Goal: Task Accomplishment & Management: Complete application form

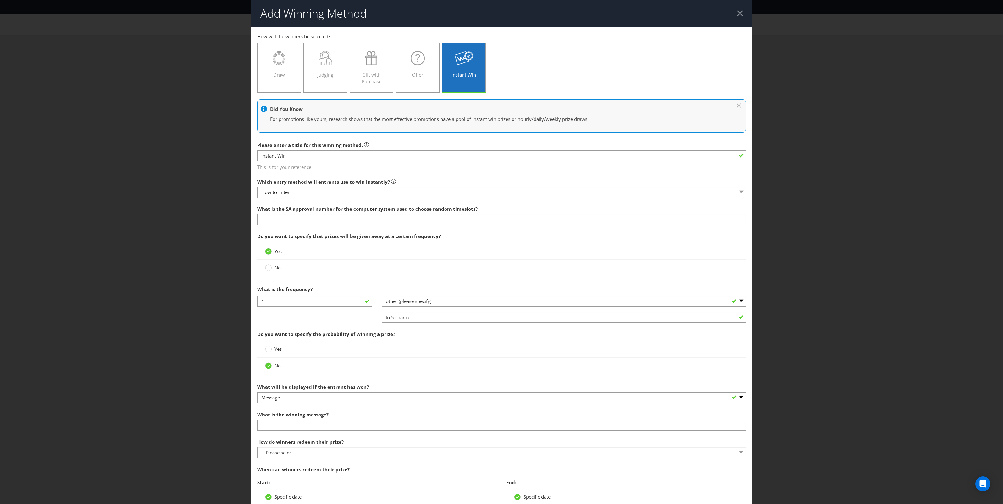
select select "OTHER"
select select "MESSAGE"
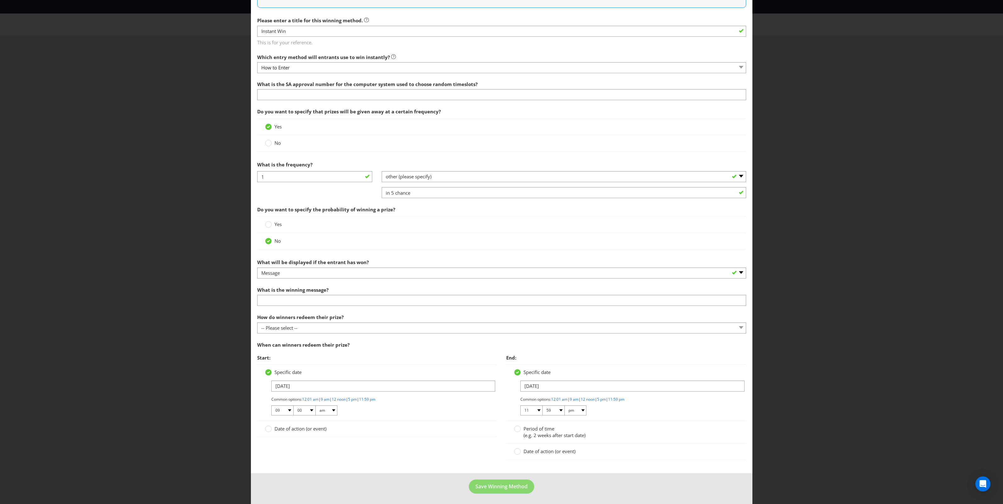
scroll to position [127, 0]
click at [404, 296] on input "text" at bounding box center [501, 299] width 489 height 11
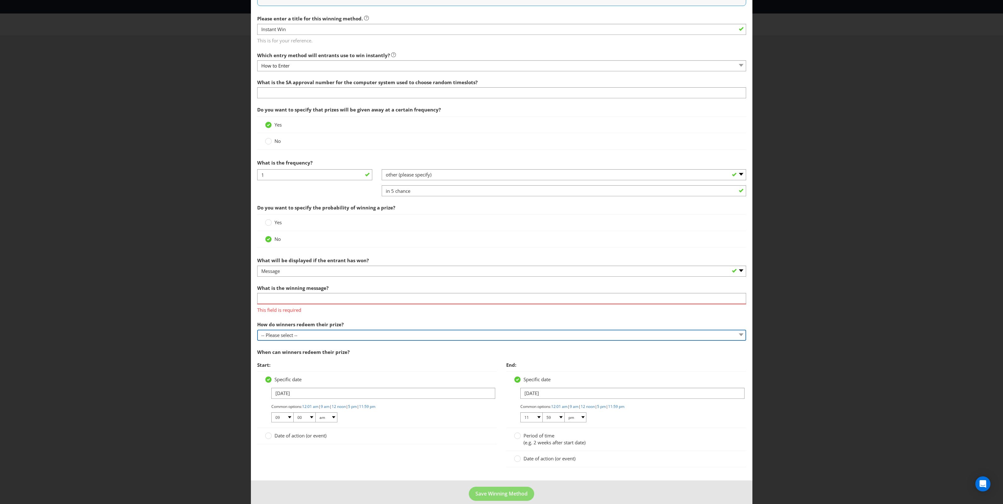
click at [359, 324] on div "How do winners redeem their prize? -- Please select -- Present winning message …" at bounding box center [501, 329] width 489 height 23
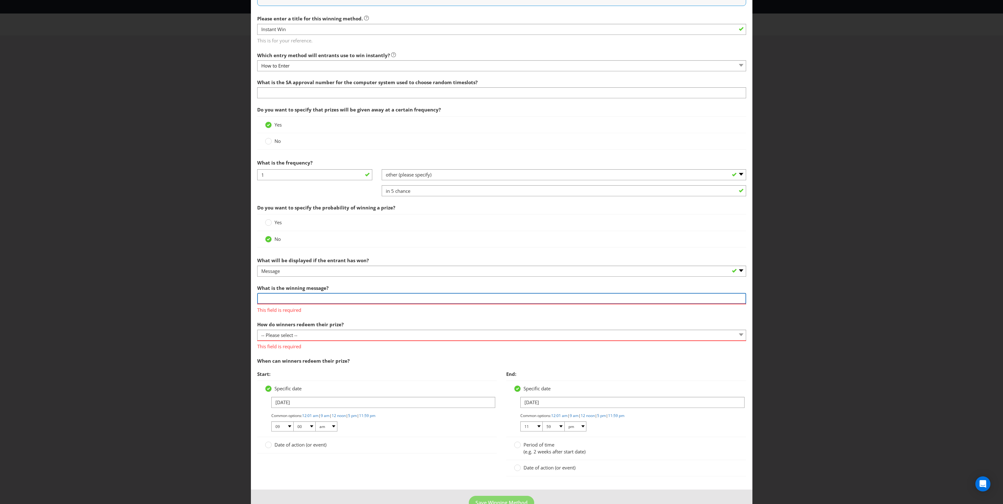
click at [334, 297] on input "text" at bounding box center [501, 298] width 489 height 11
type input "TBC"
click at [351, 327] on div "How do winners redeem their prize? -- Please select -- Present winning message …" at bounding box center [501, 334] width 489 height 32
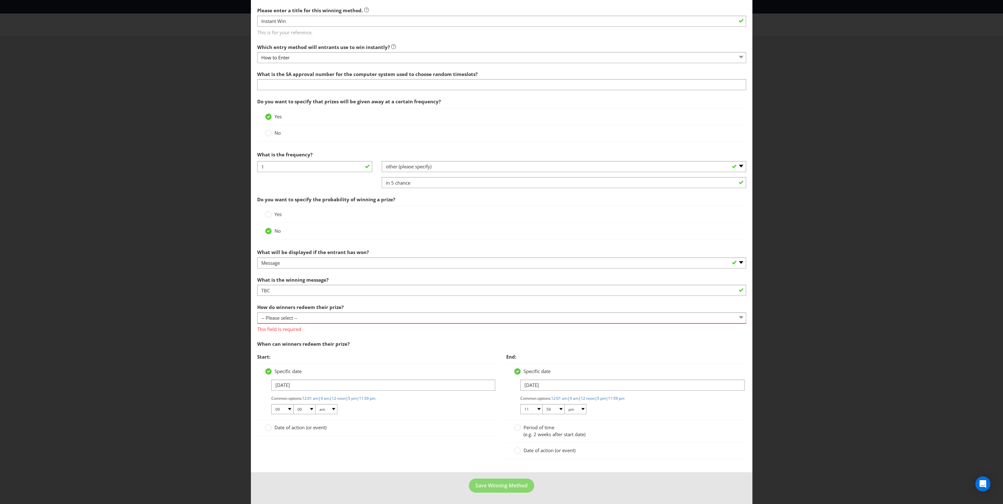
scroll to position [136, 0]
click at [477, 320] on select "-- Please select -- Present winning message to venue staff Follow instructions …" at bounding box center [501, 318] width 489 height 11
select select "OTHER"
click at [257, 313] on select "-- Please select -- Present winning message to venue staff Follow instructions …" at bounding box center [501, 318] width 489 height 11
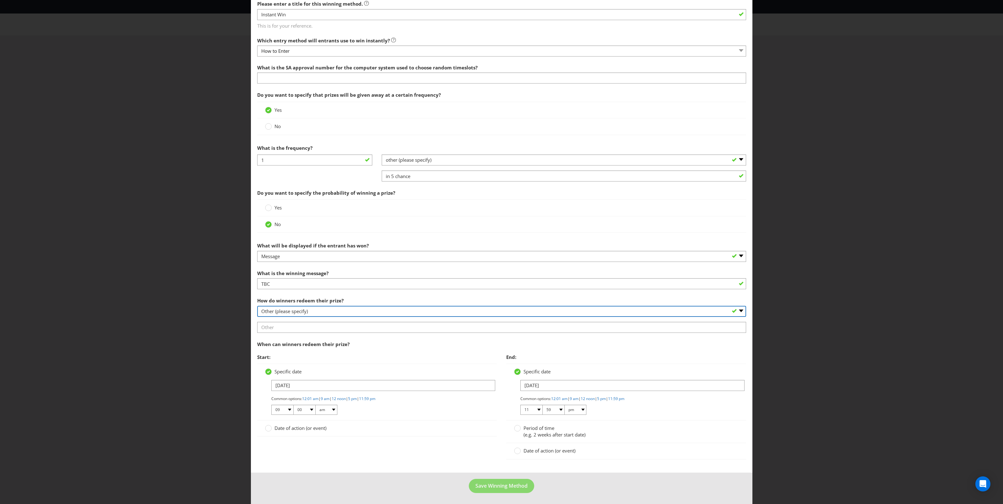
scroll to position [143, 0]
click at [509, 487] on span "Save Winning Method" at bounding box center [501, 485] width 52 height 7
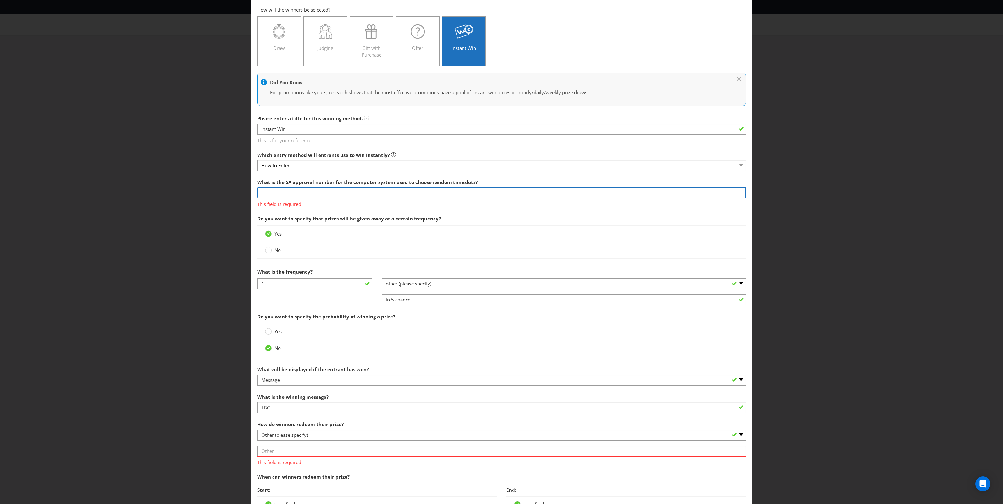
click at [357, 194] on input "text" at bounding box center [501, 192] width 489 height 11
type input "TBC"
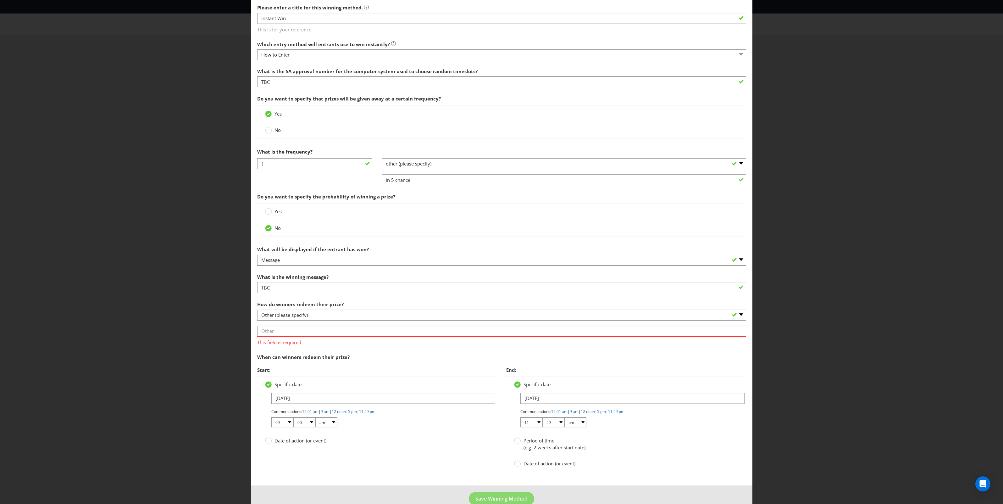
scroll to position [152, 0]
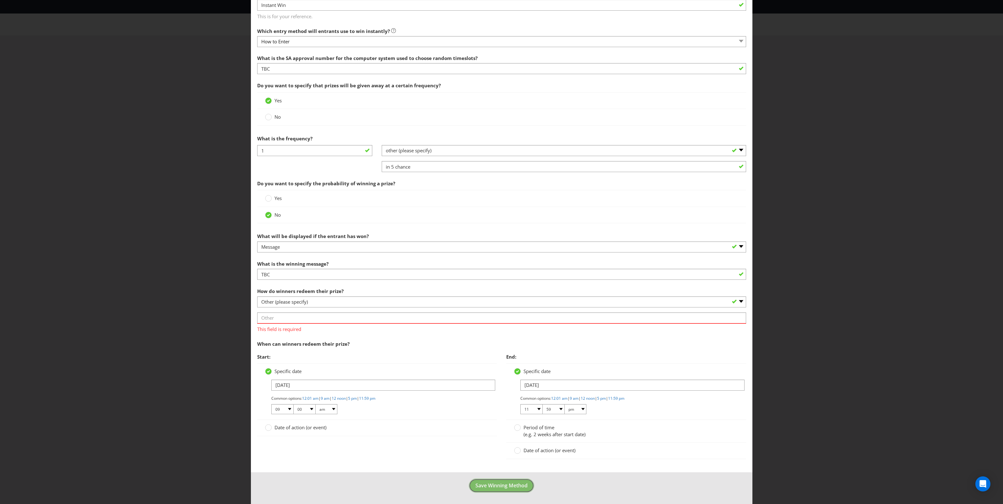
click at [519, 485] on span "Save Winning Method" at bounding box center [501, 485] width 52 height 7
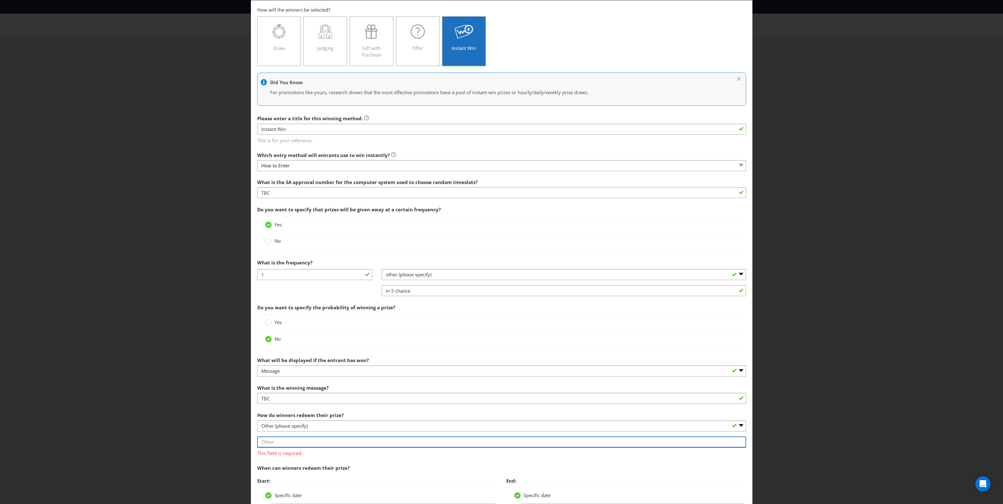
click at [317, 439] on input "text" at bounding box center [501, 442] width 489 height 11
drag, startPoint x: 270, startPoint y: 443, endPoint x: 243, endPoint y: 439, distance: 27.9
click at [243, 439] on div "Add Winning Method How to Enter How will the winners be selected? Draw Judging …" at bounding box center [501, 252] width 1003 height 504
click at [538, 443] on input "Entrants will be notified on screen if they have won an Instant Prize or not. 1…" at bounding box center [501, 442] width 489 height 11
drag, startPoint x: 544, startPoint y: 444, endPoint x: 422, endPoint y: 445, distance: 121.9
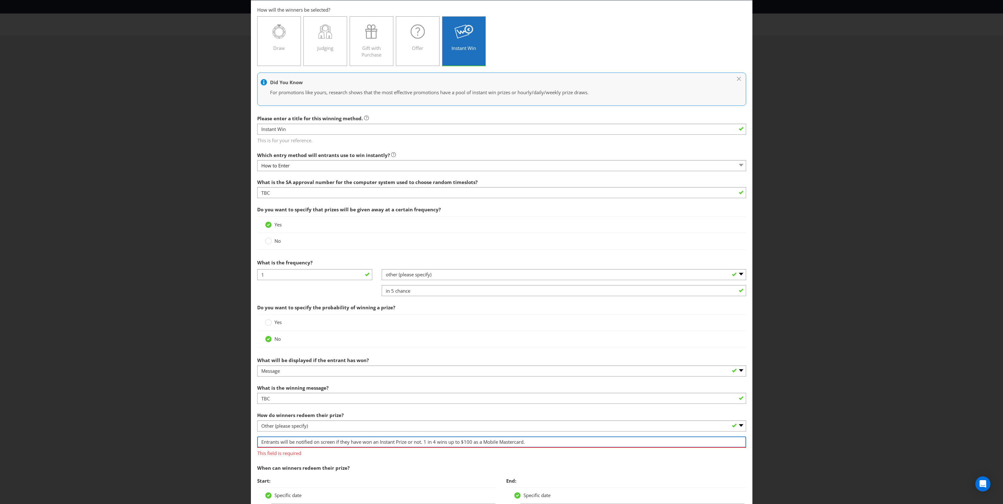
click at [422, 445] on input "Entrants will be notified on screen if they have won an Instant Prize or not. 1…" at bounding box center [501, 442] width 489 height 11
click at [429, 443] on input "Entrants will be notified on screen if they have won an Instant Prize or not. 1…" at bounding box center [501, 442] width 489 height 11
drag, startPoint x: 437, startPoint y: 442, endPoint x: 433, endPoint y: 442, distance: 4.1
click at [433, 442] on input "Entrants will be notified on screen if they have won an Instant Prize or not. 1…" at bounding box center [501, 442] width 489 height 11
drag, startPoint x: 498, startPoint y: 444, endPoint x: 472, endPoint y: 445, distance: 25.2
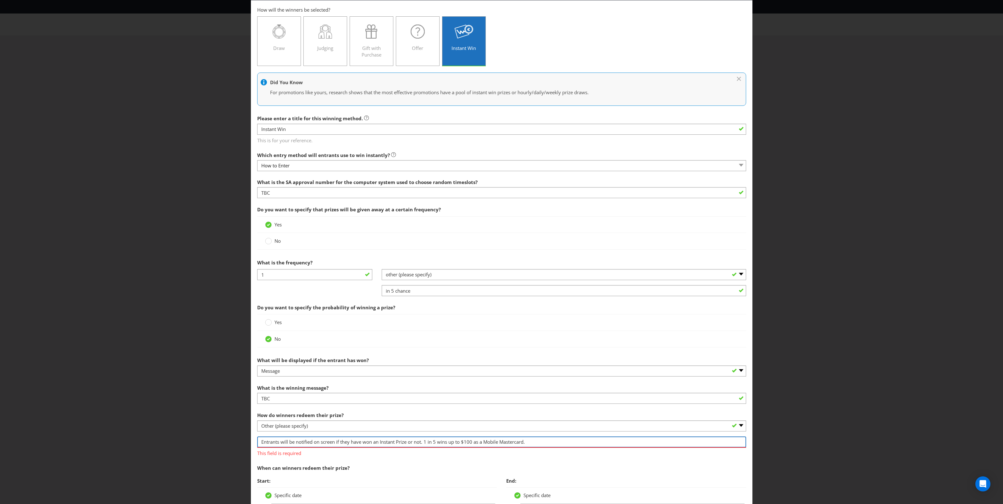
click at [472, 445] on input "Entrants will be notified on screen if they have won an Instant Prize or not. 1…" at bounding box center [501, 442] width 489 height 11
type input "Entrants will be notified on screen if they have won an Instant Prize or not. 1…"
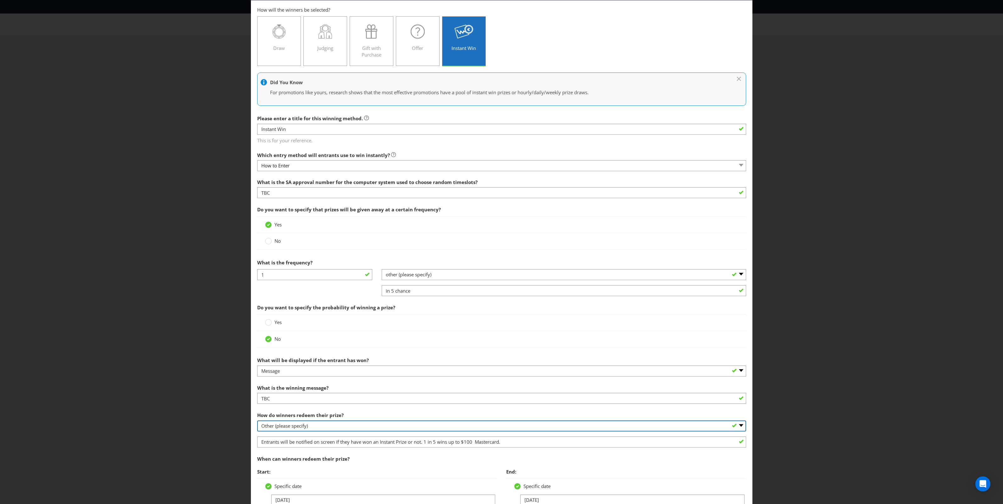
click at [528, 427] on select "-- Please select -- Present winning message to venue staff Follow instructions …" at bounding box center [501, 426] width 489 height 11
click at [430, 392] on div "What is the winning message? TBC" at bounding box center [501, 393] width 489 height 23
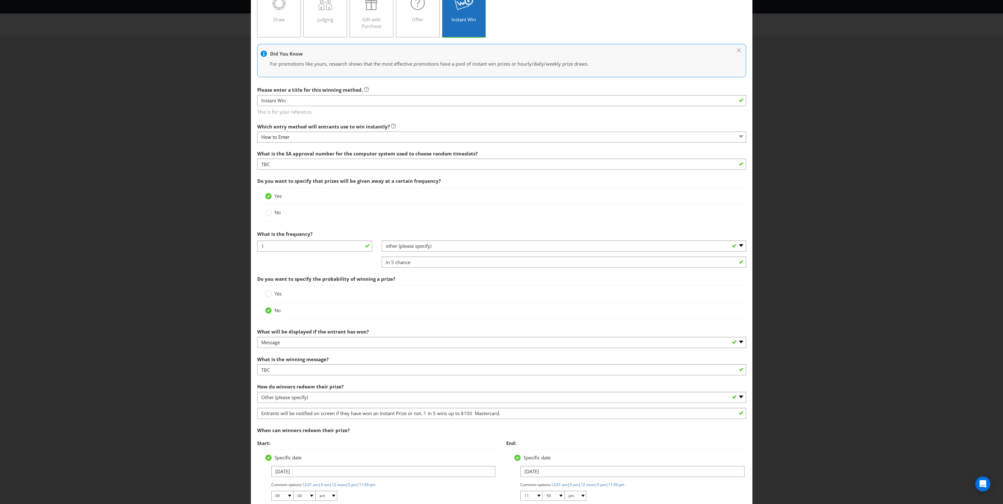
scroll to position [143, 0]
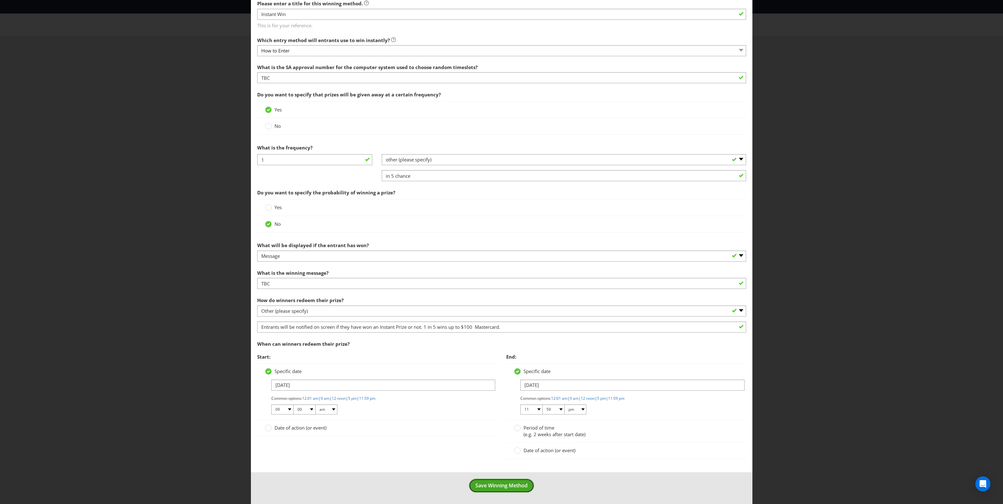
click at [491, 480] on button "Save Winning Method" at bounding box center [501, 486] width 65 height 14
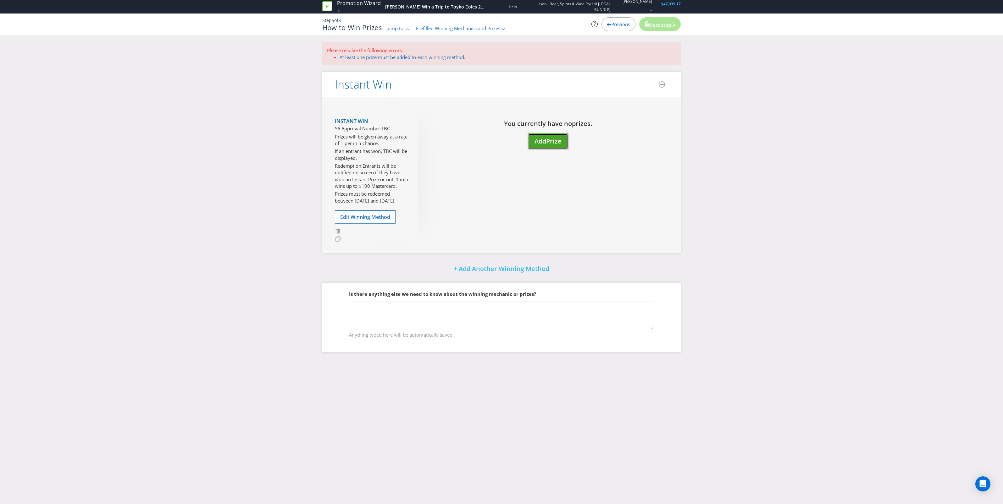
click at [544, 137] on span "Add" at bounding box center [540, 141] width 12 height 8
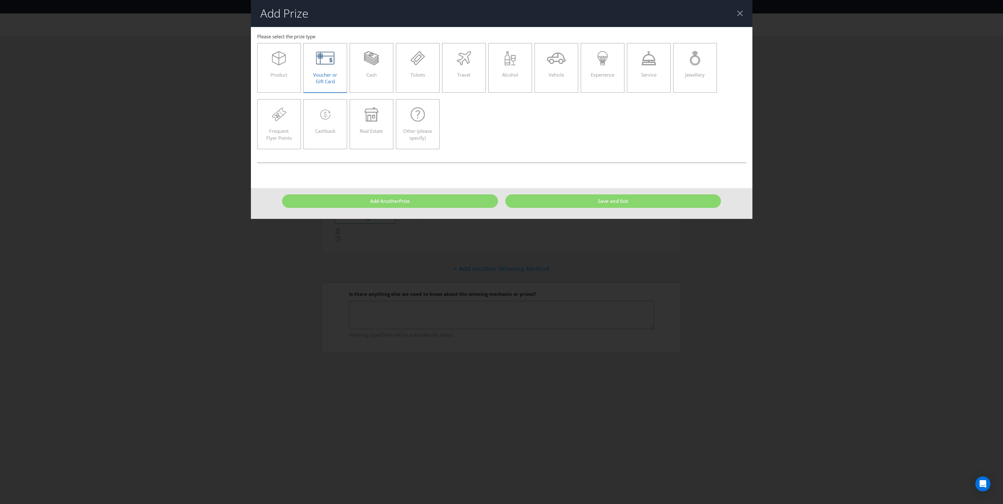
click at [318, 69] on div "Voucher or Gift Card" at bounding box center [325, 65] width 31 height 28
click at [0, 0] on input "Voucher or Gift Card" at bounding box center [0, 0] width 0 height 0
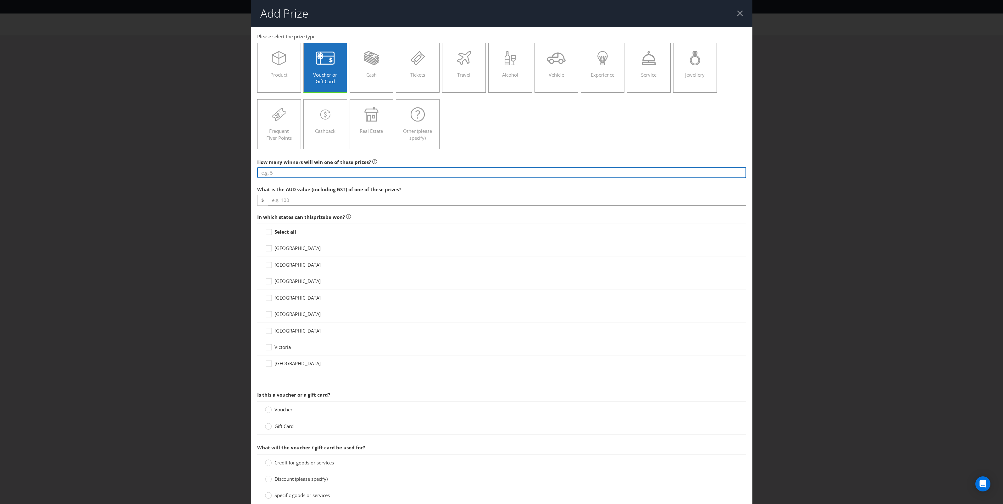
click at [345, 174] on input "number" at bounding box center [501, 172] width 489 height 11
type input "800"
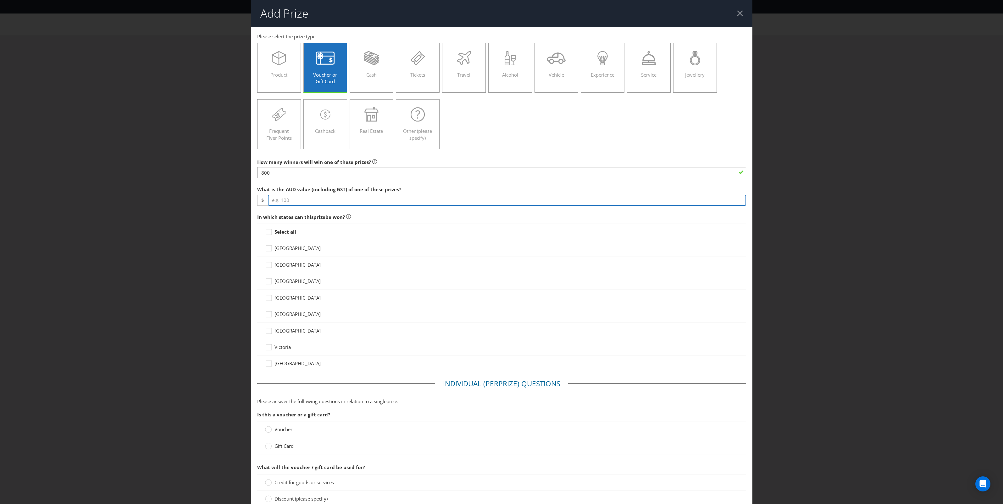
click at [374, 197] on input "number" at bounding box center [507, 200] width 478 height 11
type input "5"
type input "100"
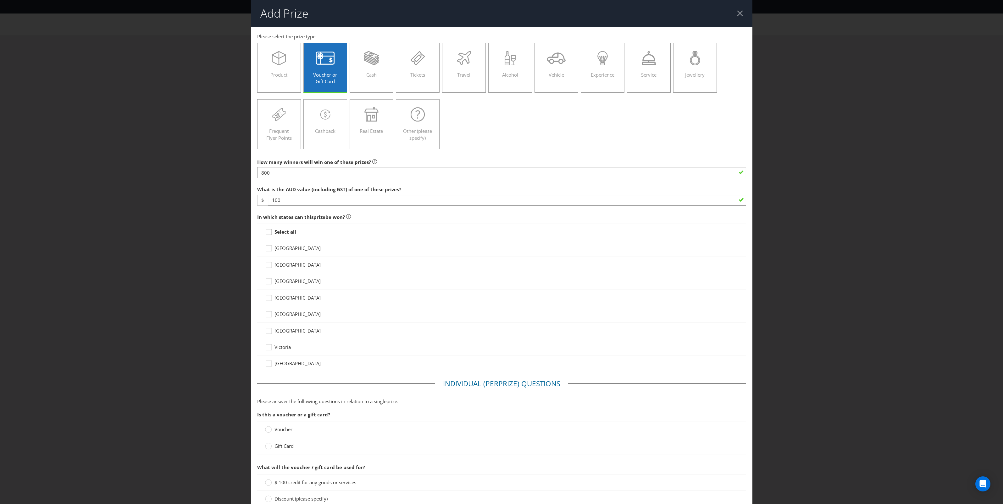
click at [272, 233] on icon at bounding box center [269, 233] width 9 height 9
click at [0, 0] on input "Select all" at bounding box center [0, 0] width 0 height 0
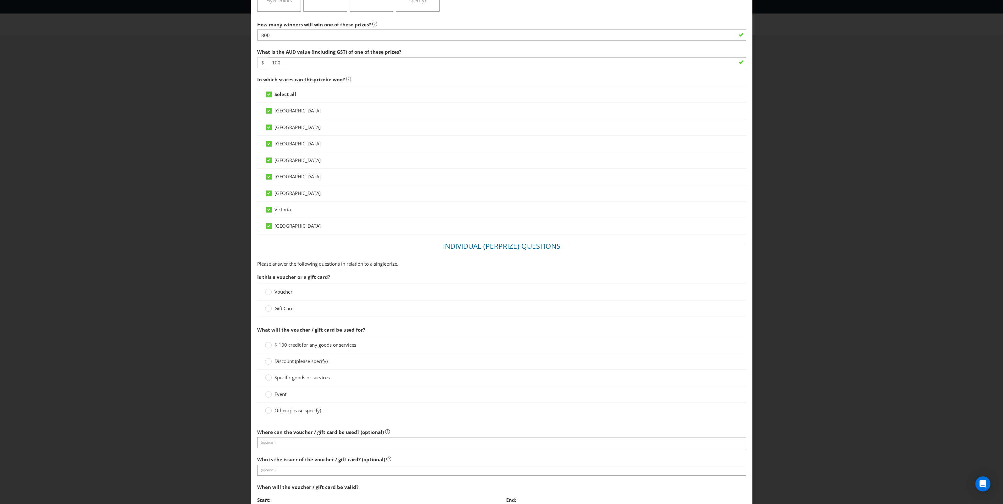
scroll to position [157, 0]
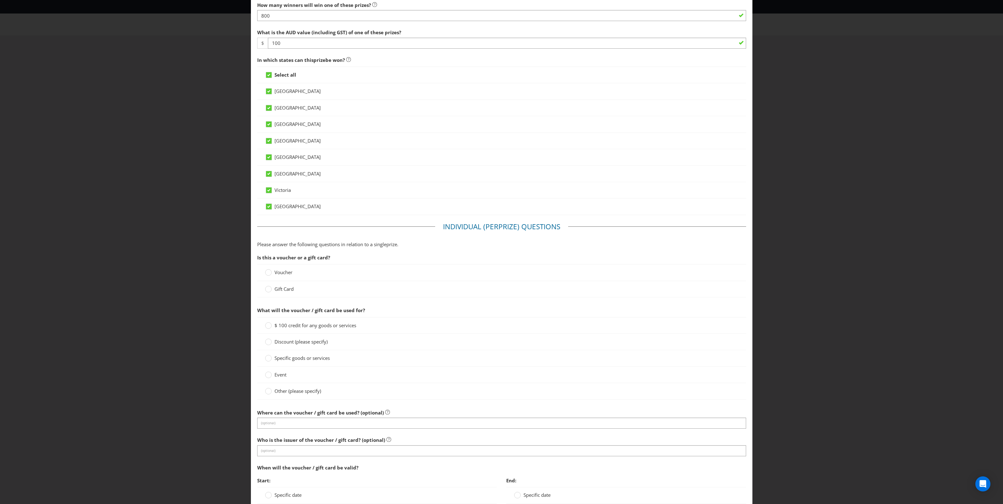
click at [283, 290] on span "Gift Card" at bounding box center [283, 289] width 19 height 6
click at [0, 0] on input "Gift Card" at bounding box center [0, 0] width 0 height 0
click at [299, 326] on span "$ 100 credit for any goods or services" at bounding box center [315, 325] width 82 height 6
click at [0, 0] on input "$ 100 credit for any goods or services" at bounding box center [0, 0] width 0 height 0
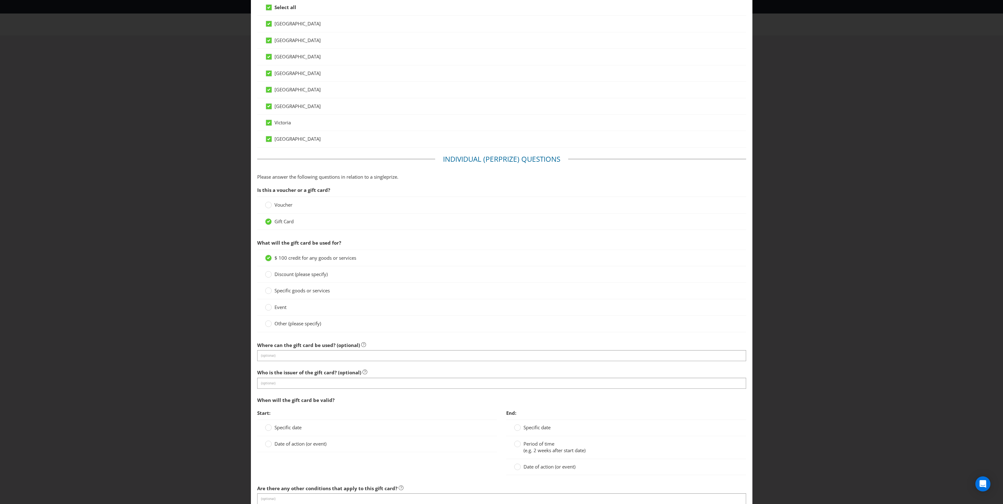
scroll to position [236, 0]
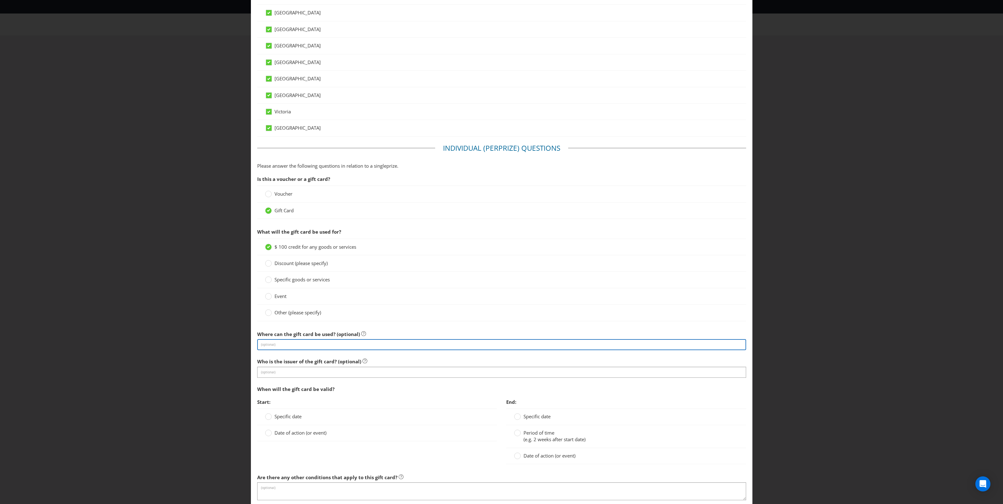
click at [365, 346] on input "text" at bounding box center [501, 344] width 489 height 11
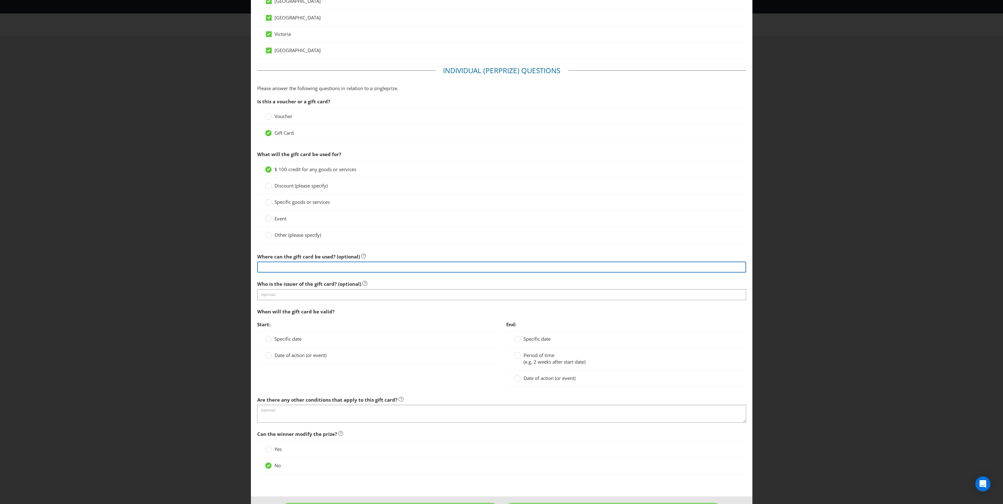
scroll to position [314, 0]
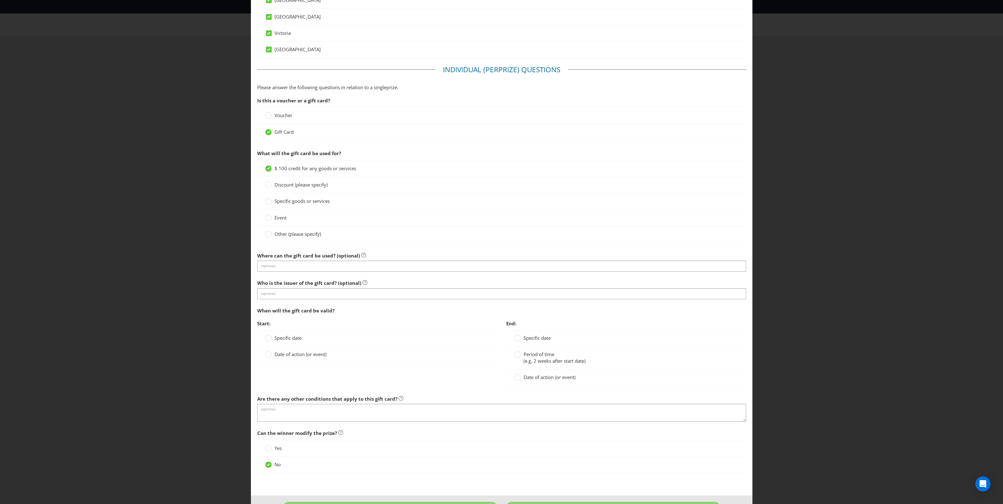
click at [356, 311] on div "When will the gift card be valid?" at bounding box center [501, 311] width 489 height 13
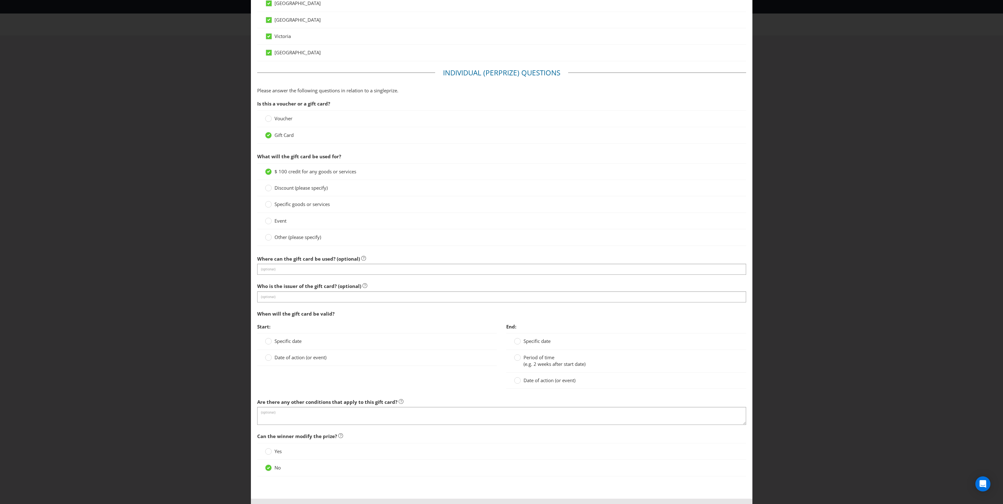
scroll to position [339, 0]
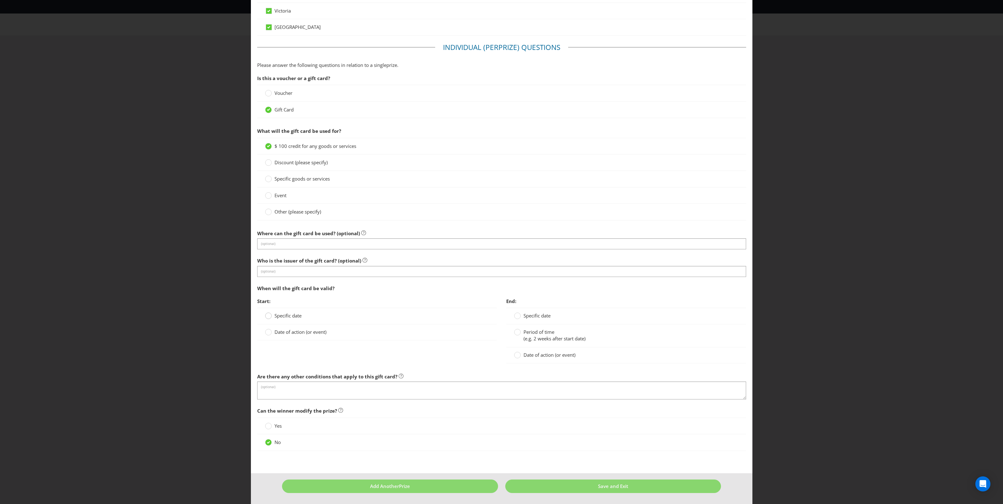
click at [268, 314] on div at bounding box center [268, 313] width 3 height 3
click at [0, 0] on input "Specific date" at bounding box center [0, 0] width 0 height 0
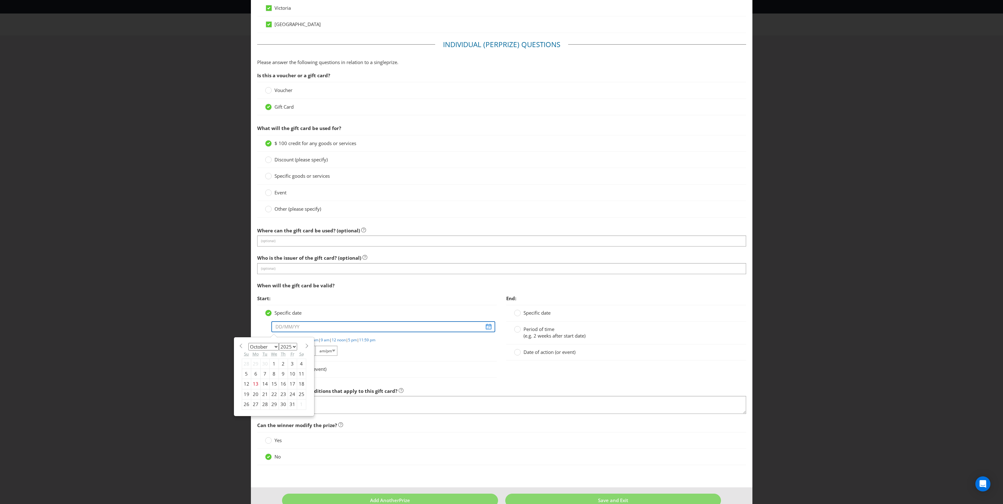
click at [296, 329] on input "text" at bounding box center [383, 327] width 224 height 11
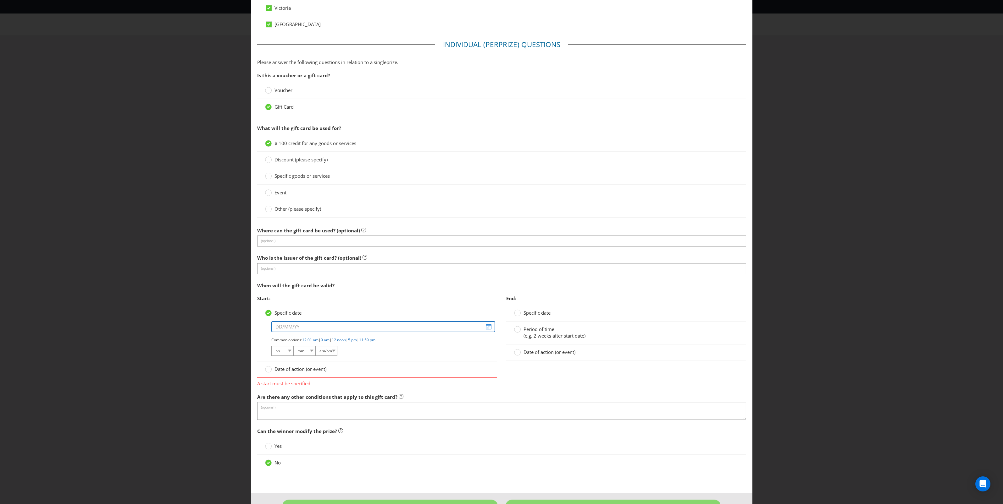
click at [483, 329] on input "text" at bounding box center [383, 327] width 224 height 11
click at [329, 343] on link "9 am" at bounding box center [325, 340] width 9 height 5
select select "09"
select select "00"
select select "am"
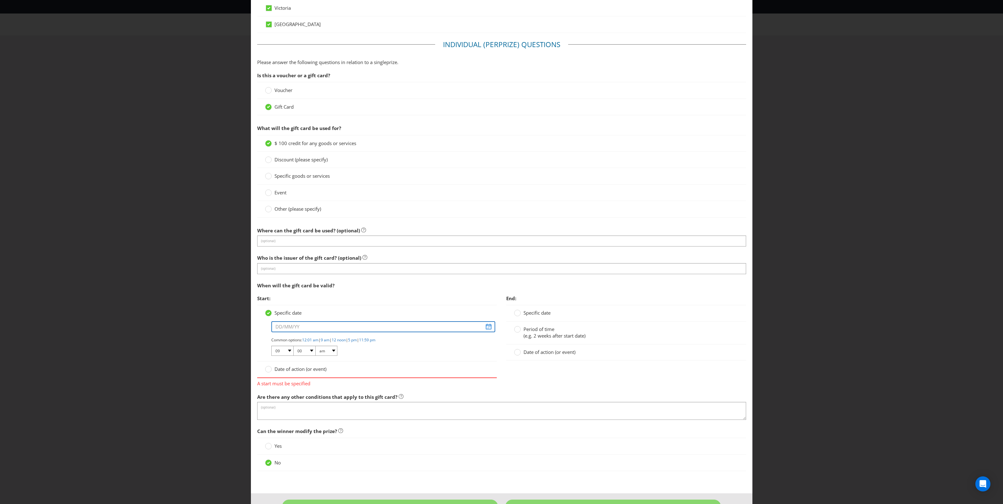
click at [482, 328] on input "text" at bounding box center [383, 327] width 224 height 11
click at [273, 350] on select "January February March April May June July August September October November De…" at bounding box center [263, 347] width 30 height 8
click at [292, 350] on select "2025 2026 2027 2028 2029 2030 2031 2032 2033 2034 2035" at bounding box center [288, 347] width 18 height 8
select select "2026"
click at [279, 345] on select "2025 2026 2027 2028 2029 2030 2031 2032 2033 2034 2035" at bounding box center [288, 347] width 18 height 8
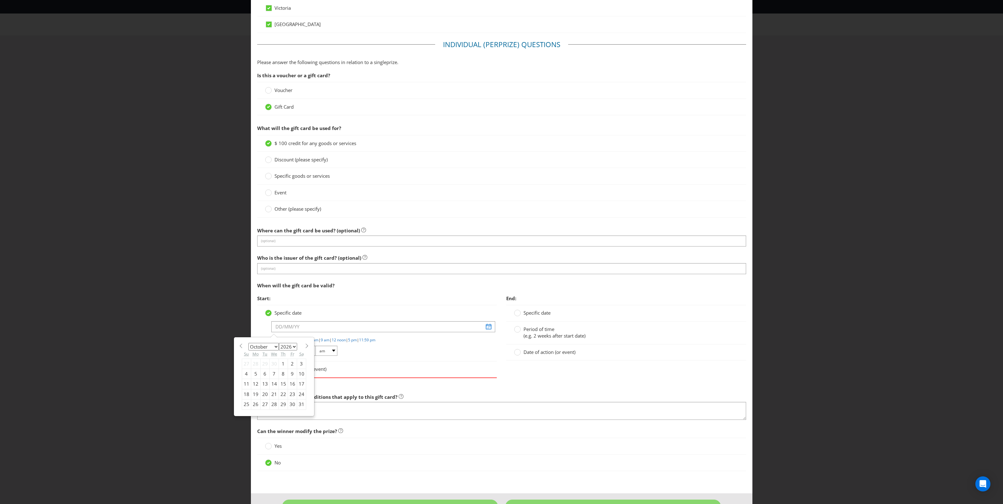
click at [267, 349] on select "January February March April May June July August September October November De…" at bounding box center [263, 347] width 30 height 8
select select "1"
click at [248, 345] on select "January February March April May June July August September October November De…" at bounding box center [263, 347] width 30 height 8
click at [269, 378] on div "11" at bounding box center [273, 374] width 9 height 10
type input "[DATE]"
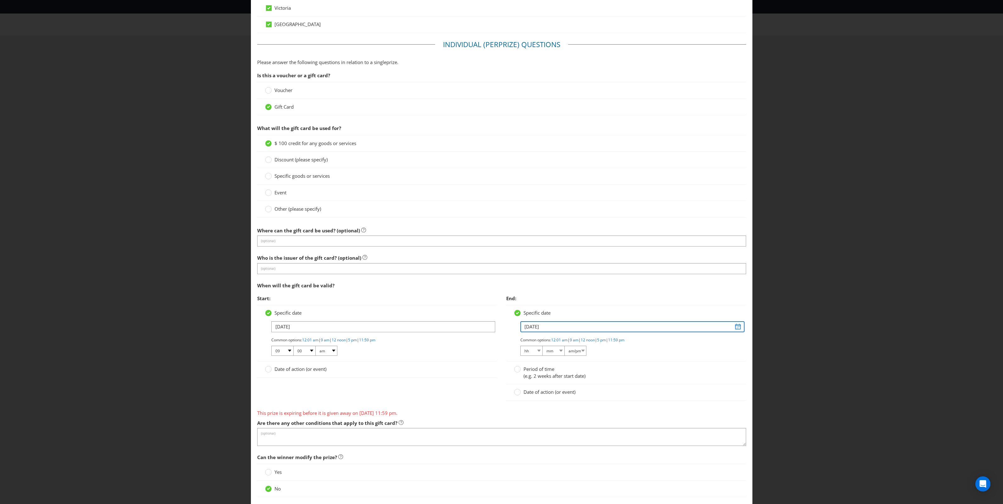
click at [733, 328] on input "[DATE]" at bounding box center [632, 327] width 224 height 11
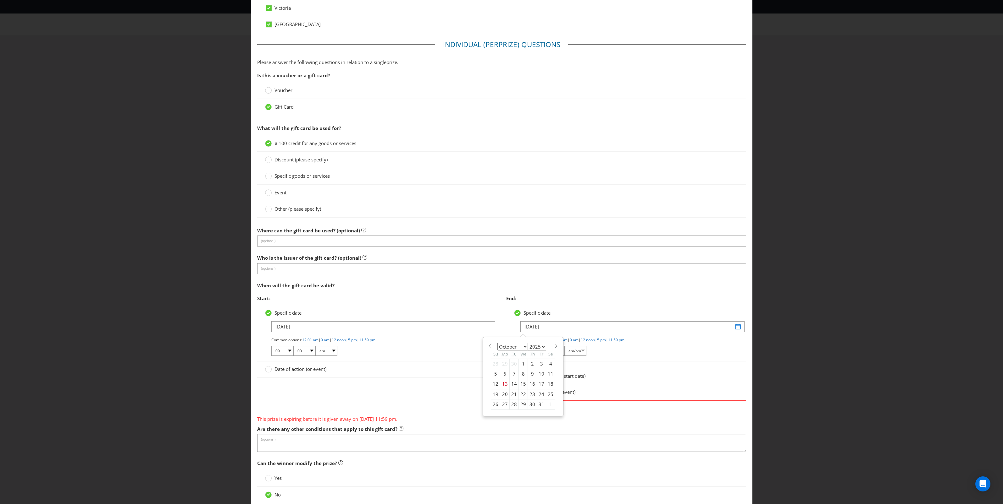
click at [520, 348] on select "January February March April May June July August September October November De…" at bounding box center [512, 347] width 30 height 8
select select "1"
click at [497, 345] on select "January February March April May June July August September October November De…" at bounding box center [512, 347] width 30 height 8
click at [535, 351] on select "2025 2026 2027 2028 2029 2030 2031 2032 2033 2034 2035" at bounding box center [537, 347] width 18 height 8
select select "2026"
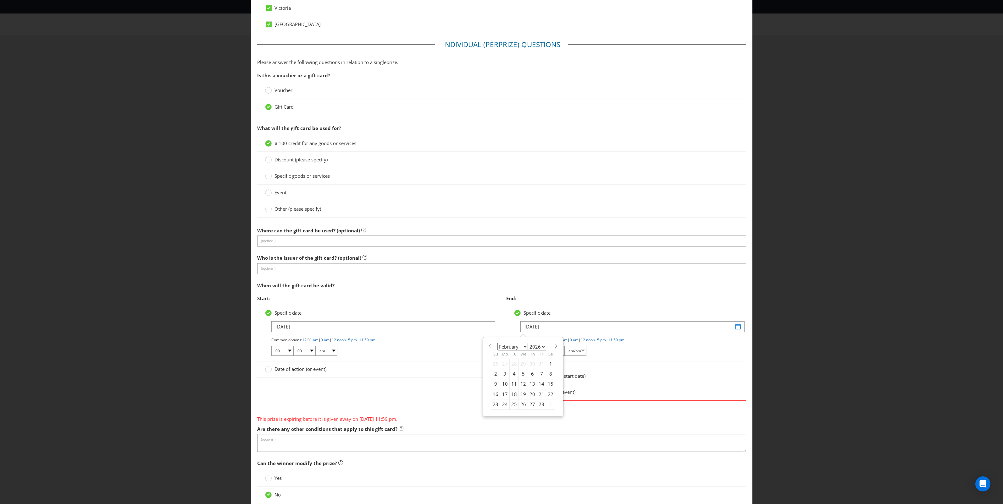
click at [528, 345] on select "2025 2026 2027 2028 2029 2030 2031 2032 2033 2034 2035" at bounding box center [537, 347] width 18 height 8
click at [513, 377] on div "10" at bounding box center [513, 374] width 9 height 10
type input "[DATE]"
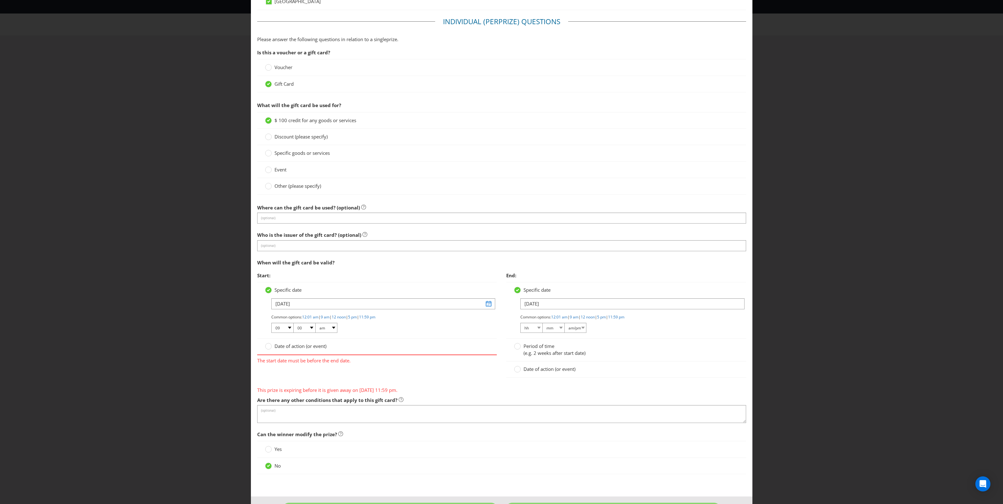
scroll to position [388, 0]
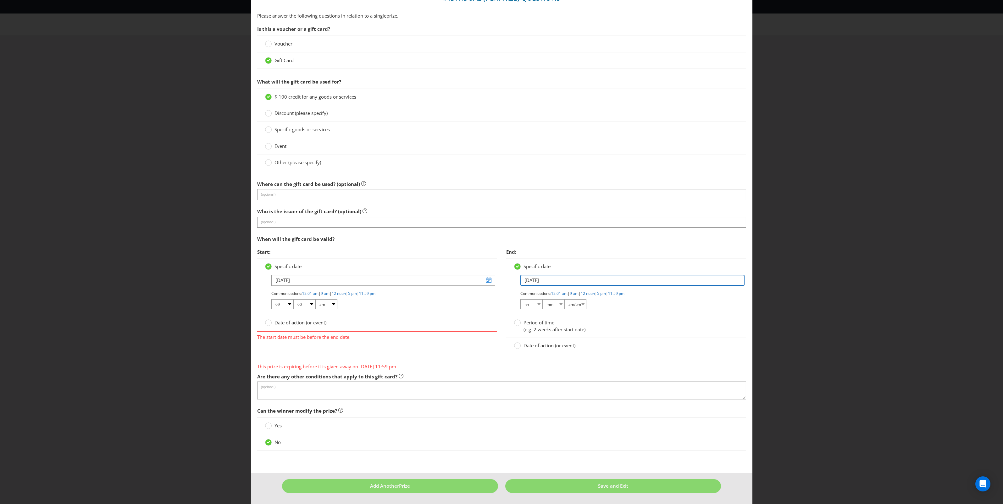
click at [609, 282] on input "[DATE]" at bounding box center [632, 280] width 224 height 11
click at [520, 301] on select "January February March April May June July August September October November De…" at bounding box center [512, 301] width 30 height 8
select select "2"
click at [497, 297] on select "January February March April May June July August September October November De…" at bounding box center [512, 301] width 30 height 8
click at [511, 327] on div "10" at bounding box center [513, 327] width 9 height 10
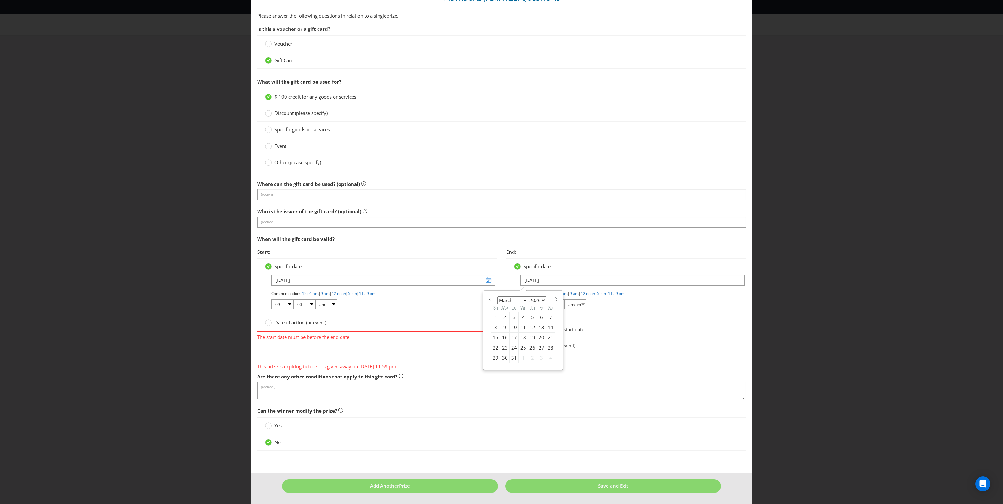
type input "[DATE]"
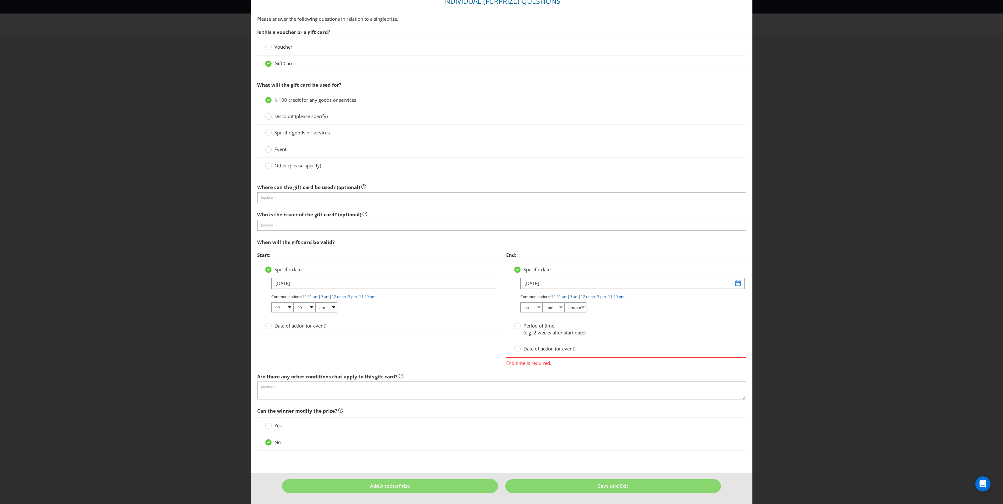
scroll to position [385, 0]
click at [624, 296] on link "11:59 pm" at bounding box center [616, 296] width 16 height 5
select select "11"
select select "59"
select select "pm"
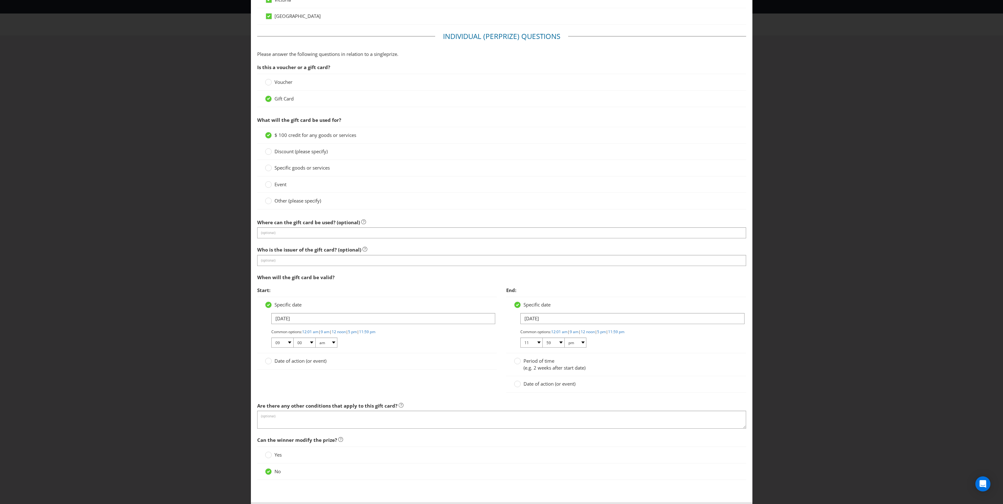
scroll to position [379, 0]
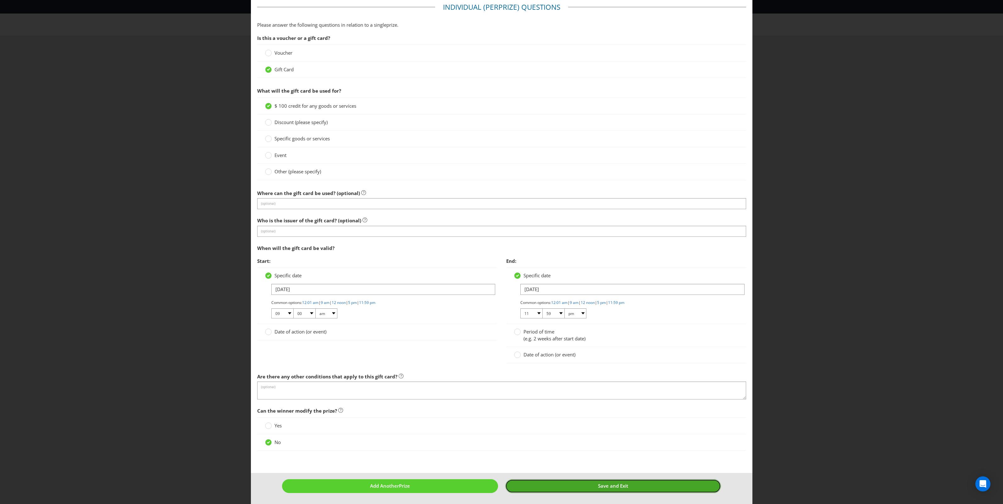
click at [580, 488] on button "Save and Exit" at bounding box center [613, 487] width 216 height 14
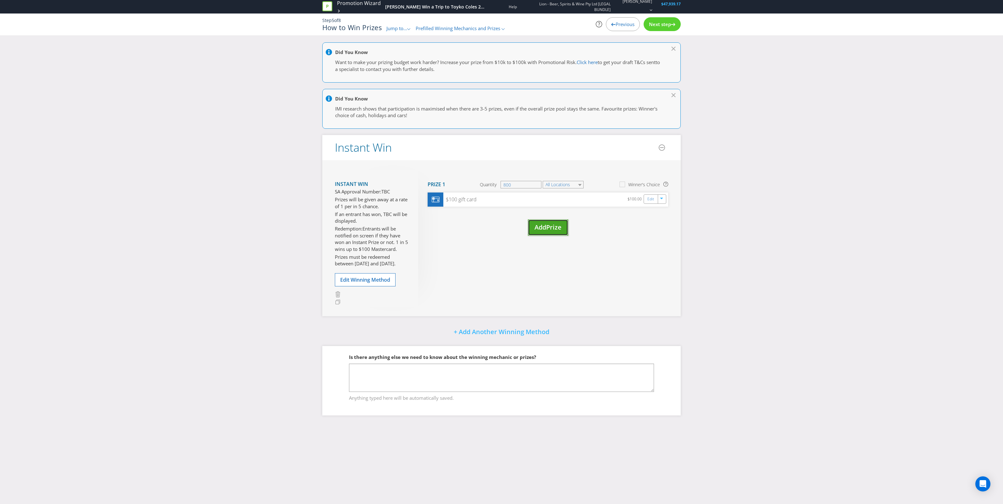
click at [545, 230] on span "Add" at bounding box center [540, 227] width 12 height 8
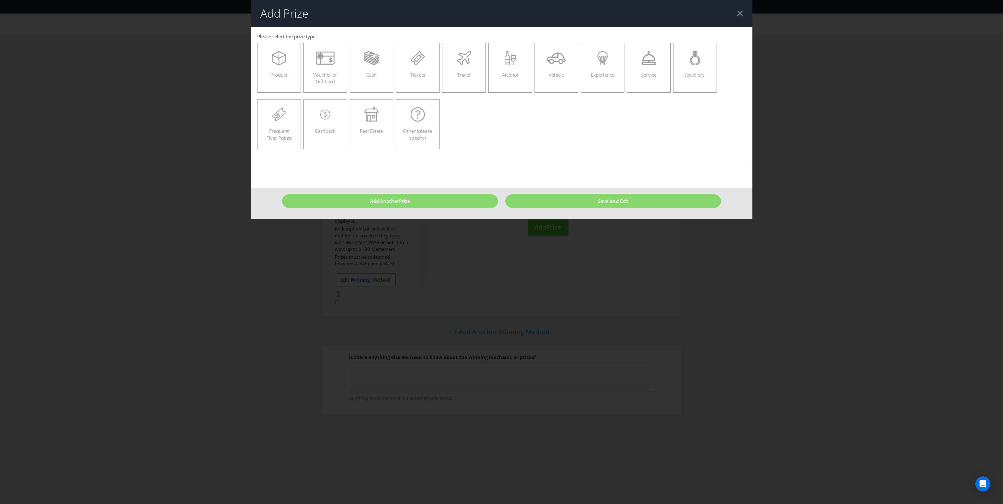
click at [737, 16] on div at bounding box center [740, 13] width 6 height 6
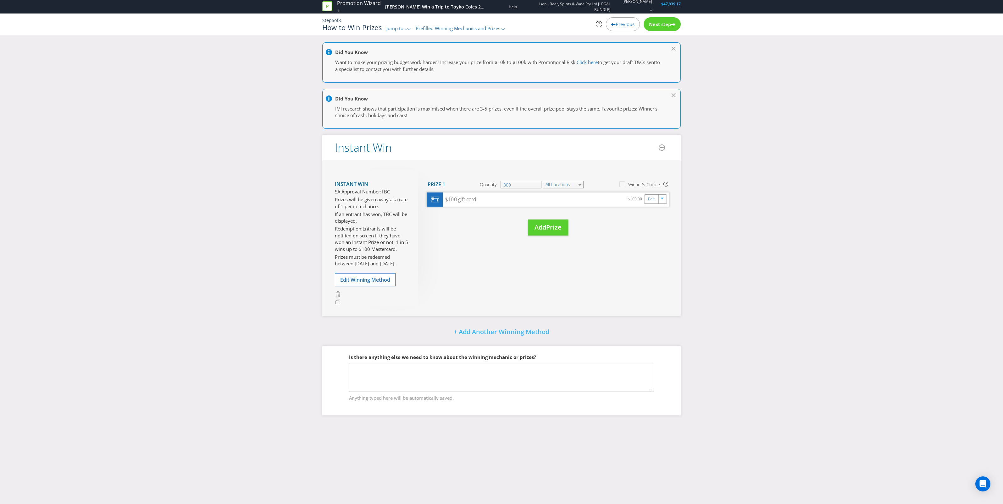
click at [464, 204] on div "$100 gift card $100.00 Edit" at bounding box center [548, 200] width 242 height 14
click at [540, 200] on div "$100 gift card $100.00 Edit" at bounding box center [548, 200] width 242 height 14
click at [649, 201] on link "Edit" at bounding box center [651, 199] width 7 height 7
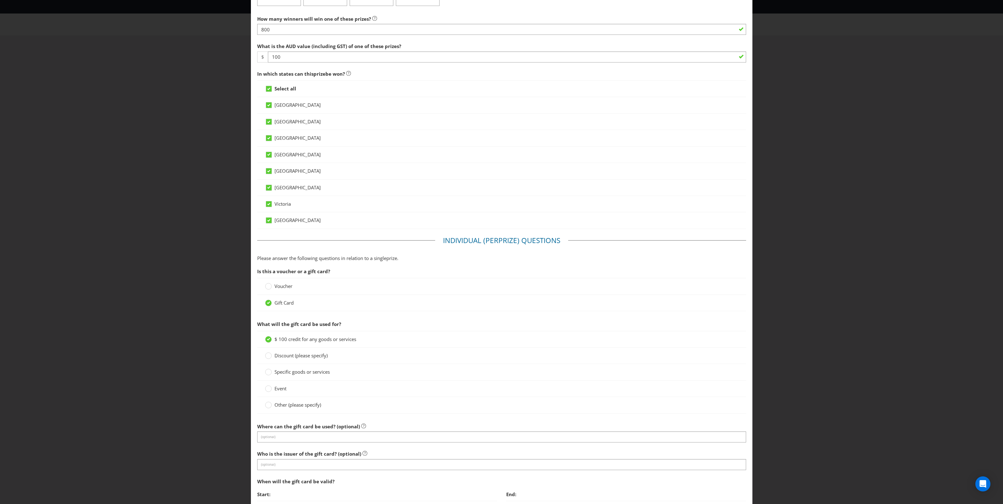
scroll to position [157, 0]
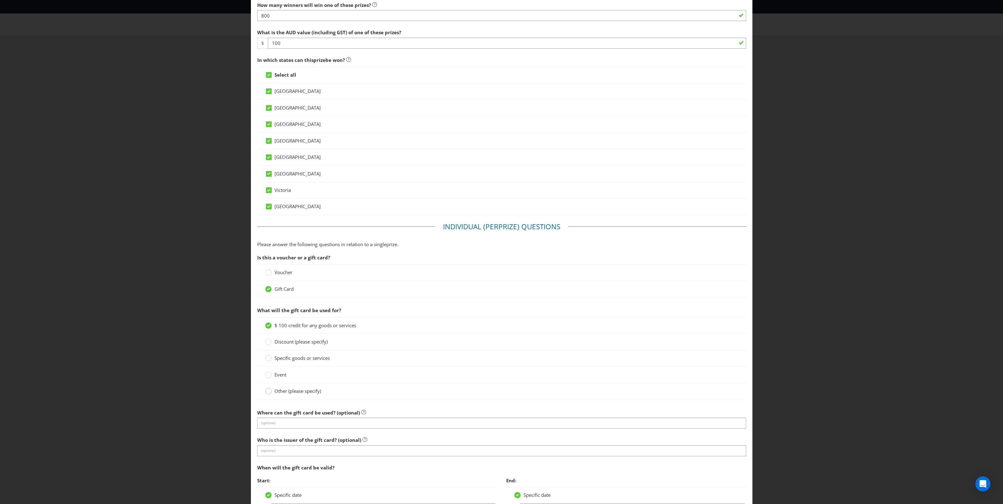
click at [268, 394] on circle at bounding box center [268, 391] width 6 height 6
click at [0, 0] on input "Other (please specify)" at bounding box center [0, 0] width 0 height 0
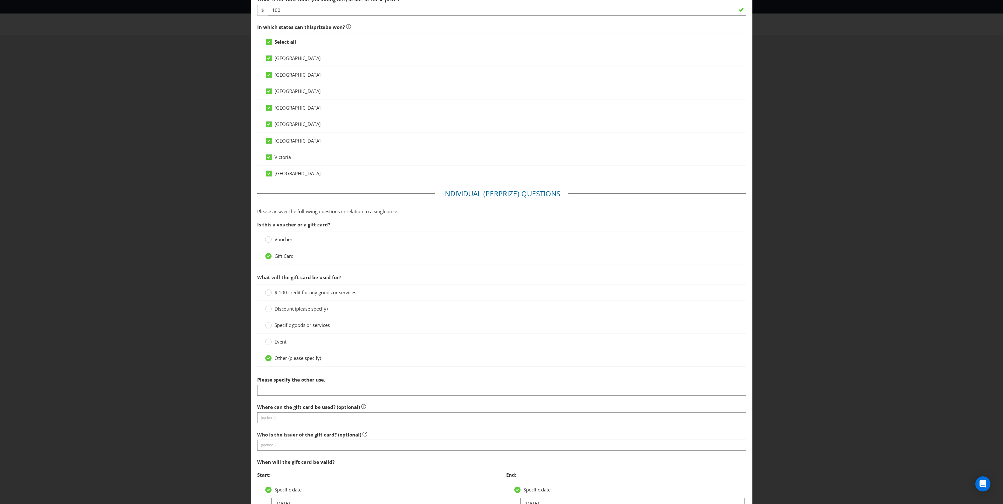
scroll to position [236, 0]
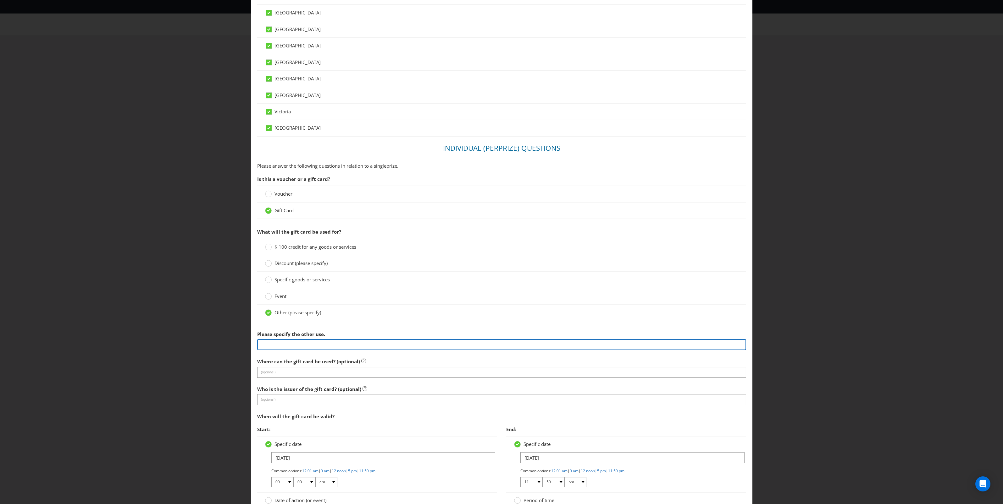
click at [284, 347] on input "text" at bounding box center [501, 344] width 489 height 11
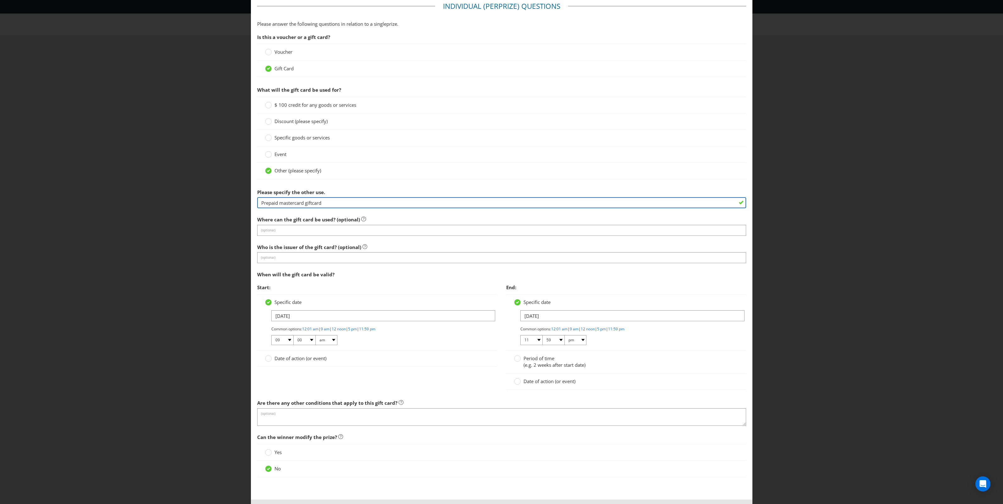
scroll to position [407, 0]
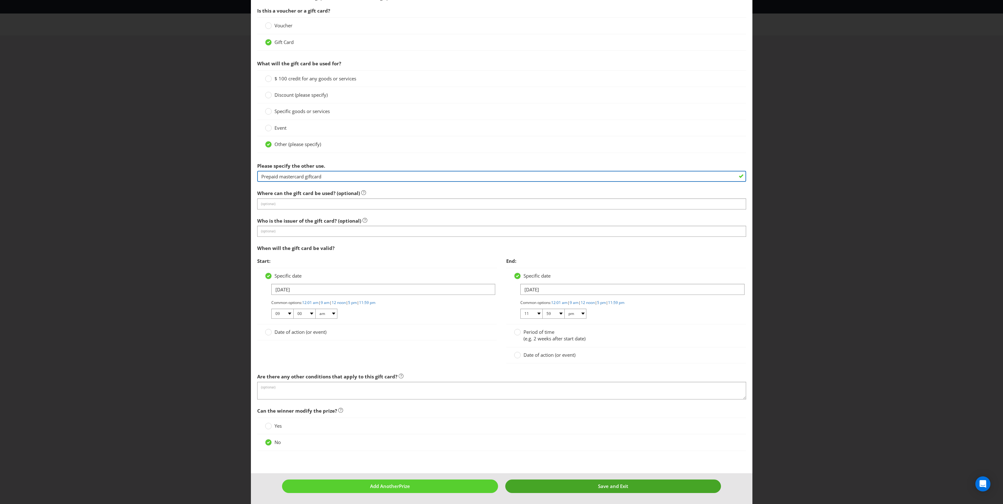
type input "Prepaid mastercard giftcard"
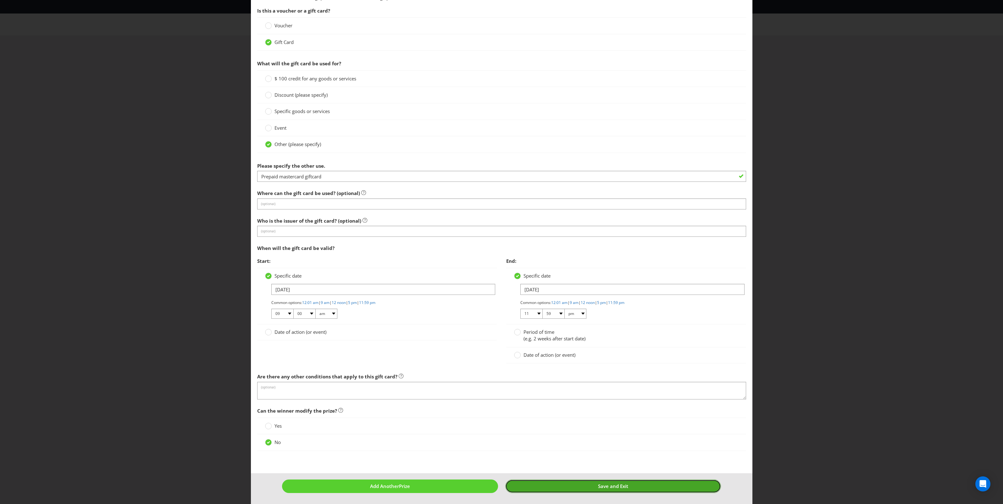
click at [645, 485] on button "Save and Exit" at bounding box center [613, 487] width 216 height 14
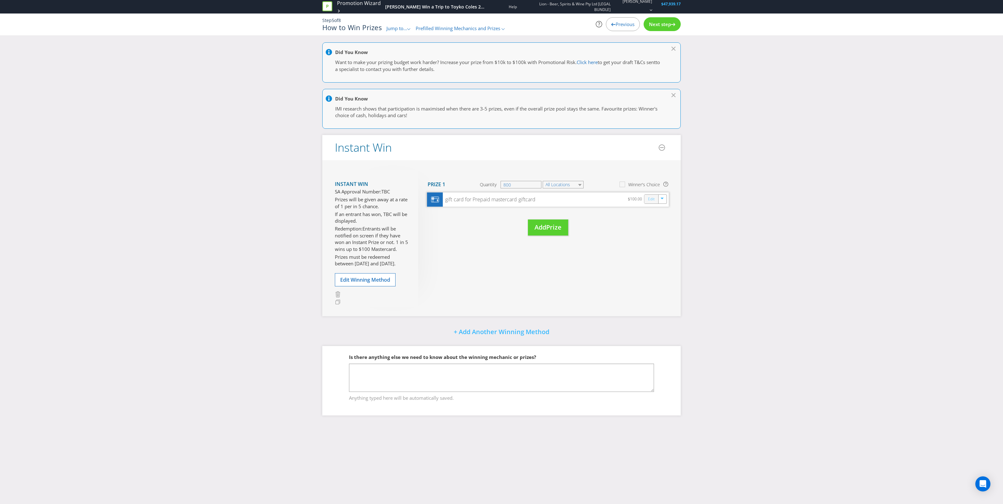
click at [649, 200] on link "Edit" at bounding box center [651, 199] width 7 height 7
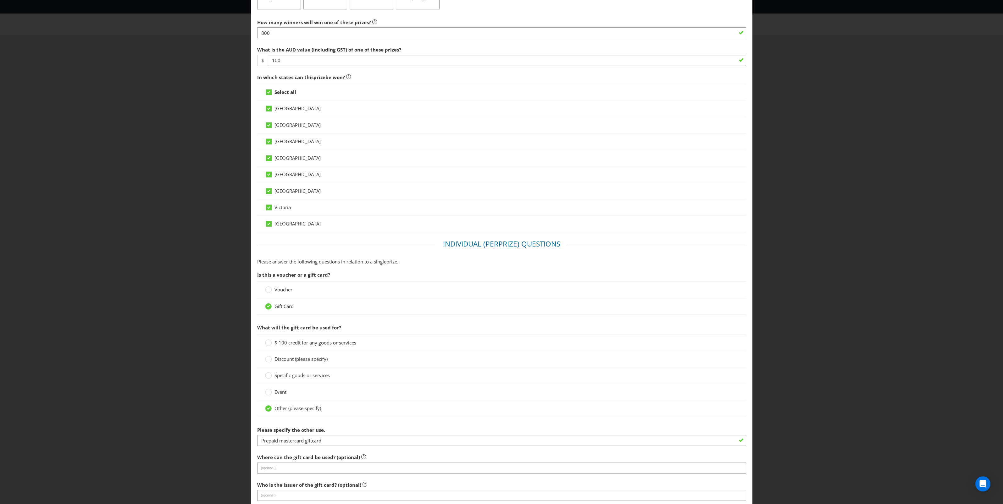
scroll to position [157, 0]
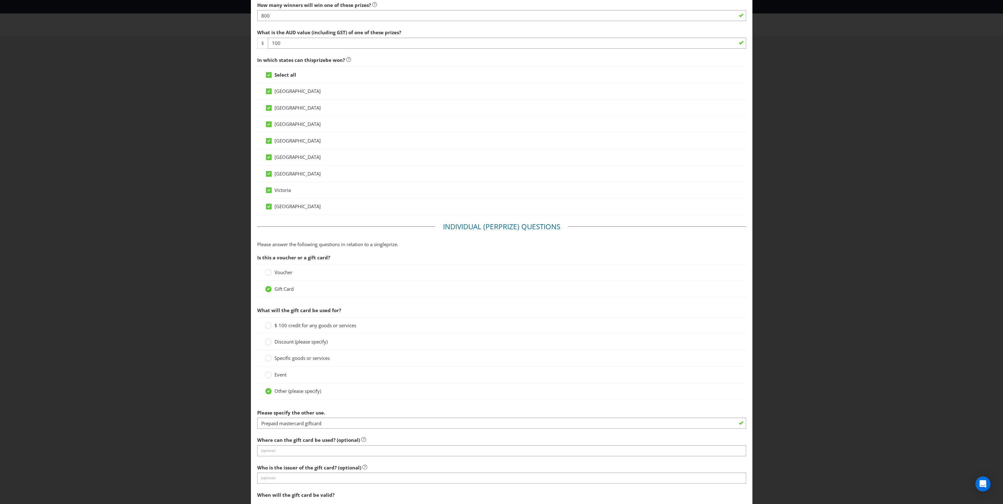
click at [284, 327] on span "$ 100 credit for any goods or services" at bounding box center [315, 325] width 82 height 6
click at [0, 0] on input "$ 100 credit for any goods or services" at bounding box center [0, 0] width 0 height 0
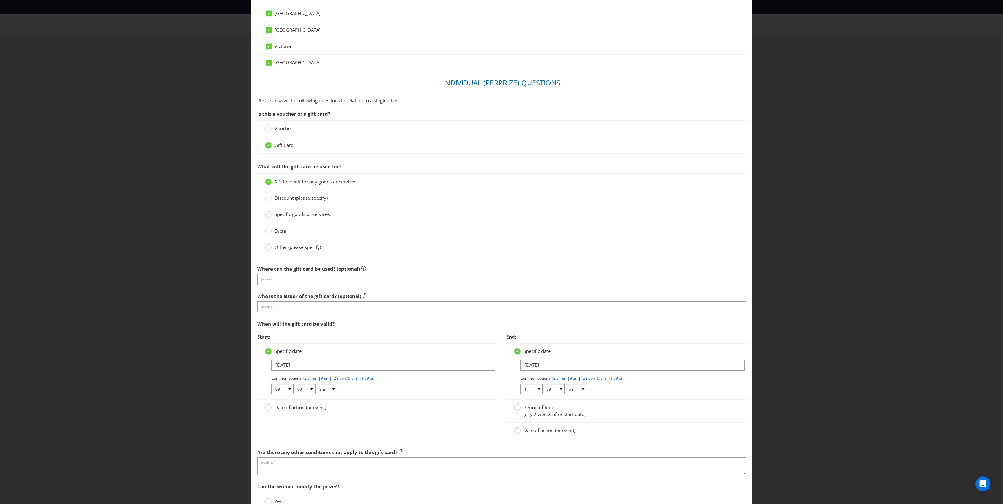
scroll to position [354, 0]
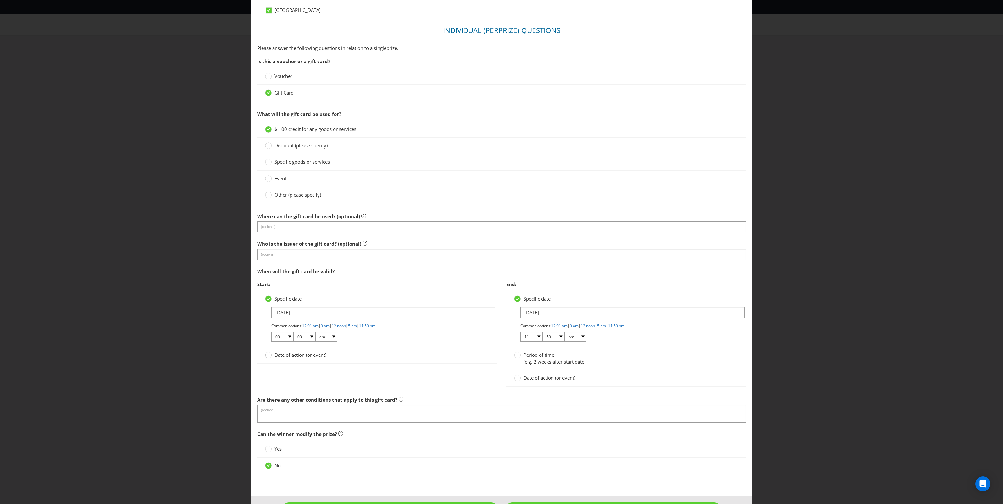
click at [268, 355] on div at bounding box center [268, 353] width 3 height 3
click at [0, 0] on input "Date of action (or event)" at bounding box center [0, 0] width 0 height 0
click at [516, 359] on circle at bounding box center [517, 355] width 6 height 6
click at [0, 0] on input "Period of time (e.g. 2 weeks after start date)" at bounding box center [0, 0] width 0 height 0
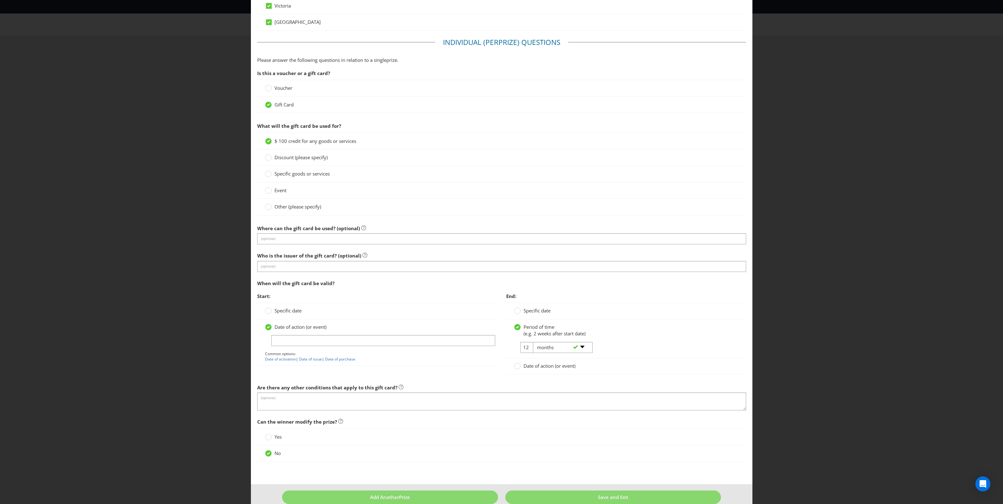
scroll to position [355, 0]
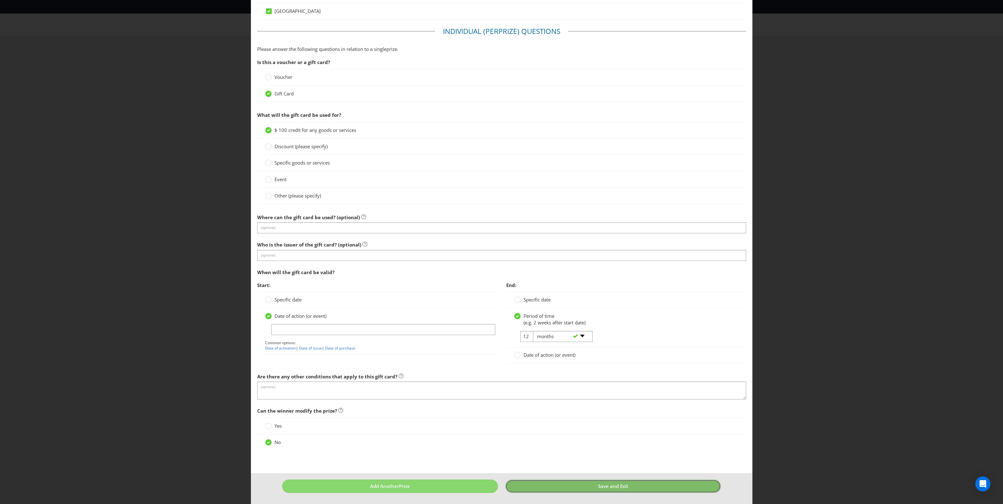
click at [630, 486] on button "Save and Exit" at bounding box center [613, 487] width 216 height 14
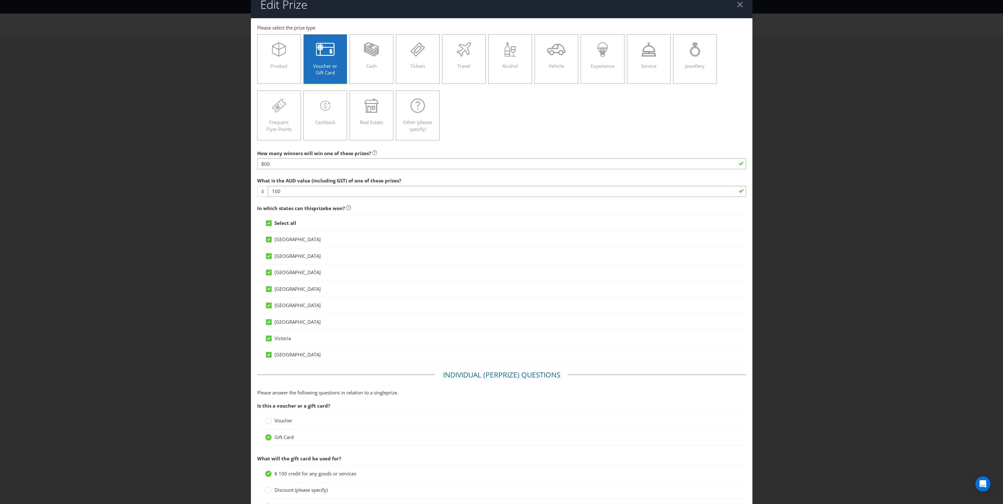
scroll to position [0, 0]
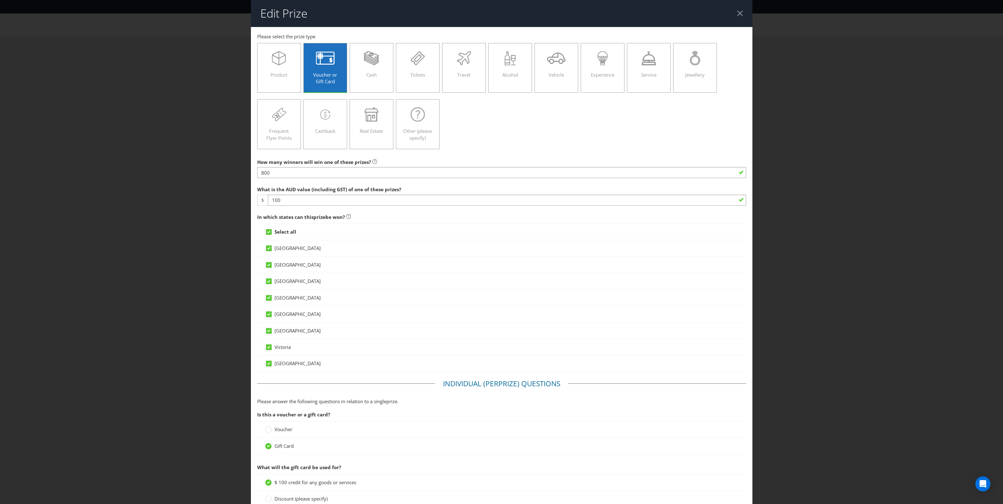
click at [737, 13] on div at bounding box center [740, 13] width 6 height 6
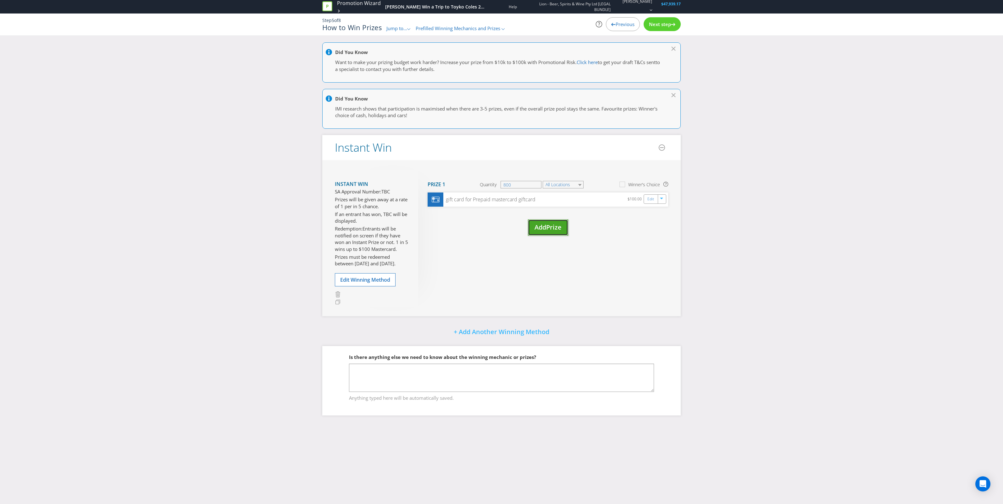
click at [546, 224] on span "Add" at bounding box center [540, 227] width 12 height 8
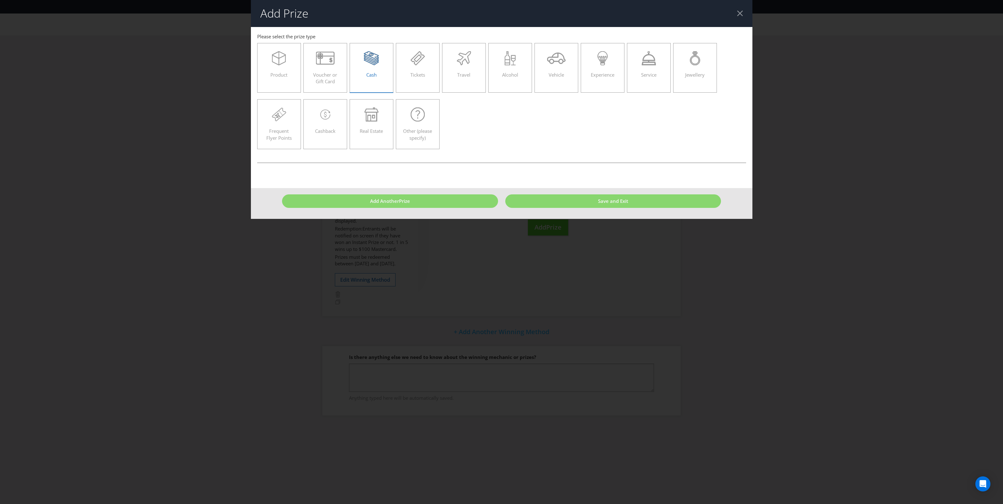
click at [362, 74] on div "Cash" at bounding box center [371, 65] width 31 height 28
click at [0, 0] on input "Cash" at bounding box center [0, 0] width 0 height 0
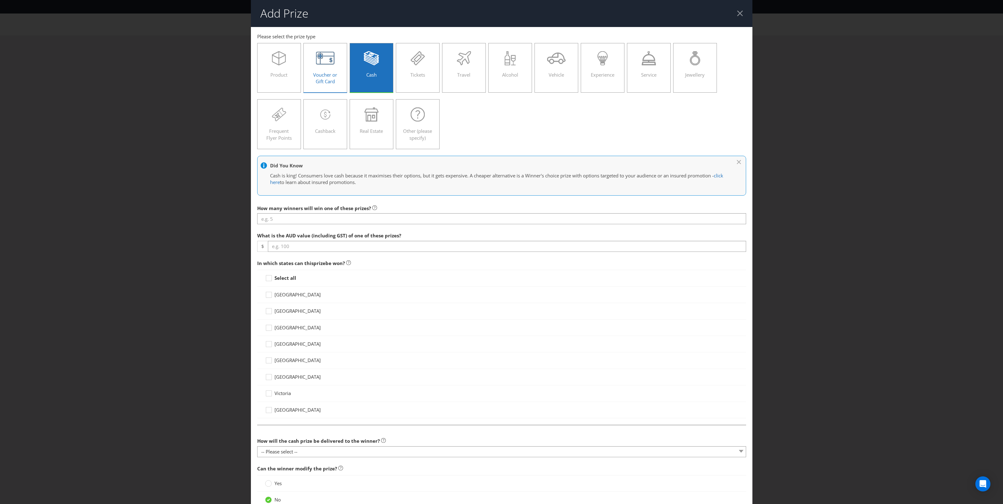
click at [321, 77] on span "Voucher or Gift Card" at bounding box center [325, 78] width 24 height 13
click at [0, 0] on input "Voucher or Gift Card" at bounding box center [0, 0] width 0 height 0
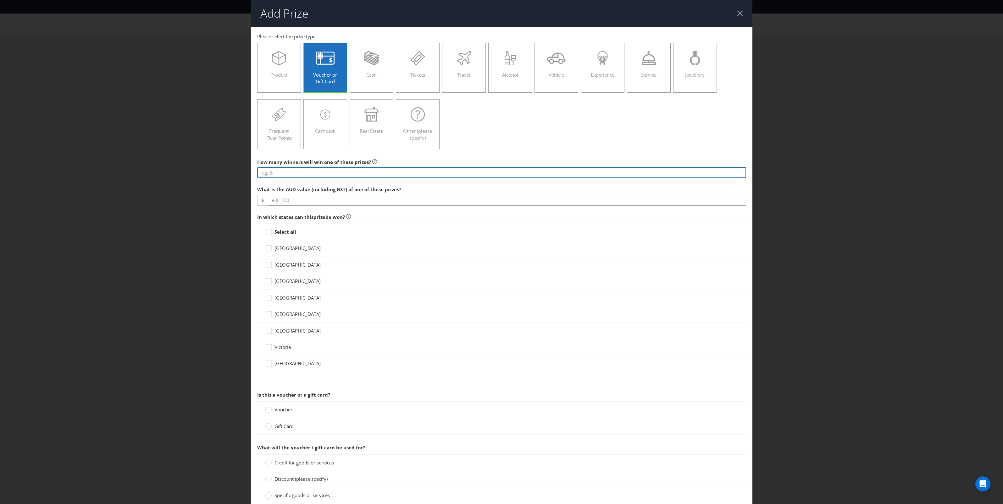
click at [277, 175] on input "number" at bounding box center [501, 172] width 489 height 11
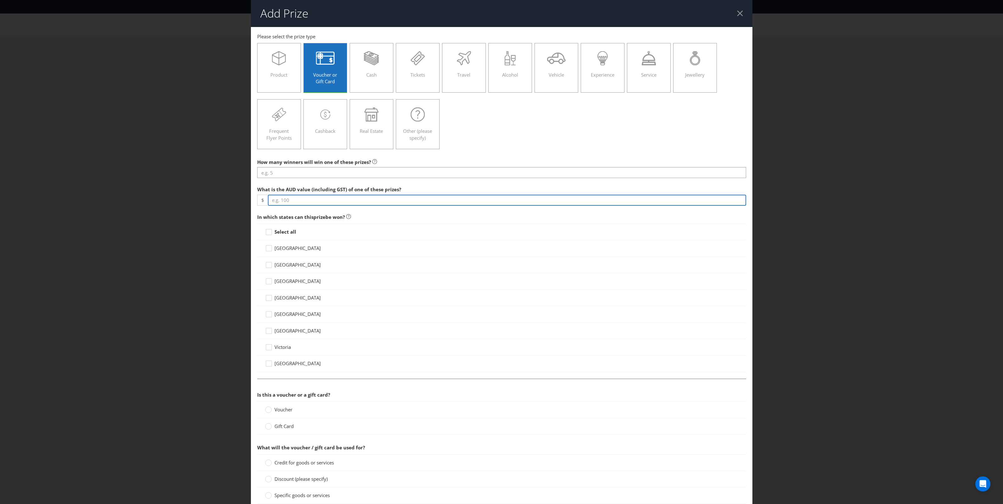
click at [296, 204] on input "number" at bounding box center [507, 200] width 478 height 11
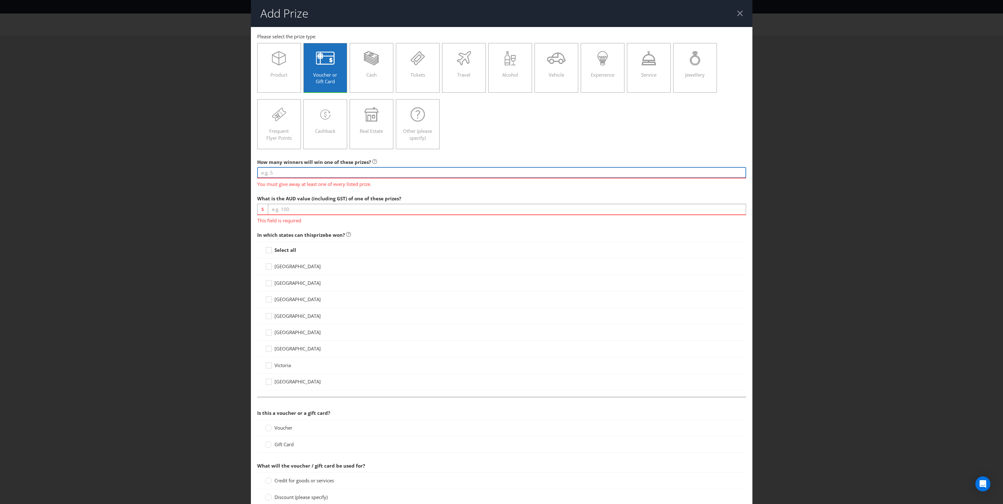
click at [285, 173] on input "number" at bounding box center [501, 172] width 489 height 11
click at [303, 173] on input "number" at bounding box center [501, 172] width 489 height 11
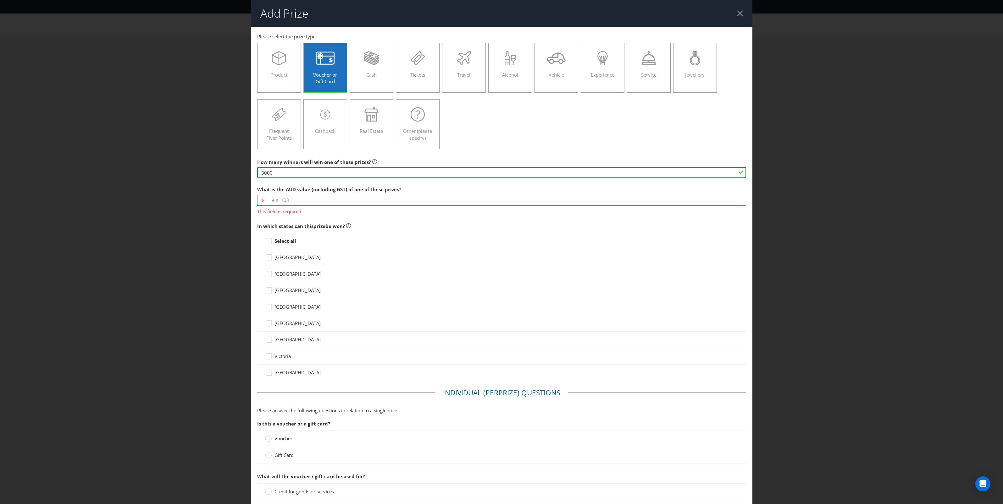
type input "3000"
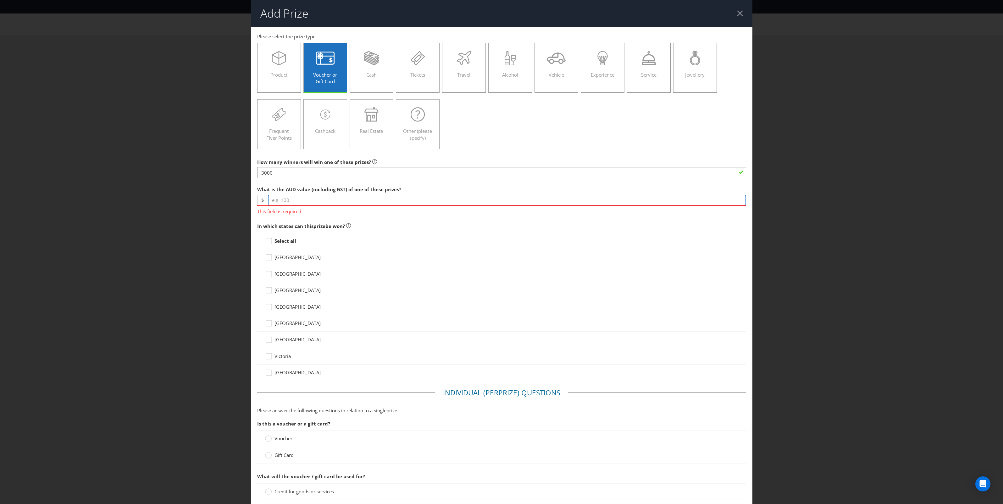
click at [310, 200] on input "number" at bounding box center [507, 200] width 478 height 11
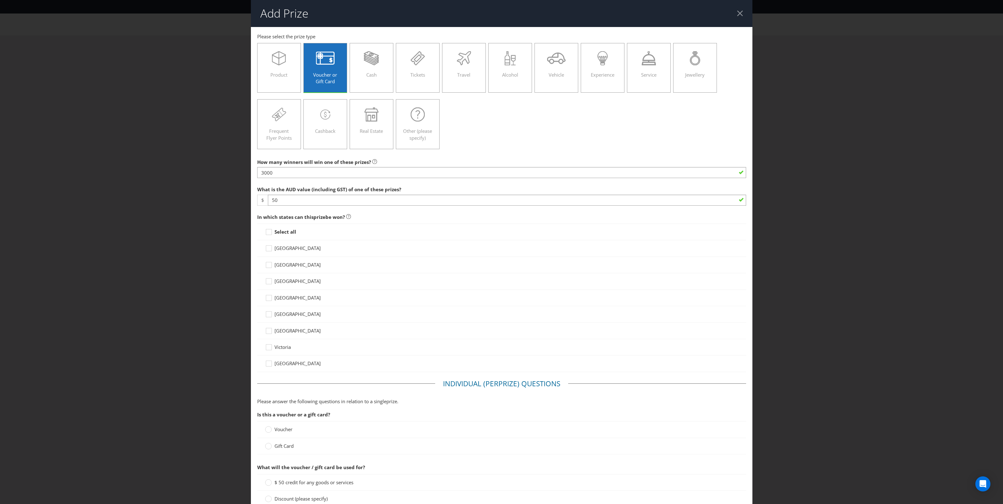
click at [286, 236] on div "Select all" at bounding box center [501, 232] width 489 height 17
click at [286, 230] on strong "Select all" at bounding box center [285, 232] width 22 height 6
click at [0, 0] on input "Select all" at bounding box center [0, 0] width 0 height 0
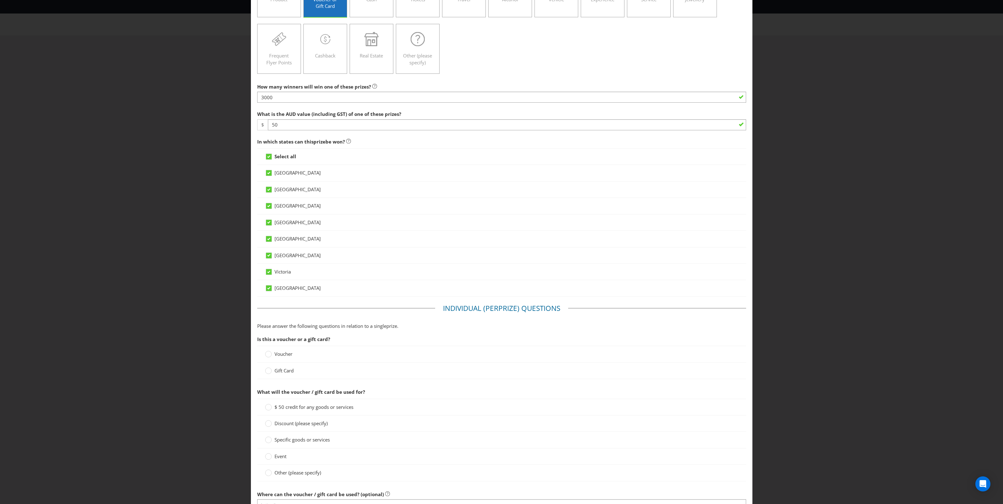
scroll to position [79, 0]
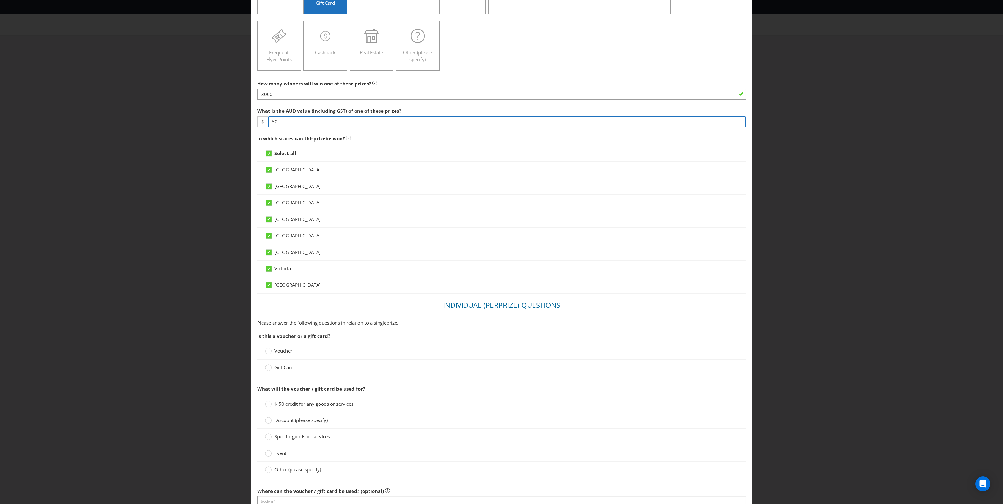
click at [296, 125] on input "50" at bounding box center [507, 121] width 478 height 11
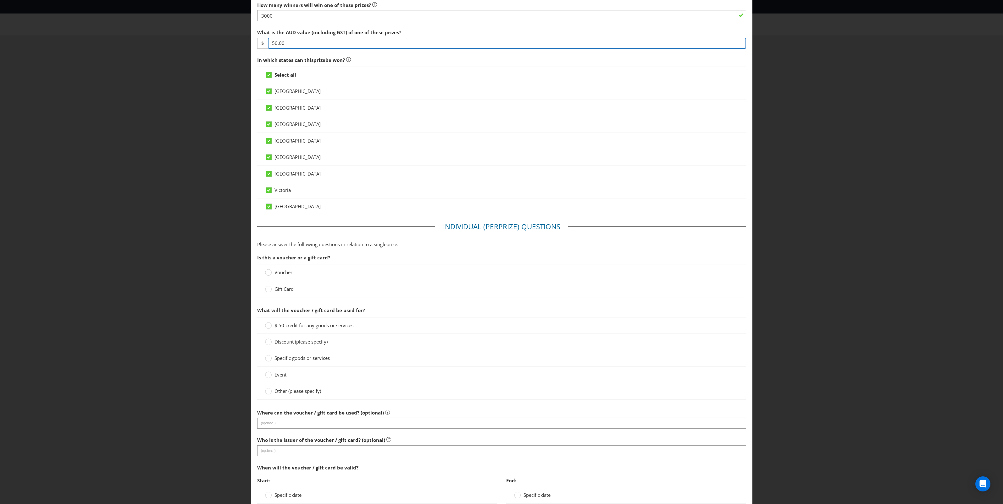
type input "50.00"
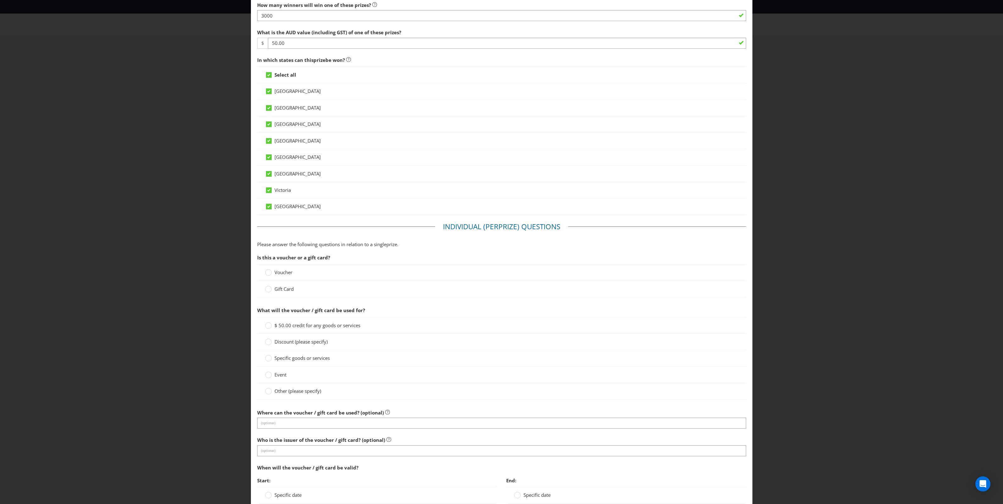
click at [289, 288] on span "Gift Card" at bounding box center [283, 289] width 19 height 6
click at [0, 0] on input "Gift Card" at bounding box center [0, 0] width 0 height 0
click at [302, 327] on span "$ 50.00 credit for any goods or services" at bounding box center [317, 325] width 86 height 6
click at [0, 0] on input "$ 50.00 credit for any goods or services" at bounding box center [0, 0] width 0 height 0
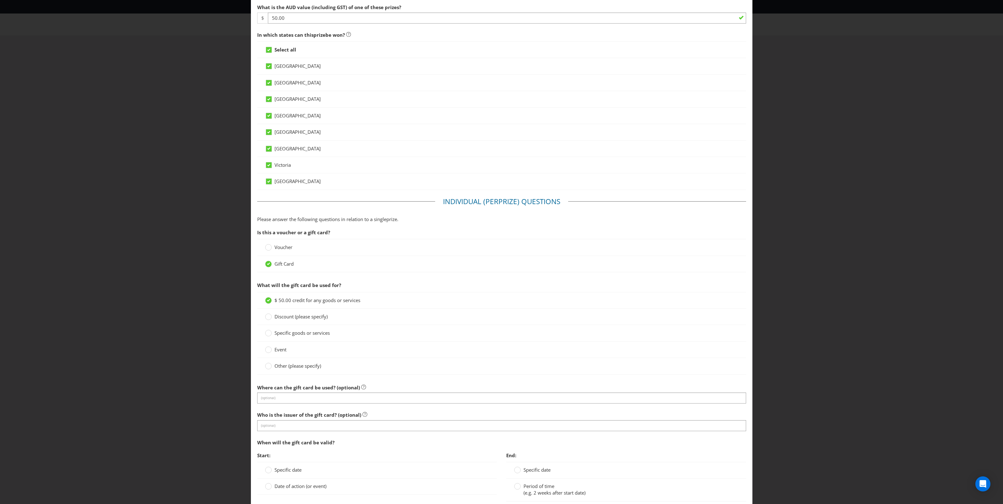
scroll to position [196, 0]
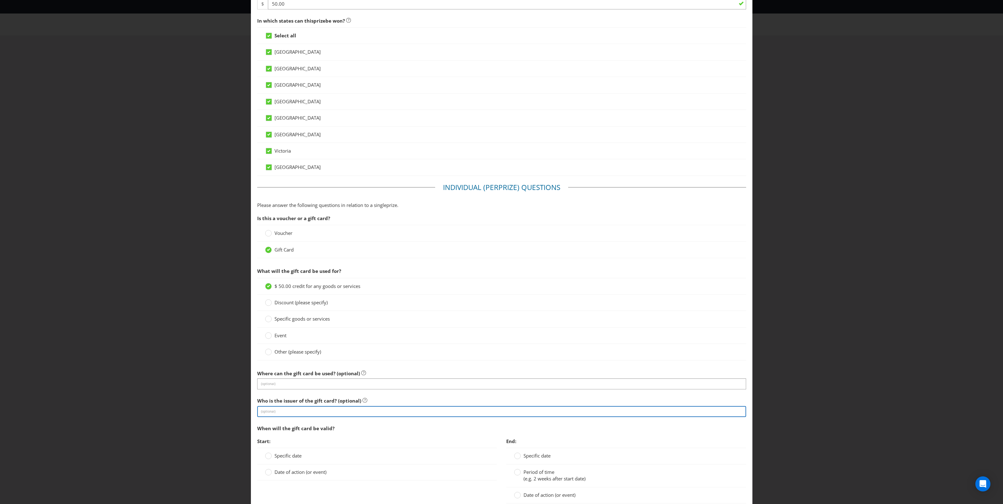
click at [333, 412] on input "text" at bounding box center [501, 411] width 489 height 11
type input "Prepaid Mastercard"
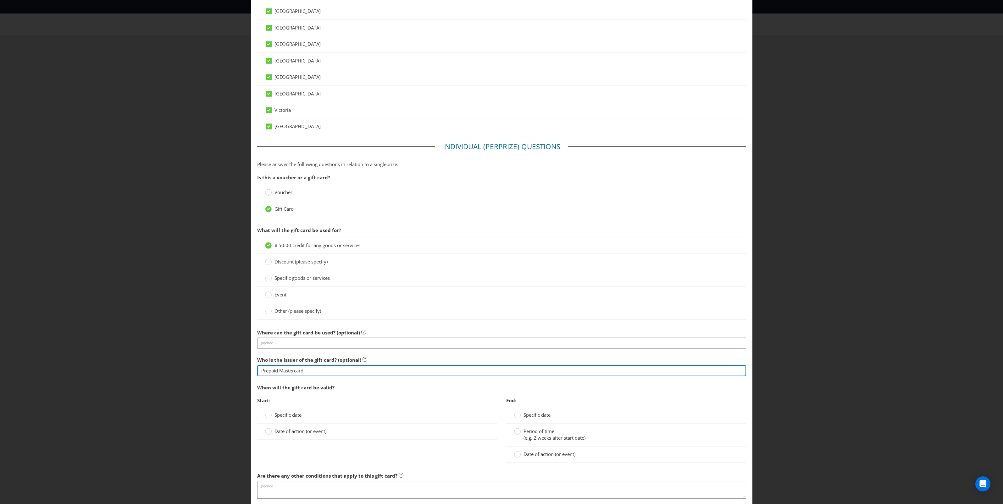
scroll to position [275, 0]
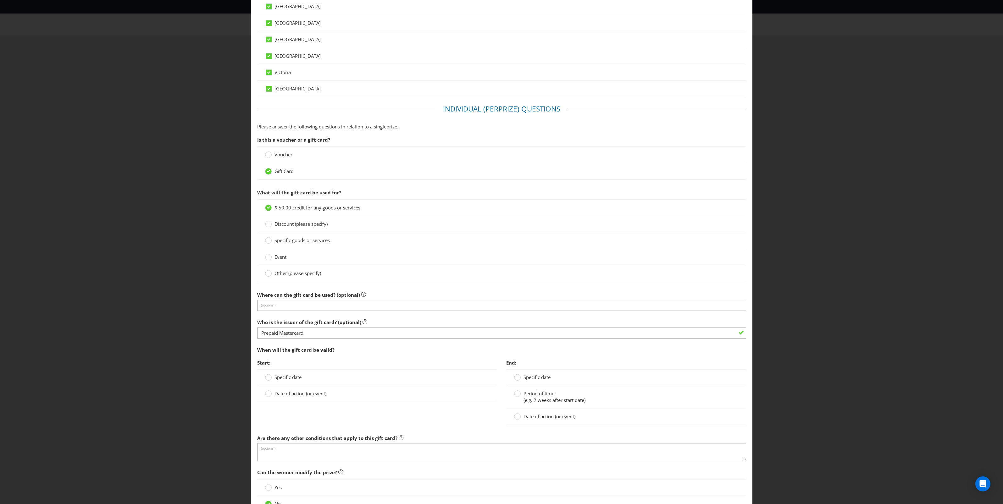
click at [275, 395] on span "Date of action (or event)" at bounding box center [300, 394] width 52 height 6
click at [0, 0] on input "Date of action (or event)" at bounding box center [0, 0] width 0 height 0
click at [543, 400] on span "(e.g. 2 weeks after start date)" at bounding box center [554, 400] width 62 height 6
click at [0, 0] on input "Period of time (e.g. 2 weeks after start date)" at bounding box center [0, 0] width 0 height 0
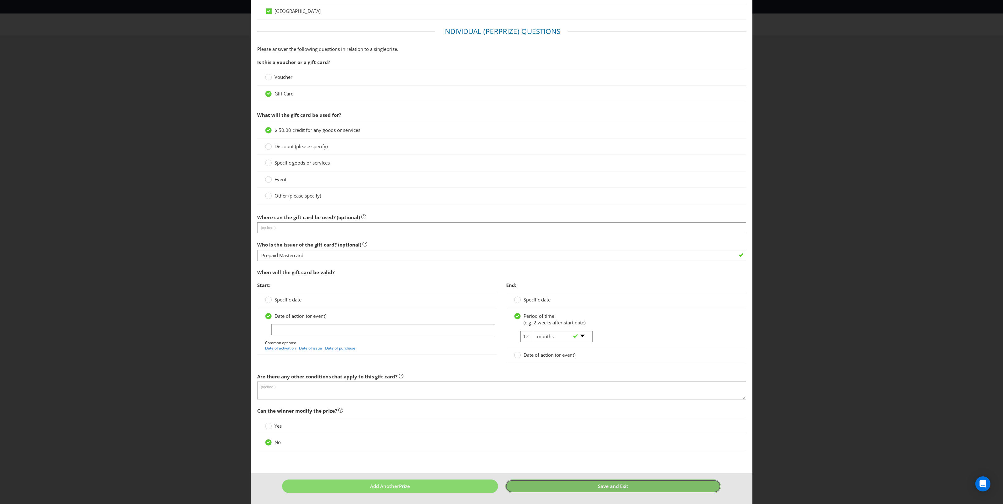
click at [659, 488] on button "Save and Exit" at bounding box center [613, 487] width 216 height 14
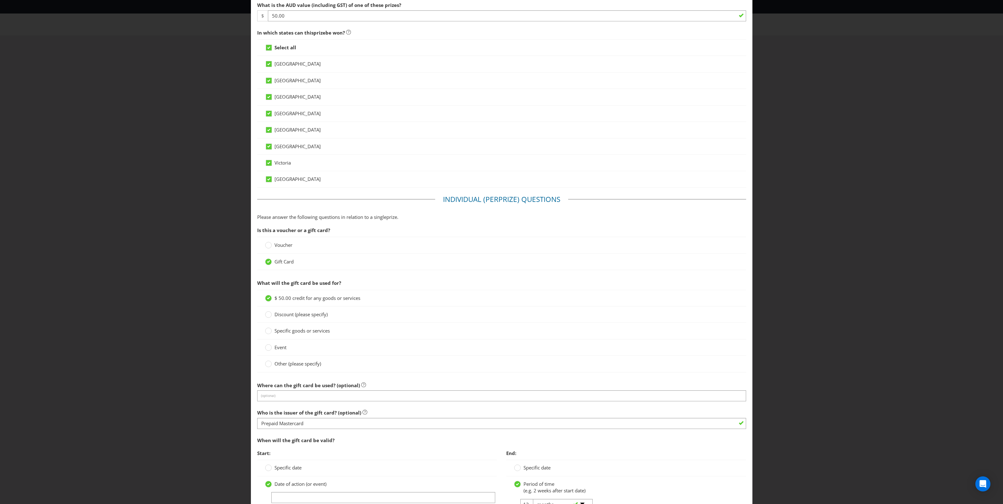
scroll to position [314, 0]
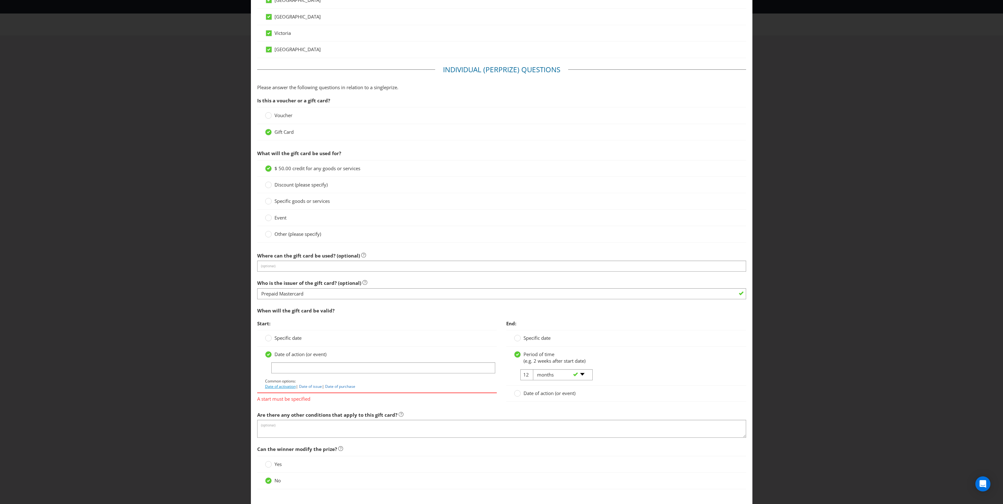
click at [283, 389] on link "Date of activation" at bounding box center [280, 386] width 31 height 5
type input "Date of activation"
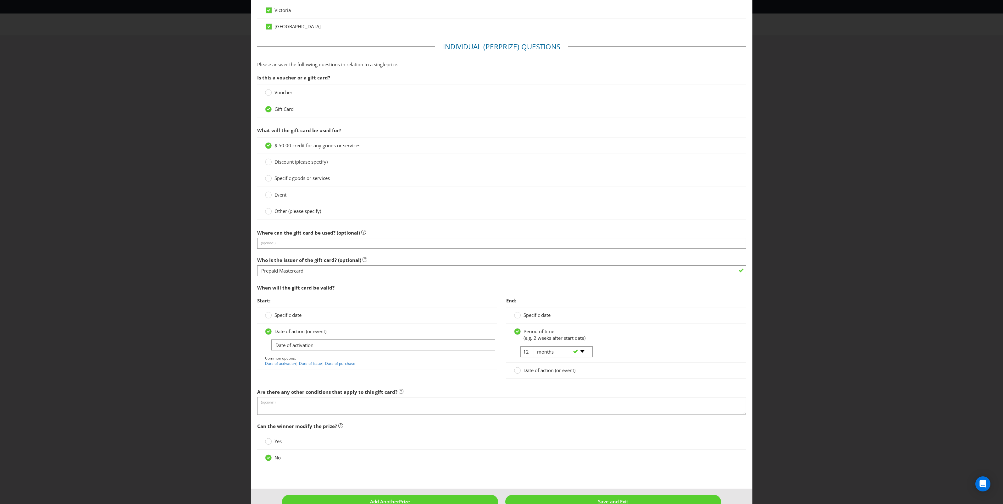
scroll to position [355, 0]
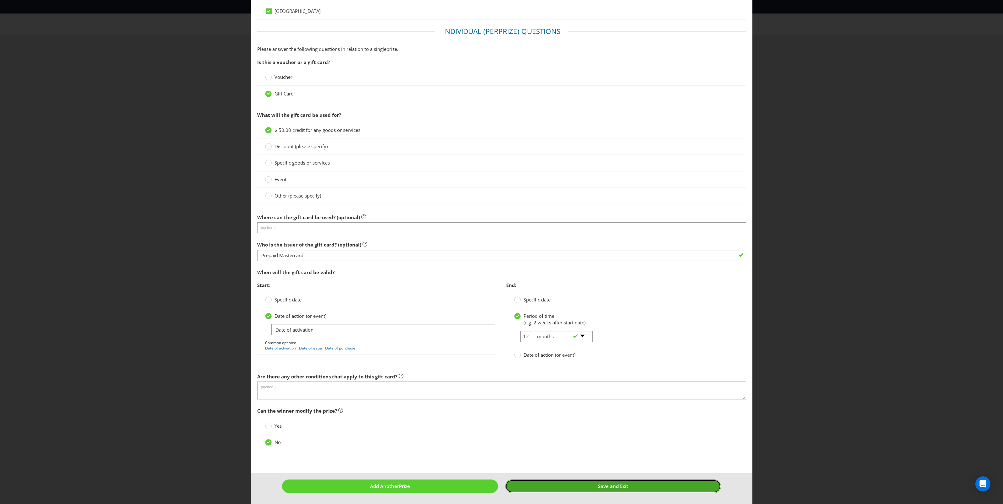
click at [598, 489] on span "Save and Exit" at bounding box center [613, 486] width 30 height 6
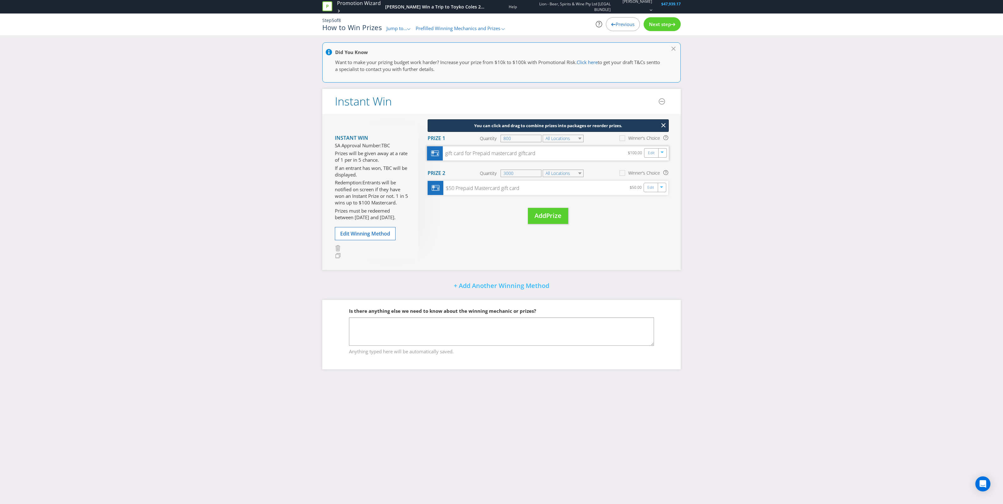
click at [615, 154] on div "gift card for Prepaid mastercard giftcard $100.00 Edit" at bounding box center [548, 153] width 242 height 14
click at [649, 153] on link "Edit" at bounding box center [651, 152] width 7 height 7
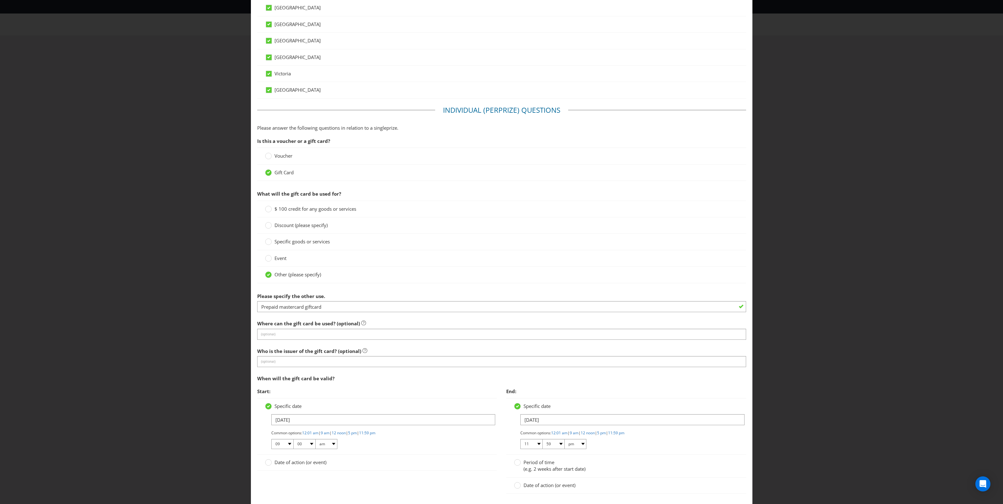
scroll to position [275, 0]
click at [265, 210] on circle at bounding box center [268, 208] width 6 height 6
click at [0, 0] on input "$ 100 credit for any goods or services" at bounding box center [0, 0] width 0 height 0
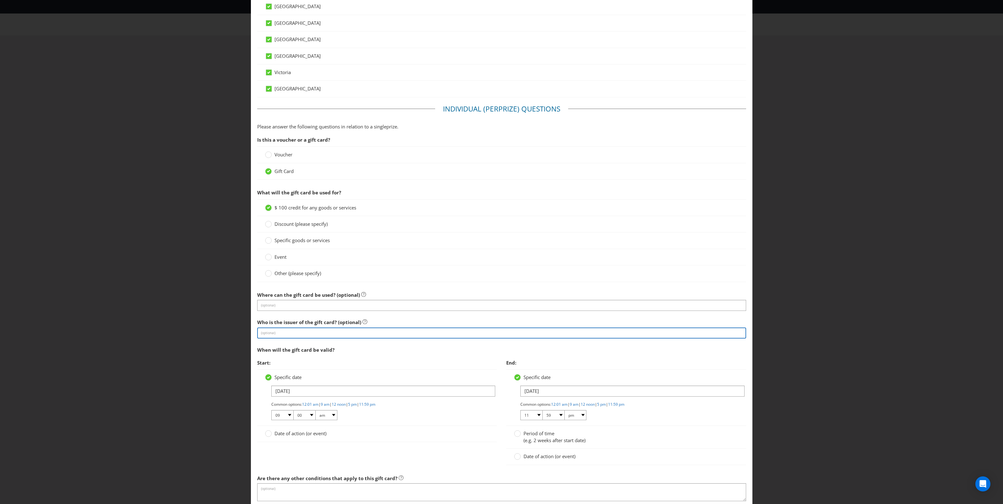
click at [300, 335] on input "text" at bounding box center [501, 333] width 489 height 11
type input "Prepaid Mastercard"
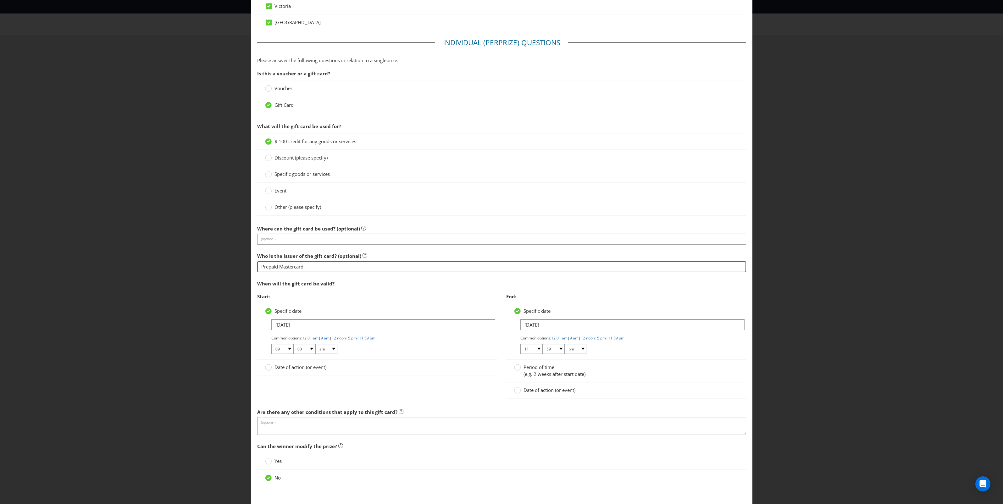
scroll to position [379, 0]
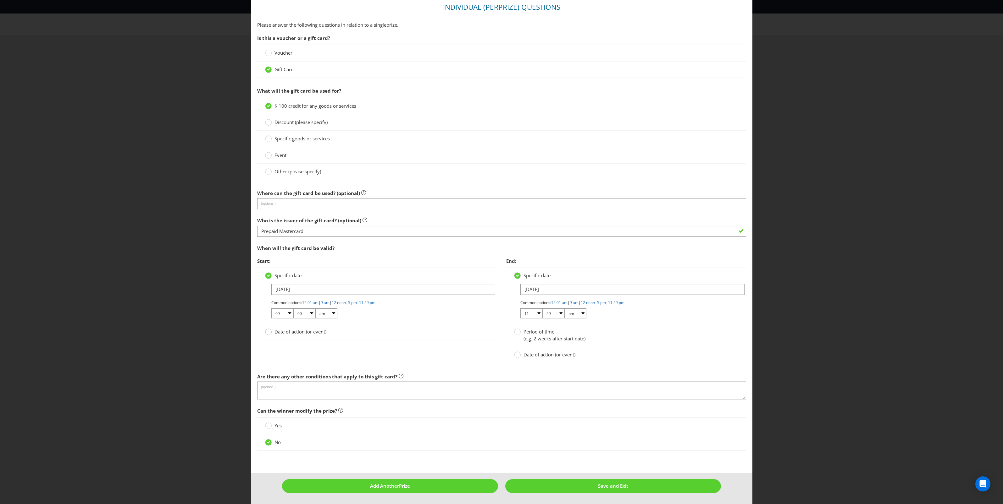
click at [267, 332] on circle at bounding box center [268, 332] width 6 height 6
click at [0, 0] on input "Date of action (or event)" at bounding box center [0, 0] width 0 height 0
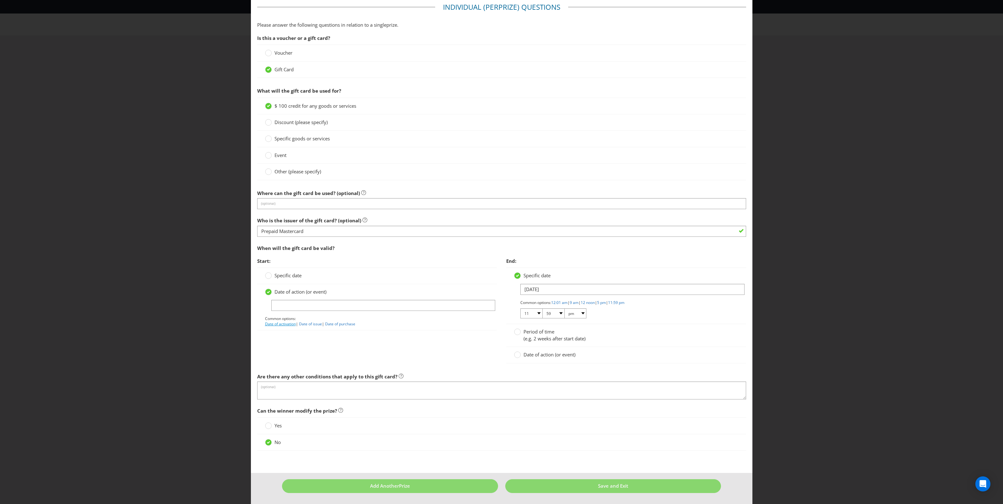
click at [287, 322] on link "Date of activation" at bounding box center [280, 324] width 31 height 5
type input "Date of activation"
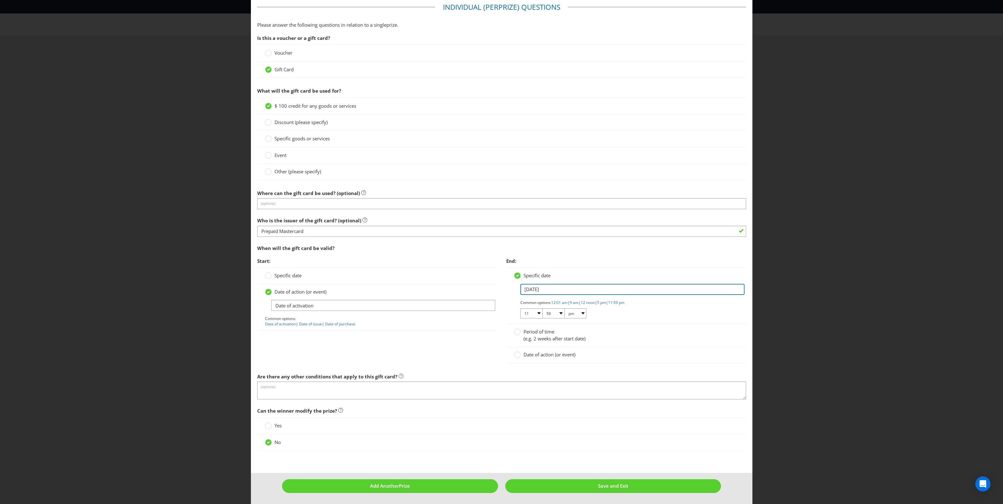
click at [554, 292] on input "[DATE]" at bounding box center [632, 289] width 224 height 11
drag, startPoint x: 586, startPoint y: 330, endPoint x: 576, endPoint y: 337, distance: 12.7
click at [586, 331] on div "Period of time (e.g. 2 weeks after start date)" at bounding box center [626, 336] width 224 height 14
click at [552, 341] on span "(e.g. 2 weeks after start date)" at bounding box center [554, 339] width 62 height 6
click at [0, 0] on input "Period of time (e.g. 2 weeks after start date)" at bounding box center [0, 0] width 0 height 0
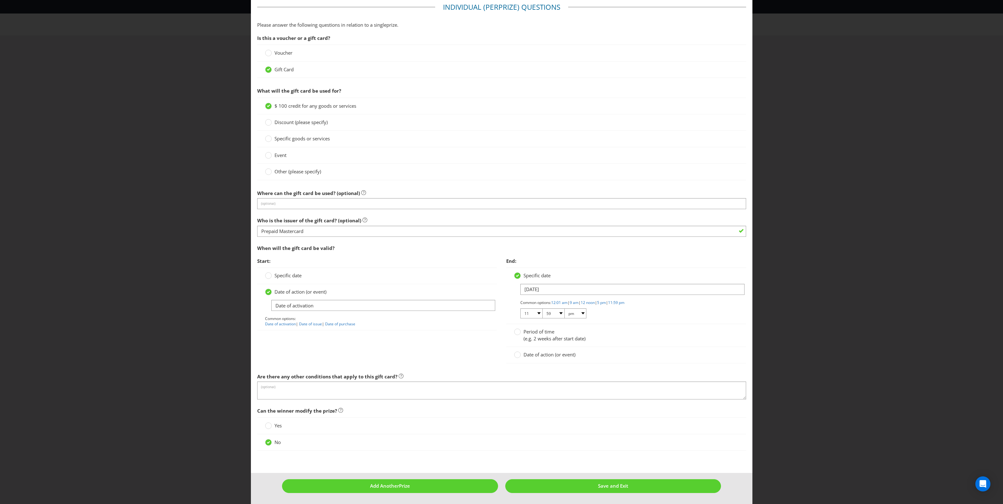
scroll to position [355, 0]
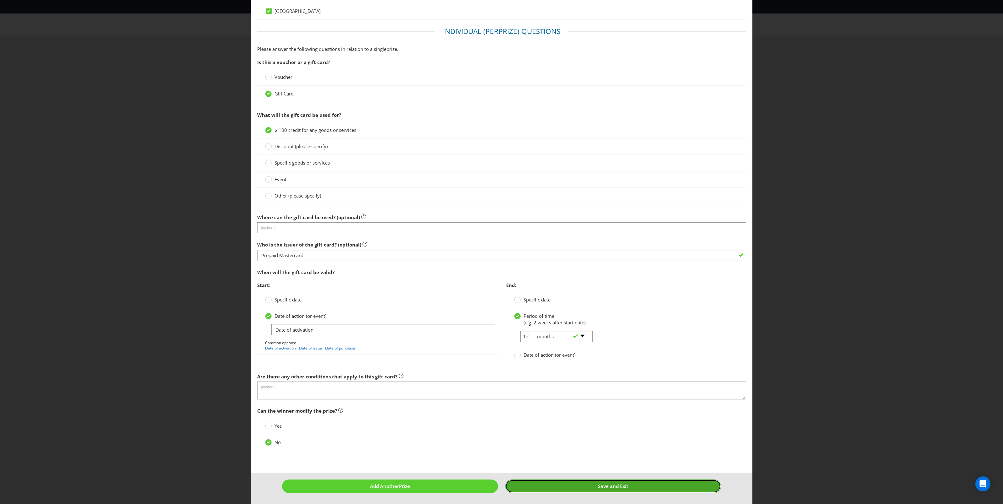
click at [576, 487] on button "Save and Exit" at bounding box center [613, 487] width 216 height 14
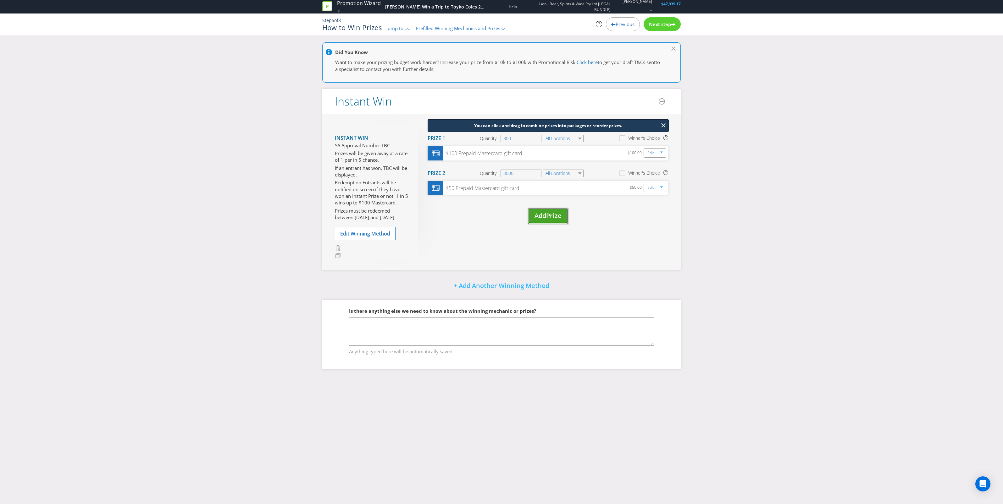
click at [545, 216] on span "Add" at bounding box center [540, 216] width 12 height 8
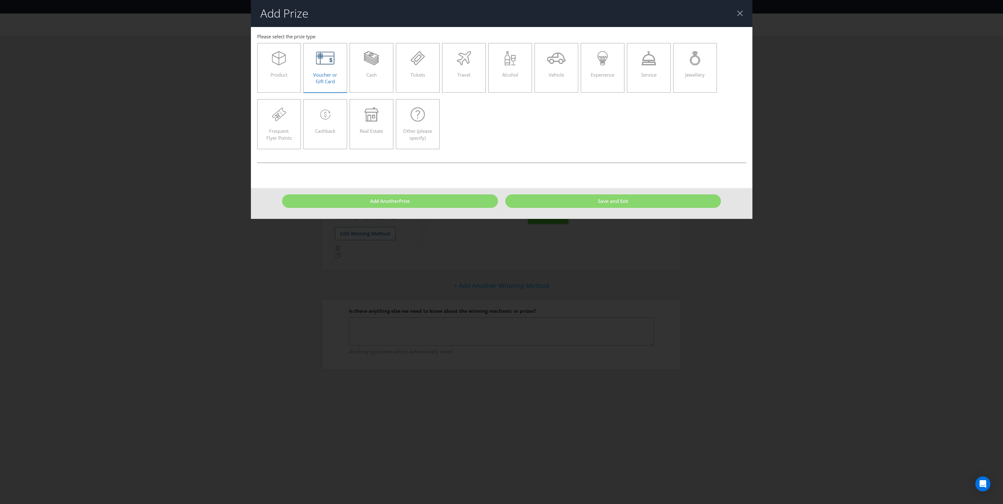
click at [322, 55] on icon at bounding box center [325, 58] width 18 height 13
click at [0, 0] on input "Voucher or Gift Card" at bounding box center [0, 0] width 0 height 0
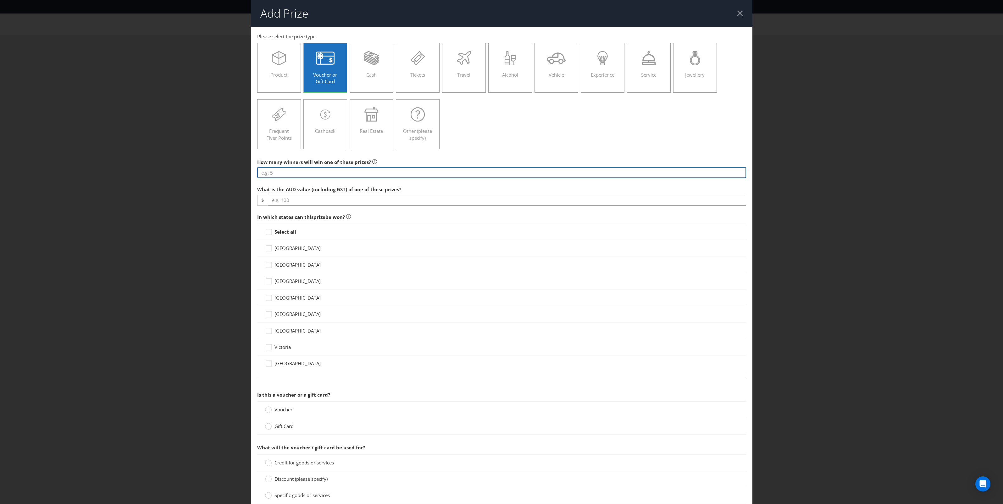
click at [334, 173] on input "number" at bounding box center [501, 172] width 489 height 11
type input "5386"
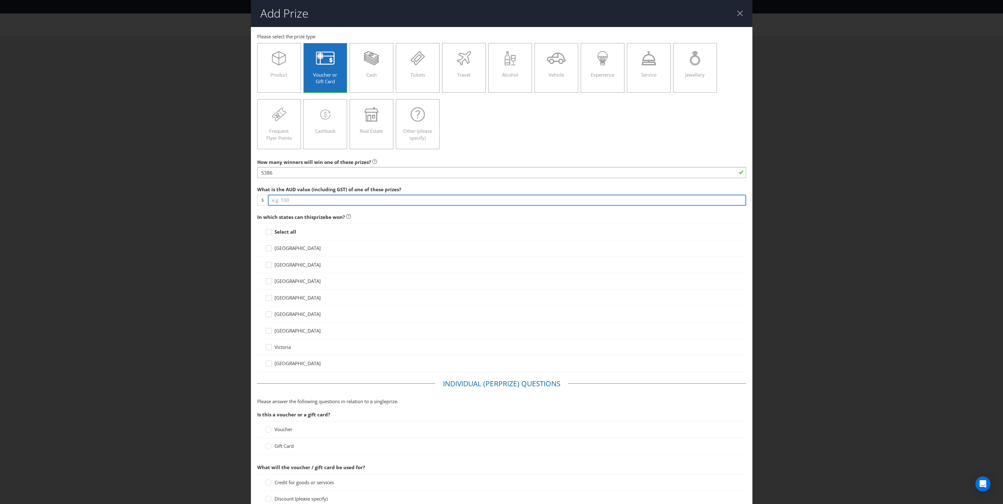
click at [339, 197] on input "number" at bounding box center [507, 200] width 478 height 11
type input "20"
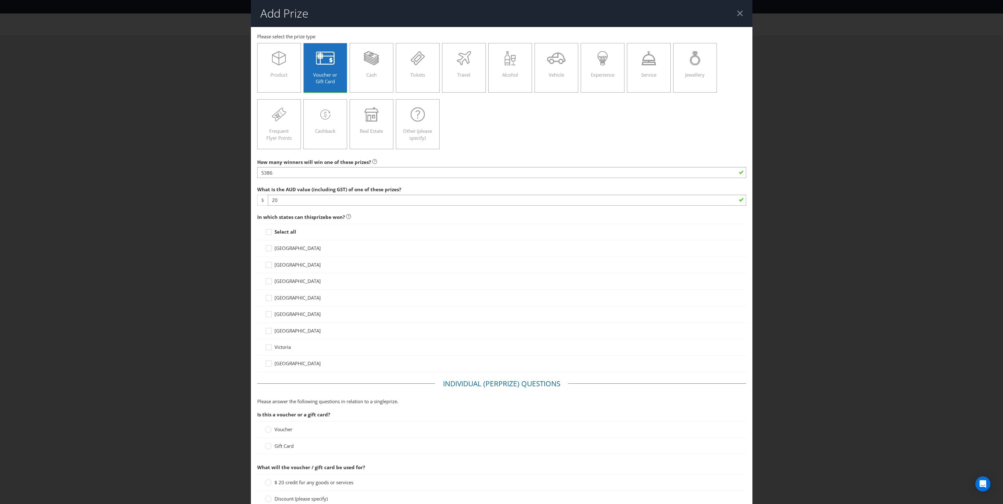
click at [287, 234] on strong "Select all" at bounding box center [285, 232] width 22 height 6
click at [0, 0] on input "Select all" at bounding box center [0, 0] width 0 height 0
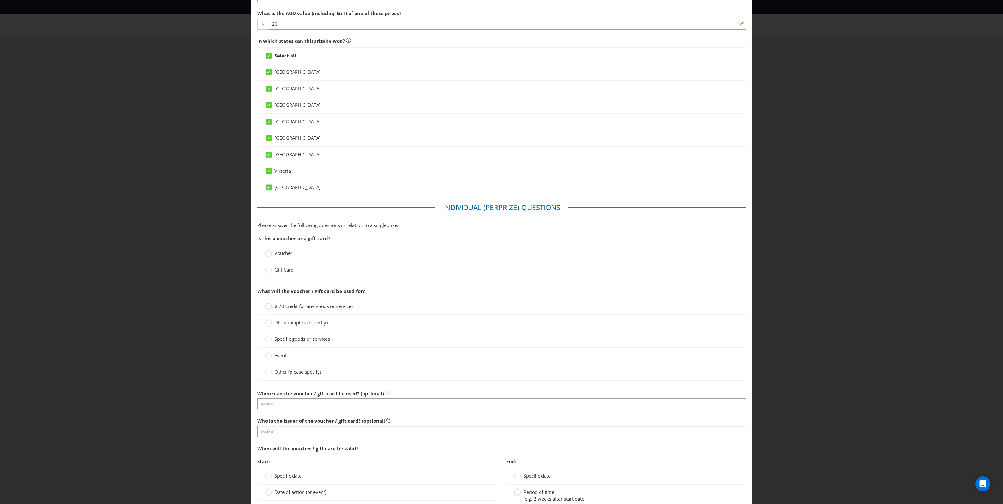
scroll to position [196, 0]
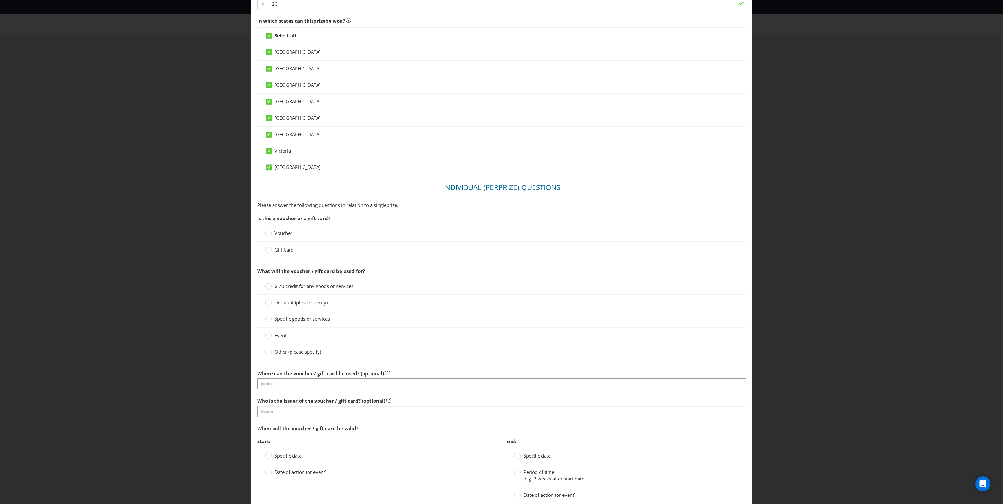
click at [290, 255] on div "Gift Card" at bounding box center [501, 250] width 489 height 16
click at [282, 253] on span "Gift Card" at bounding box center [283, 250] width 19 height 6
click at [0, 0] on input "Gift Card" at bounding box center [0, 0] width 0 height 0
click at [289, 285] on span "$ 20 credit for any goods or services" at bounding box center [313, 286] width 79 height 6
click at [0, 0] on input "$ 20 credit for any goods or services" at bounding box center [0, 0] width 0 height 0
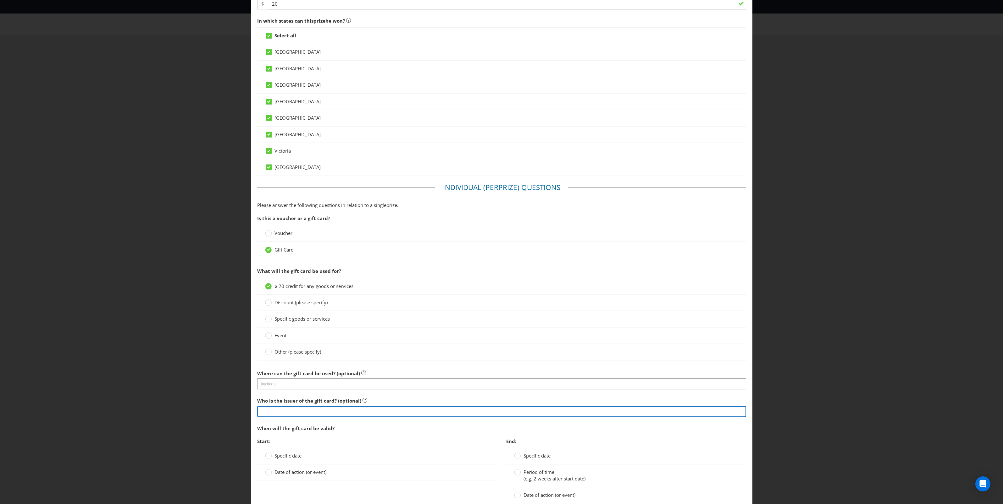
click at [286, 414] on input "text" at bounding box center [501, 411] width 489 height 11
type input "Prepaid Mastercard"
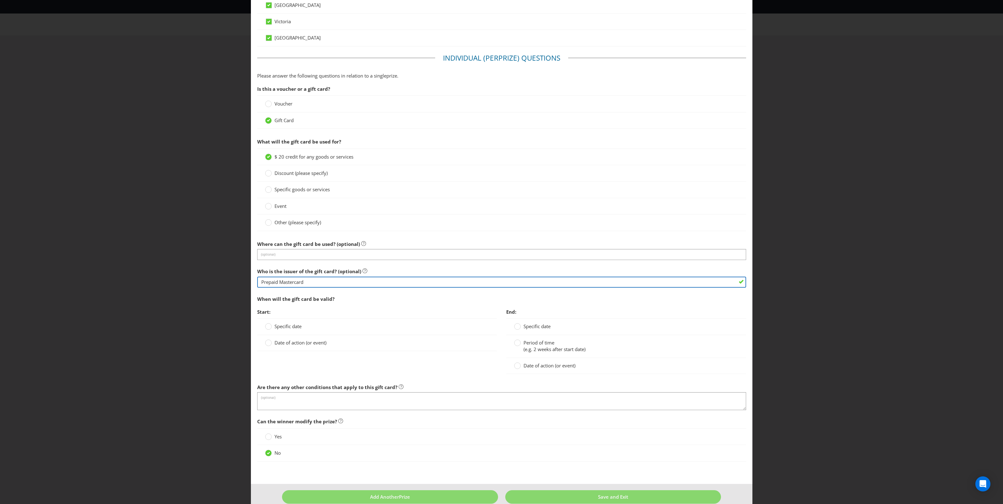
scroll to position [339, 0]
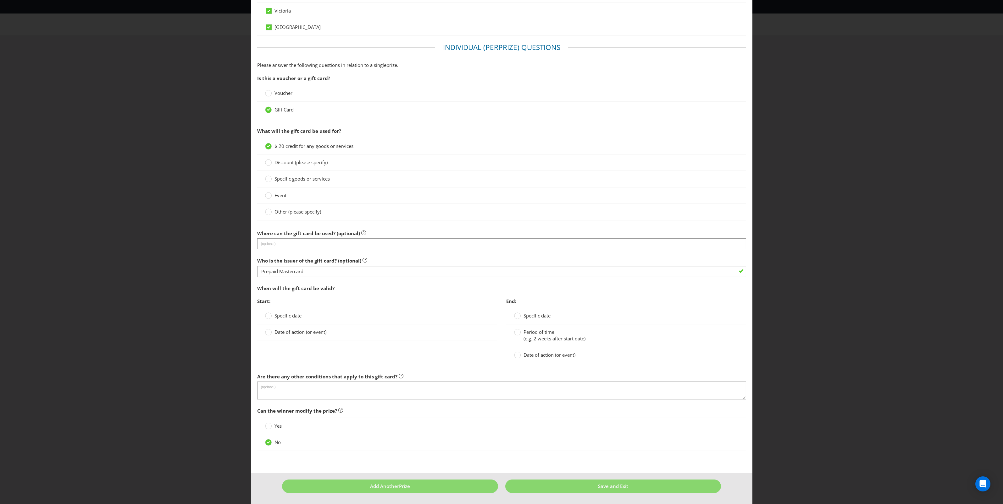
click at [315, 333] on span "Date of action (or event)" at bounding box center [300, 332] width 52 height 6
click at [0, 0] on input "Date of action (or event)" at bounding box center [0, 0] width 0 height 0
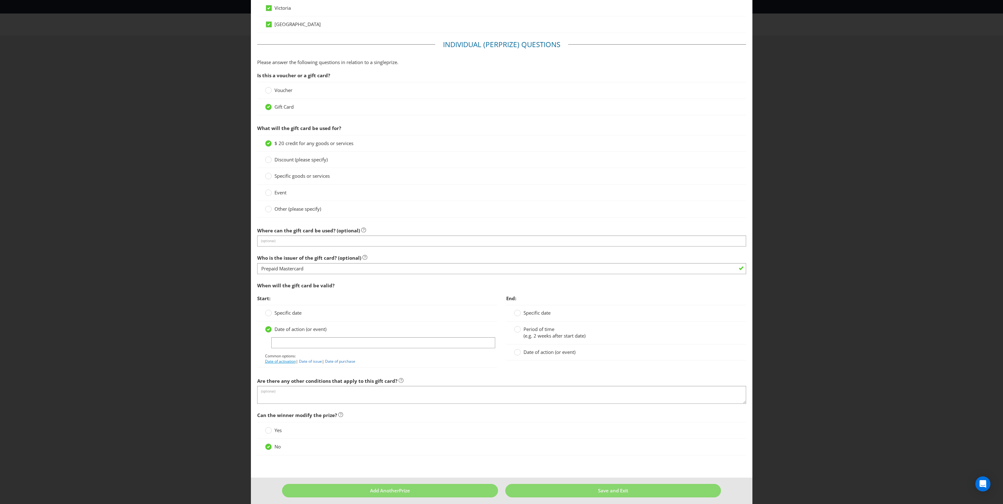
click at [287, 364] on link "Date of activation" at bounding box center [280, 361] width 31 height 5
type input "Date of activation"
click at [541, 339] on span "(e.g. 2 weeks after start date)" at bounding box center [554, 336] width 62 height 6
click at [0, 0] on input "Period of time (e.g. 2 weeks after start date)" at bounding box center [0, 0] width 0 height 0
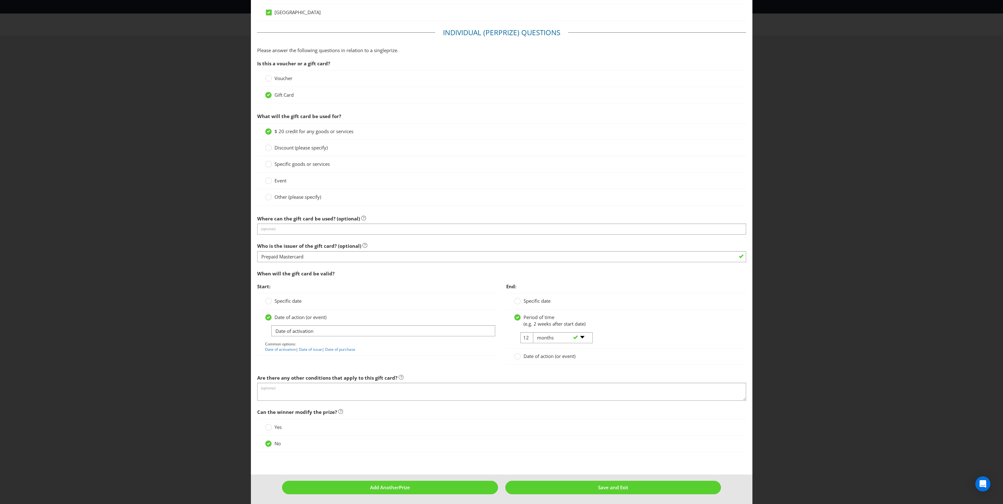
scroll to position [355, 0]
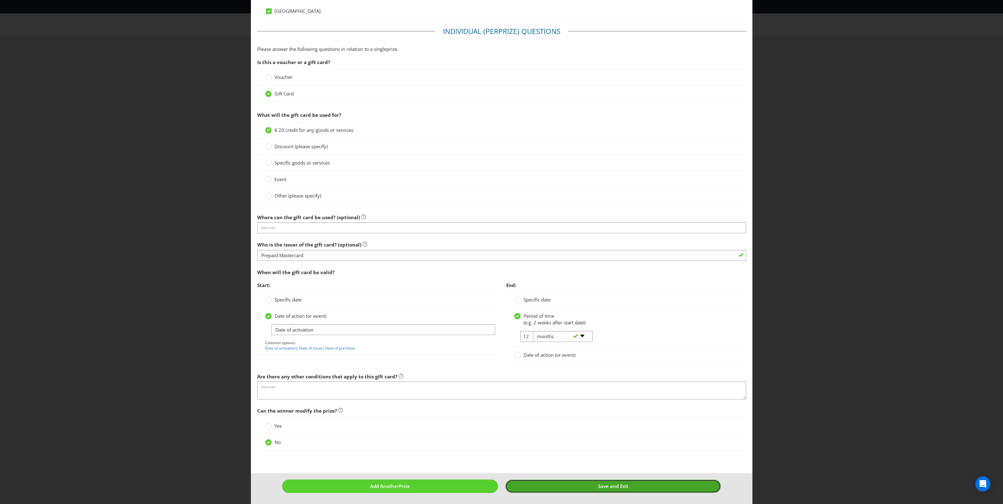
click at [580, 491] on button "Save and Exit" at bounding box center [613, 487] width 216 height 14
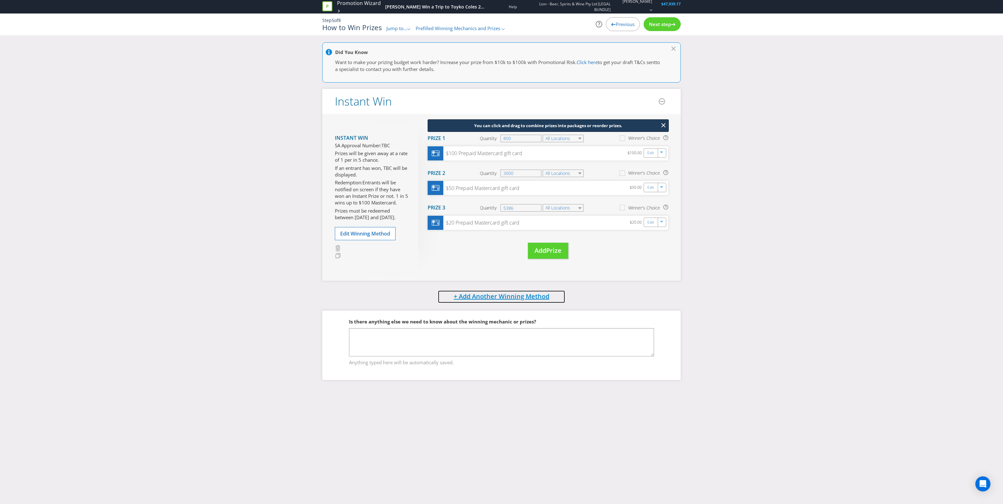
click at [475, 295] on span "+ Add Another Winning Method" at bounding box center [502, 296] width 96 height 8
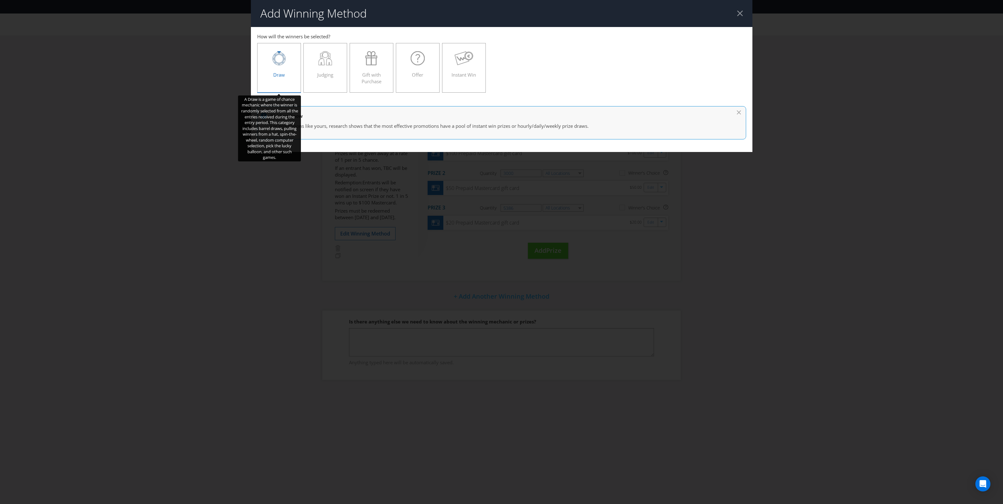
click at [281, 63] on icon at bounding box center [278, 58] width 13 height 13
click at [0, 0] on input "Draw" at bounding box center [0, 0] width 0 height 0
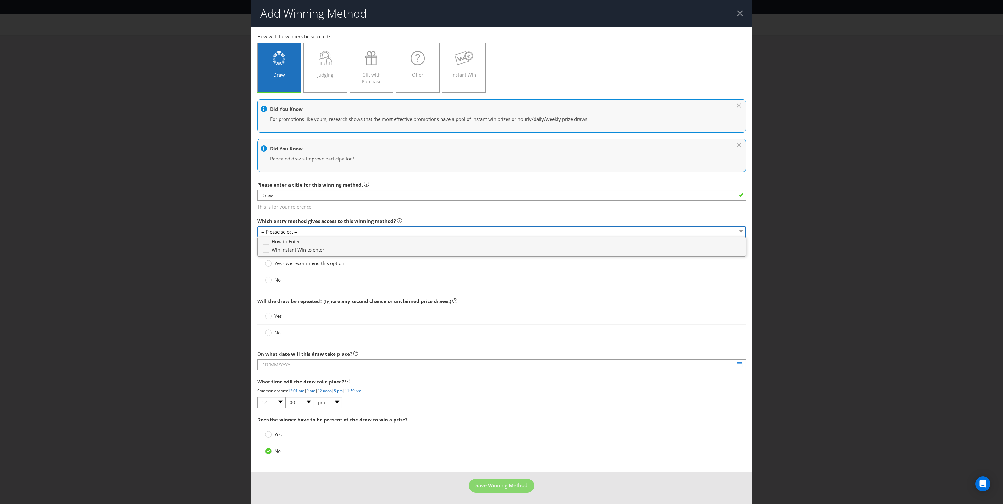
click at [363, 231] on select "-- Please select --" at bounding box center [501, 232] width 489 height 11
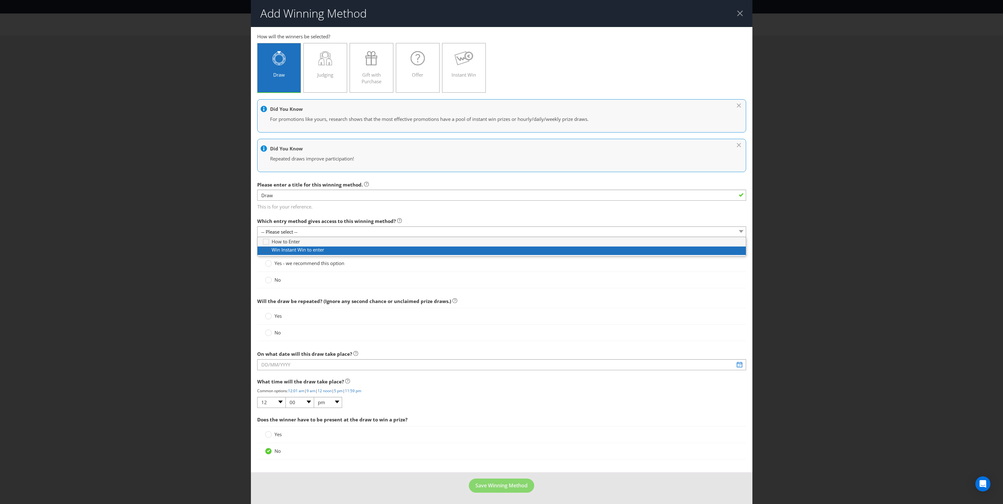
click at [265, 251] on icon at bounding box center [266, 251] width 9 height 9
type input "[DATE]"
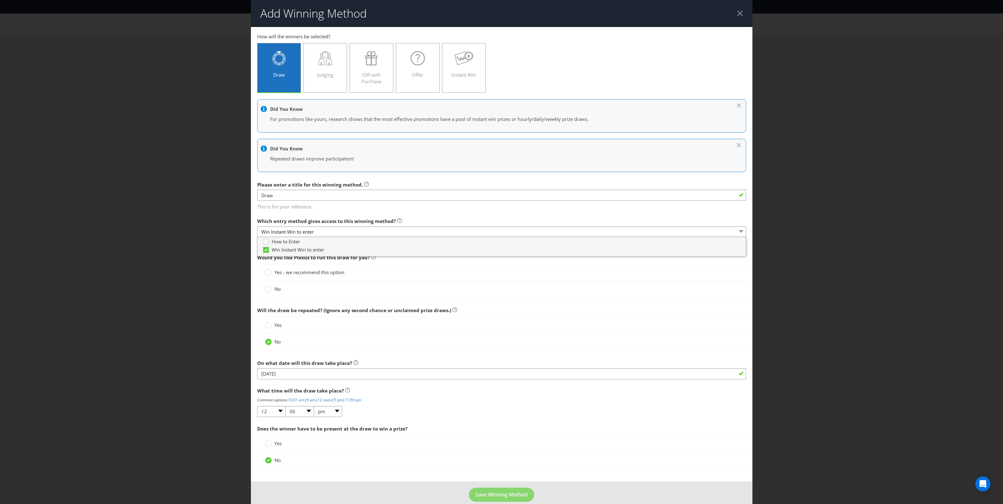
click at [404, 269] on div "Yes - we recommend this option" at bounding box center [501, 272] width 489 height 17
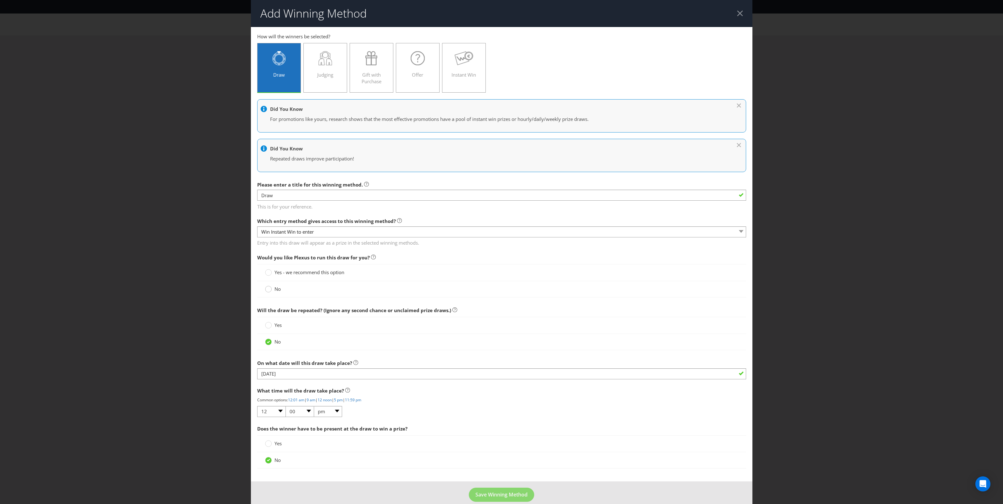
click at [269, 290] on circle at bounding box center [268, 289] width 6 height 6
click at [0, 0] on input "No" at bounding box center [0, 0] width 0 height 0
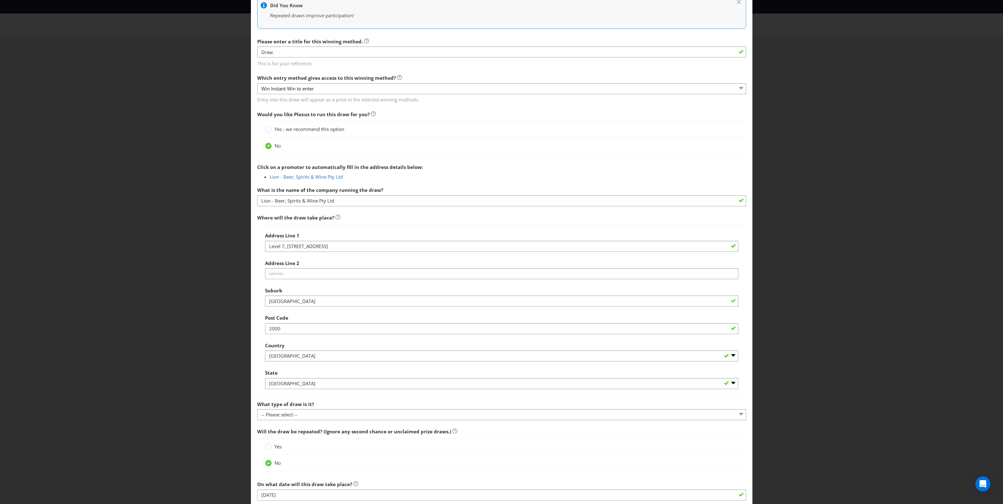
scroll to position [157, 0]
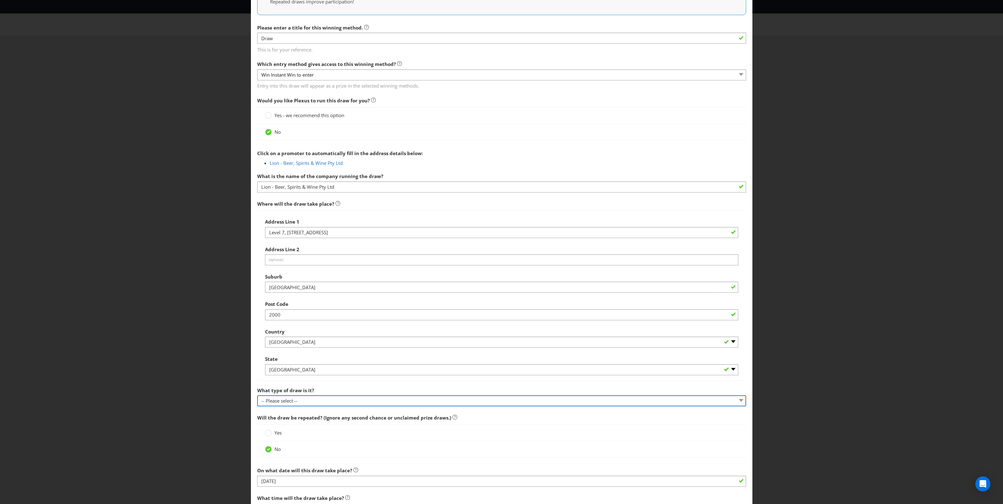
click at [382, 402] on select "-- Please select -- Computerised random selection Barrel draw Don't specify Oth…" at bounding box center [501, 401] width 489 height 11
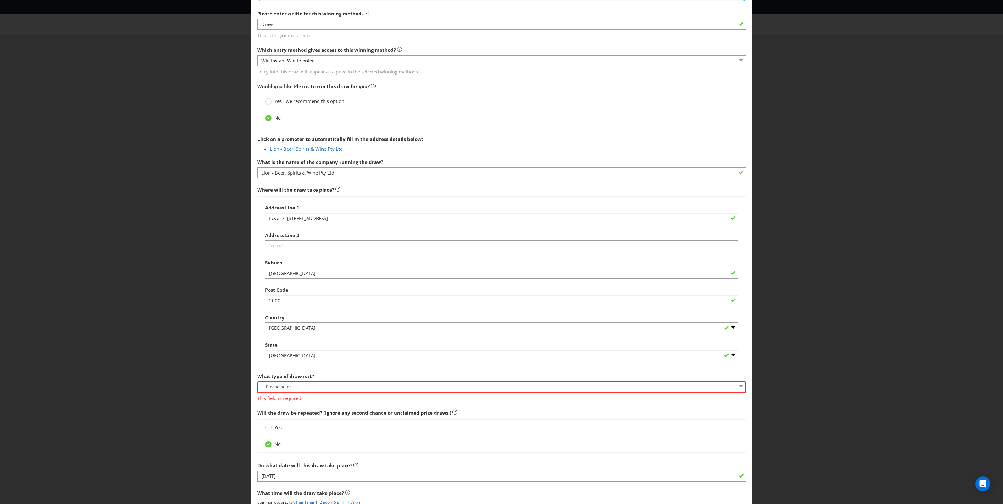
scroll to position [196, 0]
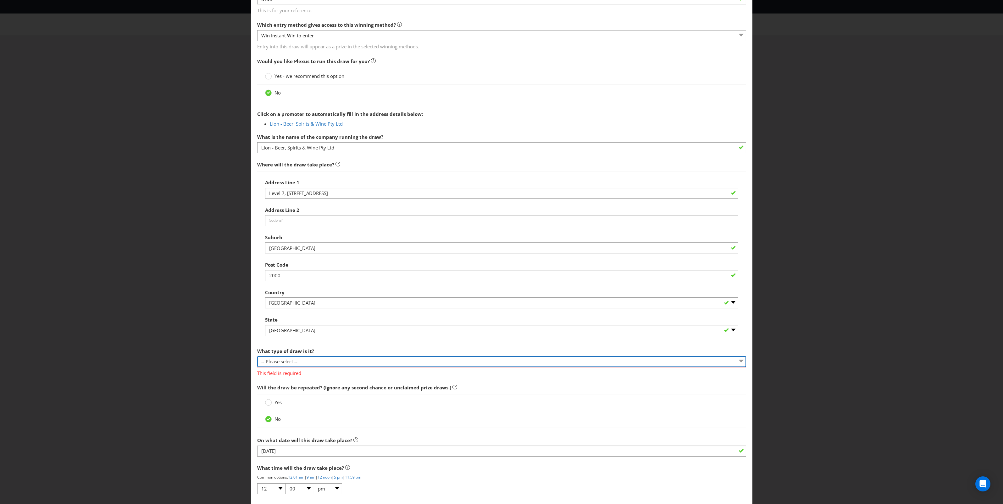
click at [310, 363] on select "-- Please select -- Computerised random selection Barrel draw Don't specify Oth…" at bounding box center [501, 361] width 489 height 11
select select "COMPUTERISED"
click at [257, 357] on select "-- Please select -- Computerised random selection Barrel draw Don't specify Oth…" at bounding box center [501, 361] width 489 height 11
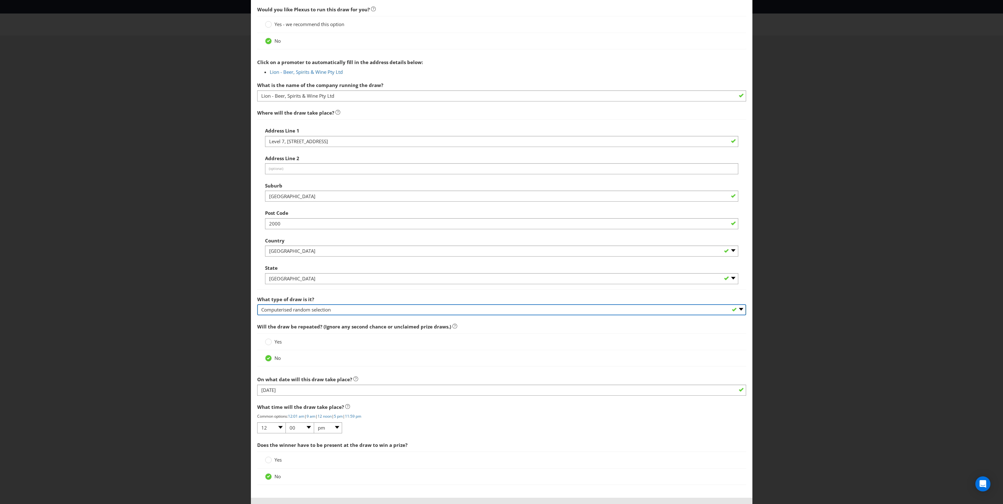
scroll to position [275, 0]
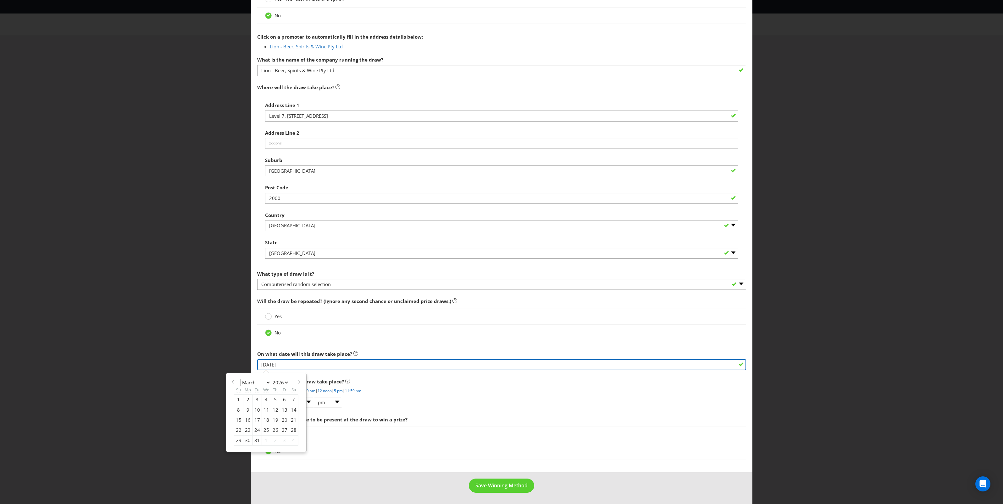
click at [313, 365] on input "[DATE]" at bounding box center [501, 365] width 489 height 11
click at [267, 382] on select "January February March April May June July August September October November De…" at bounding box center [255, 383] width 30 height 8
click at [274, 412] on div "12" at bounding box center [275, 410] width 9 height 10
type input "[DATE]"
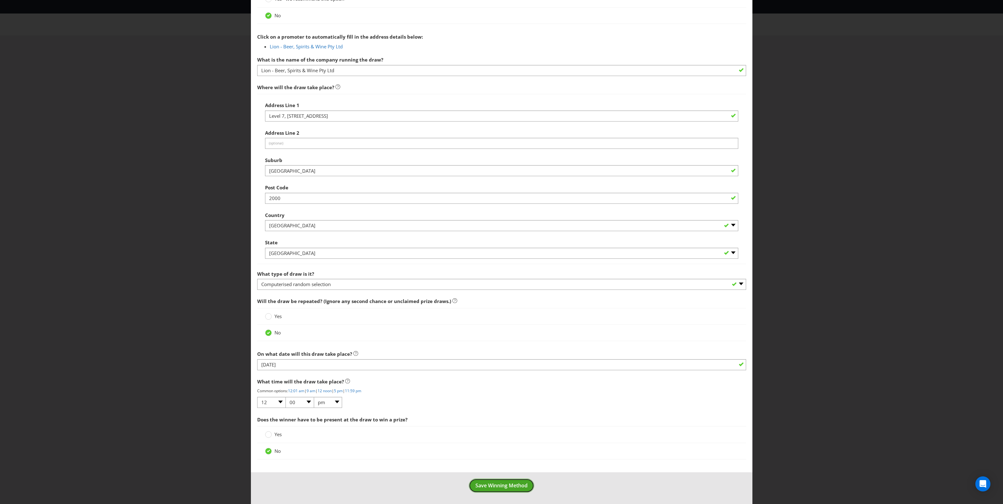
click at [495, 481] on button "Save Winning Method" at bounding box center [501, 486] width 65 height 14
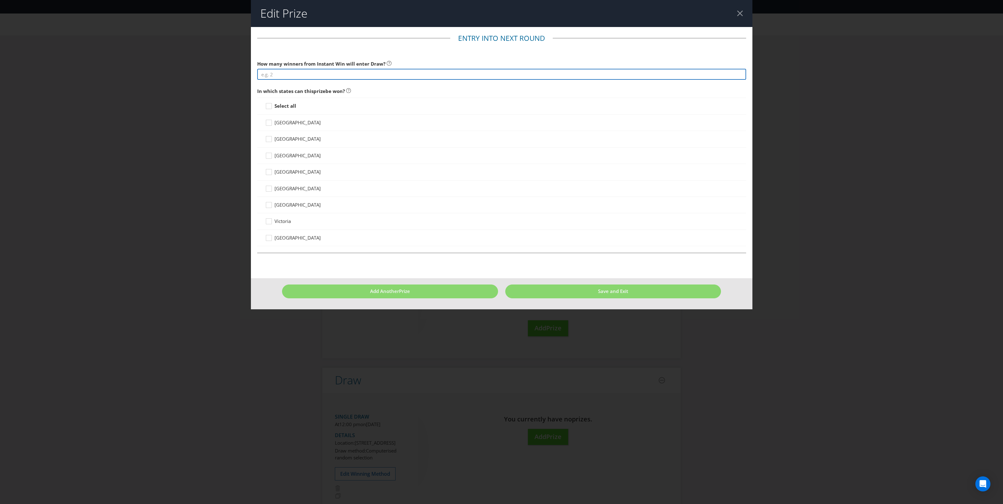
click at [283, 74] on input "number" at bounding box center [501, 74] width 489 height 11
type input "9186"
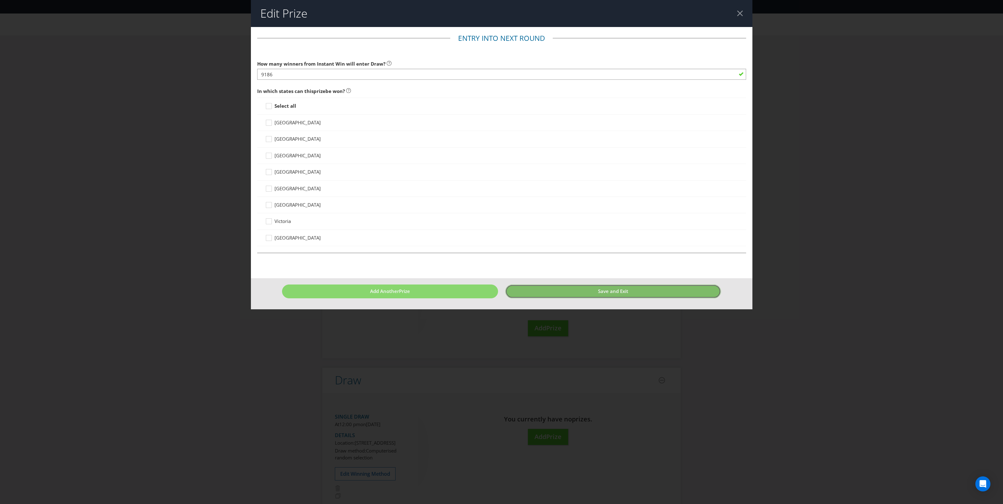
click at [608, 294] on span "Save and Exit" at bounding box center [613, 291] width 30 height 6
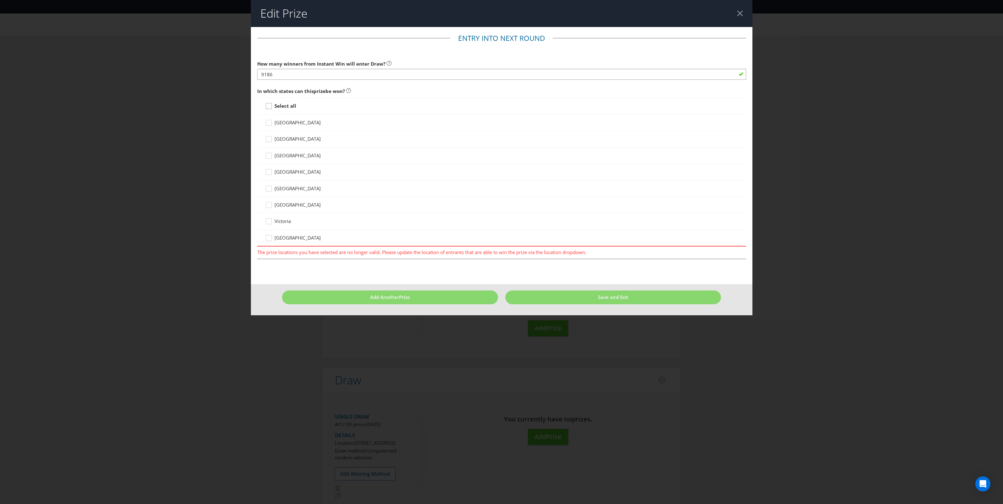
click at [272, 104] on icon at bounding box center [269, 107] width 9 height 9
click at [0, 0] on input "Select all" at bounding box center [0, 0] width 0 height 0
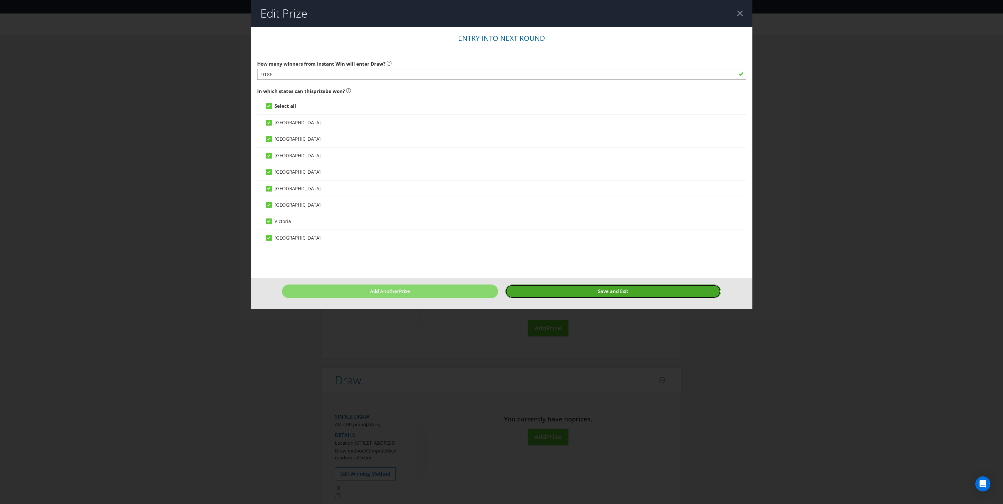
click at [548, 293] on button "Save and Exit" at bounding box center [613, 292] width 216 height 14
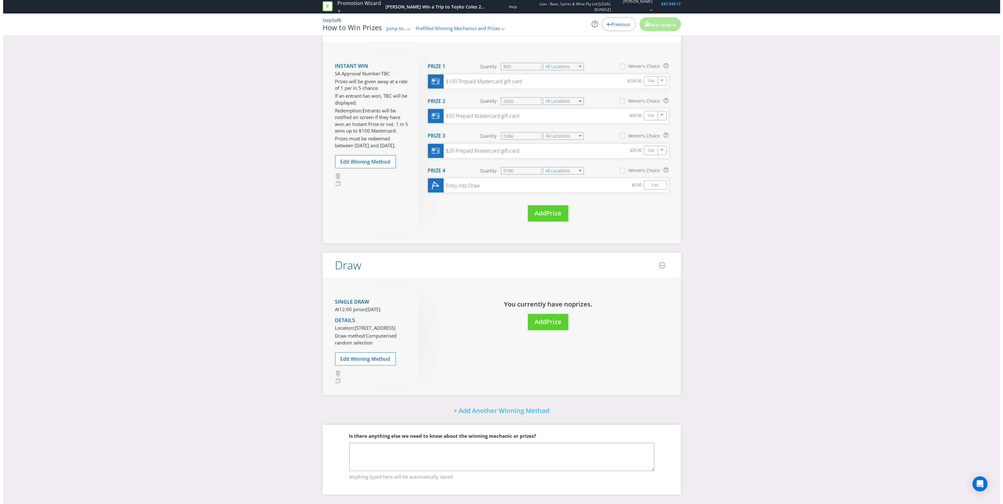
scroll to position [115, 0]
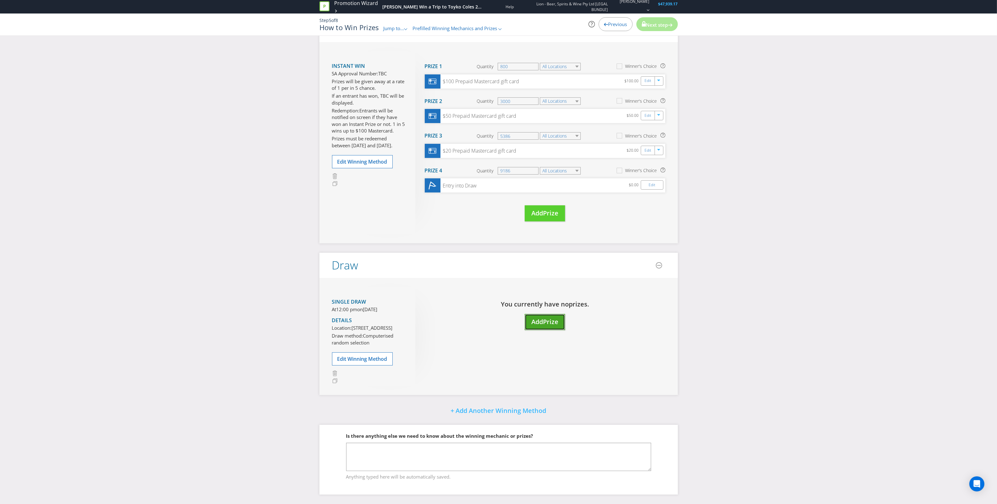
click at [547, 318] on span "Prize" at bounding box center [550, 322] width 15 height 8
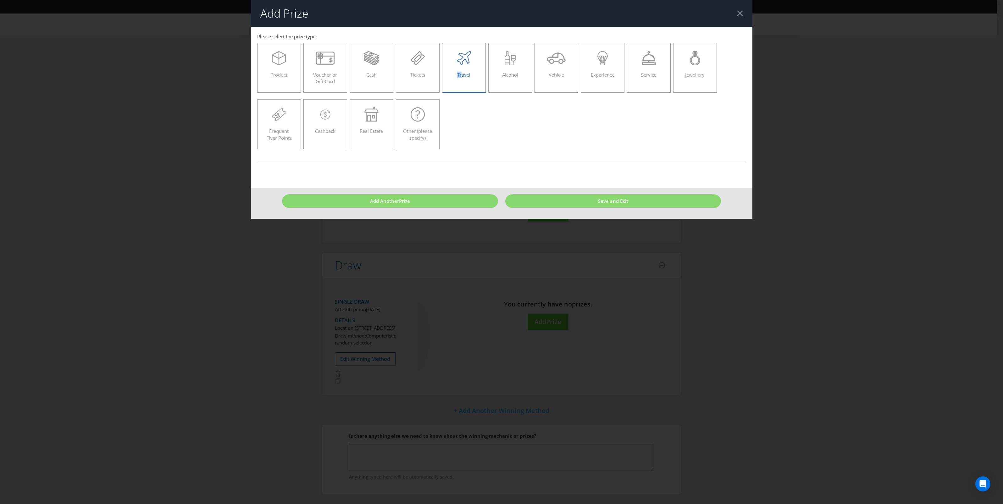
drag, startPoint x: 459, startPoint y: 63, endPoint x: 463, endPoint y: 67, distance: 4.9
click at [463, 67] on div "Travel" at bounding box center [463, 65] width 31 height 28
click at [464, 68] on div "Travel" at bounding box center [463, 65] width 31 height 28
click at [0, 0] on input "Travel" at bounding box center [0, 0] width 0 height 0
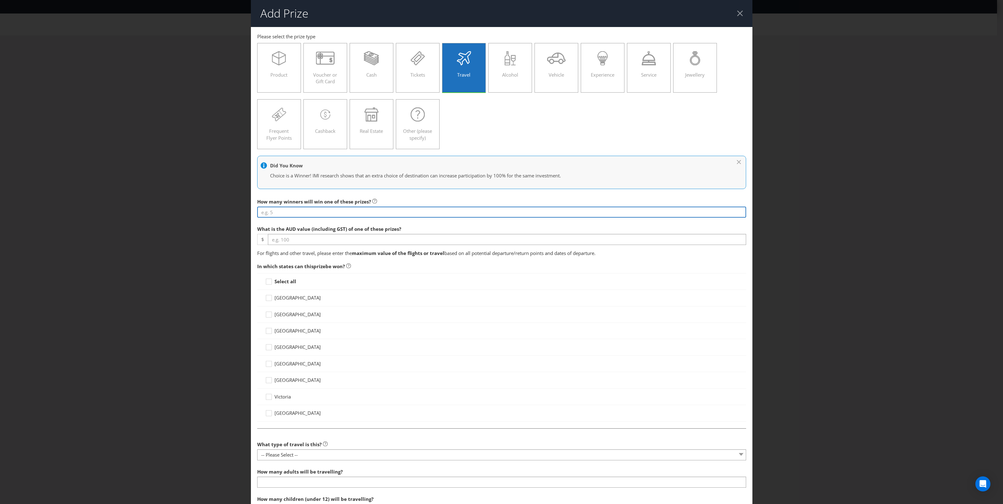
click at [318, 211] on input "number" at bounding box center [501, 212] width 489 height 11
type input "1"
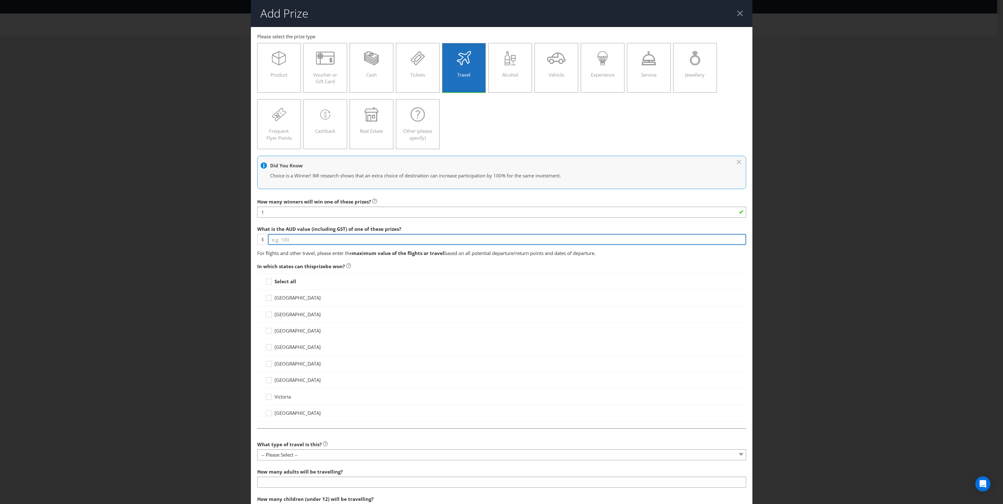
click at [434, 244] on input "number" at bounding box center [507, 239] width 478 height 11
type input "12750"
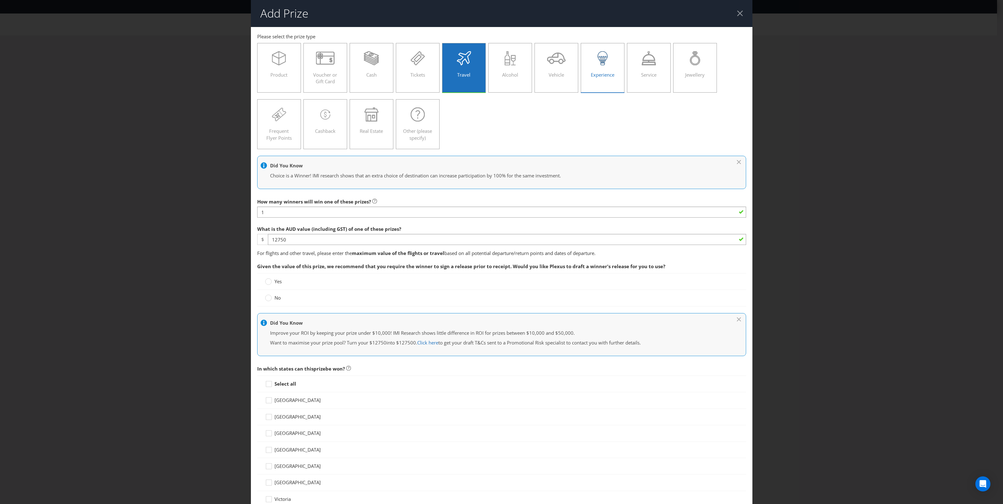
click at [596, 60] on icon at bounding box center [602, 58] width 14 height 14
click at [0, 0] on input "Experience" at bounding box center [0, 0] width 0 height 0
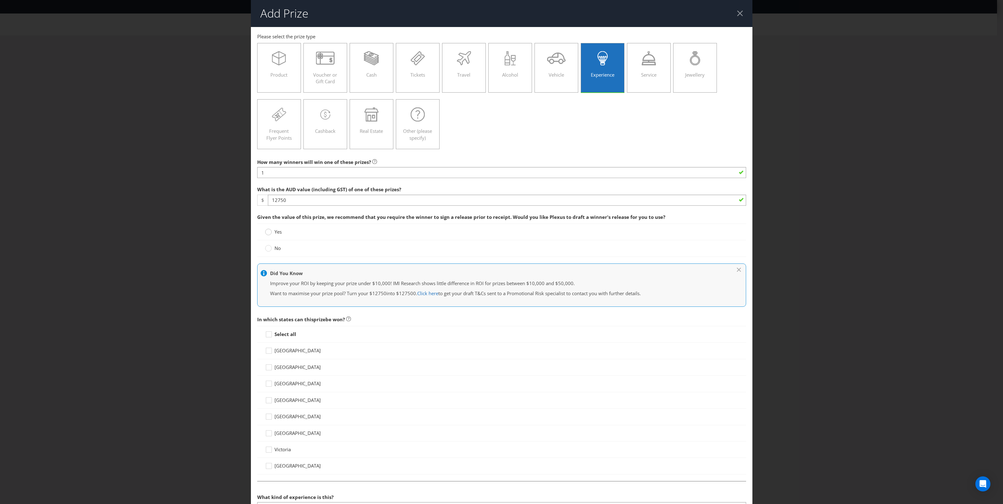
click at [267, 231] on div at bounding box center [268, 229] width 3 height 3
click at [0, 0] on input "Yes" at bounding box center [0, 0] width 0 height 0
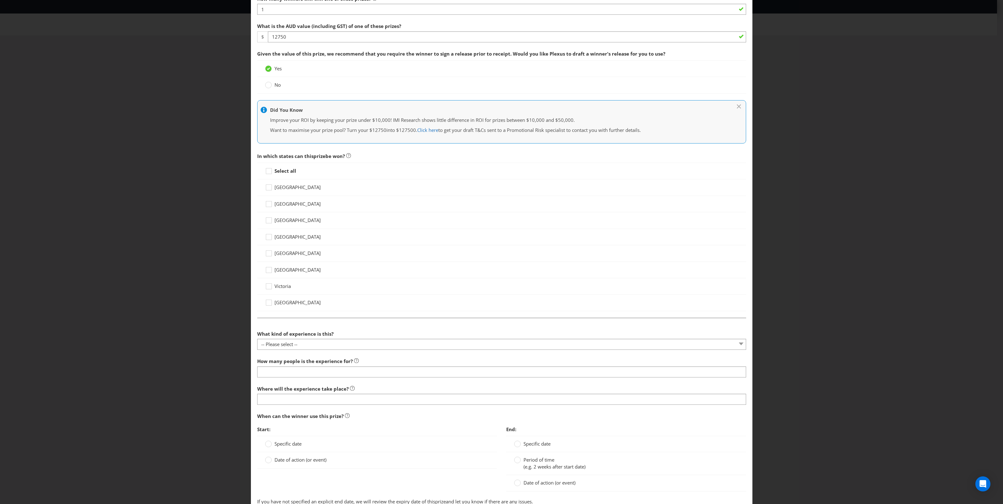
scroll to position [157, 0]
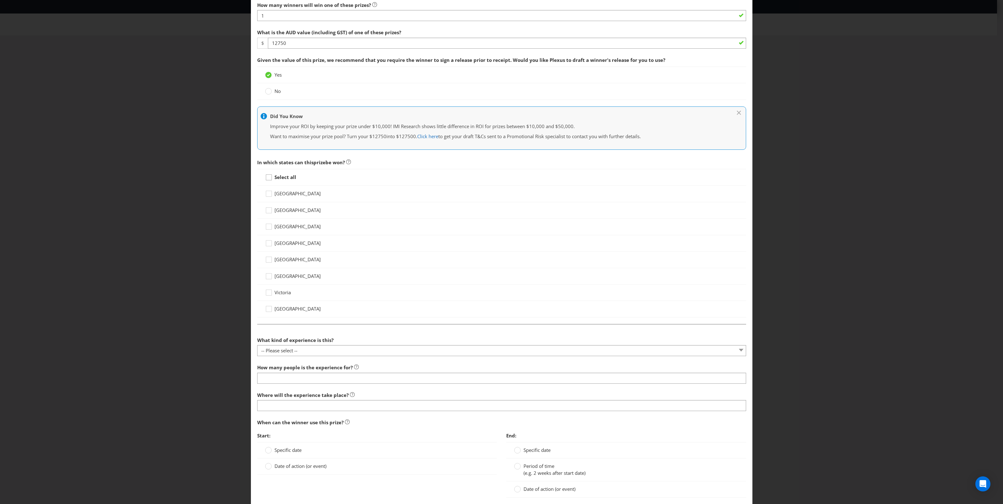
click at [270, 178] on icon at bounding box center [269, 178] width 6 height 6
click at [0, 0] on input "Select all" at bounding box center [0, 0] width 0 height 0
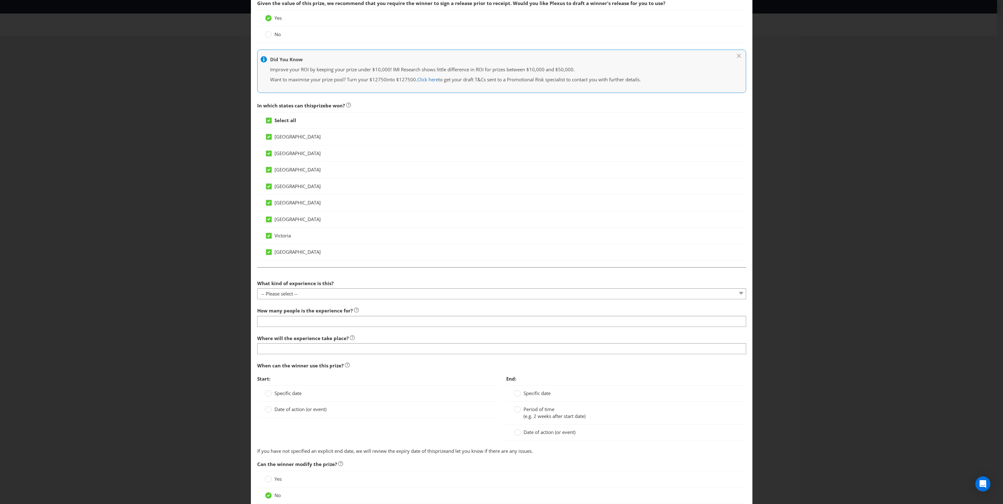
scroll to position [269, 0]
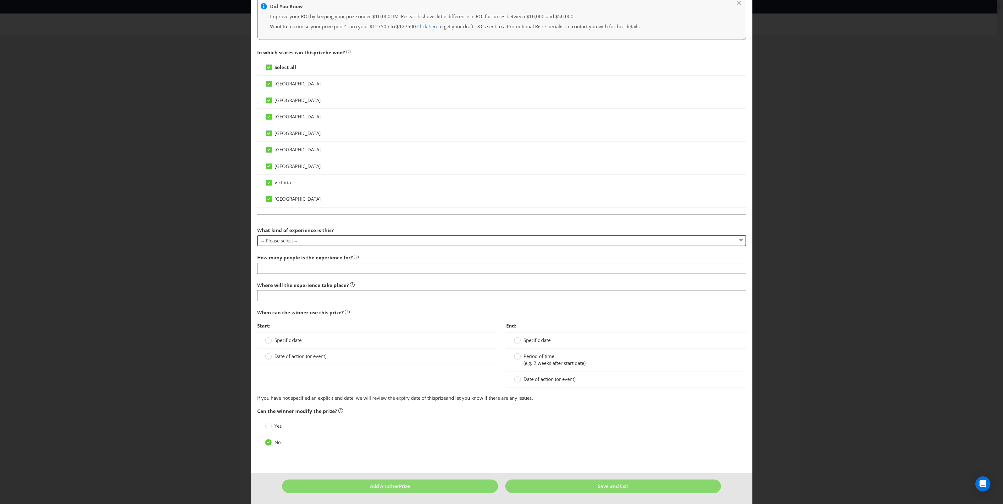
click at [346, 238] on select "-- Please select -- Dining Wellness Celebrity Encounter Activities and Sports O…" at bounding box center [501, 240] width 489 height 11
select select "OTHER"
click at [257, 235] on select "-- Please select -- Dining Wellness Celebrity Encounter Activities and Sports O…" at bounding box center [501, 240] width 489 height 11
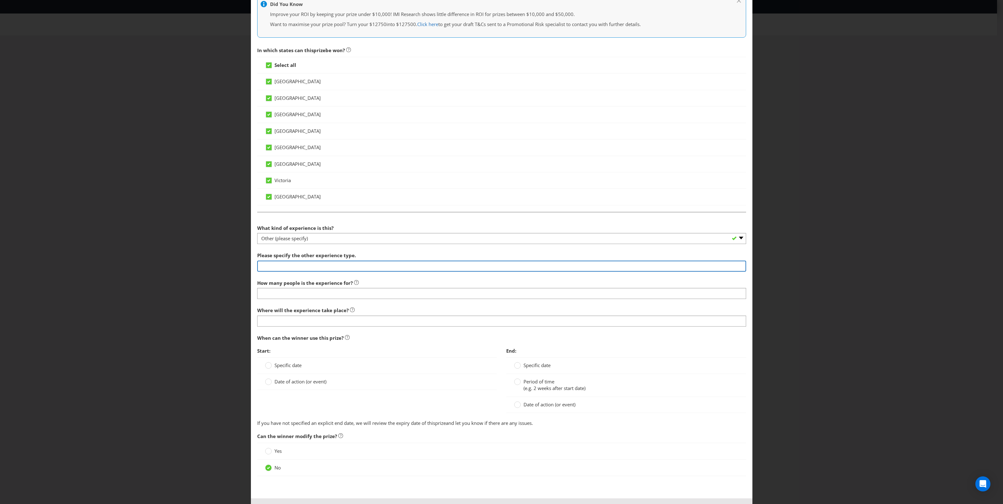
click at [342, 265] on input "text" at bounding box center [501, 266] width 489 height 11
drag, startPoint x: 328, startPoint y: 266, endPoint x: 287, endPoint y: 266, distance: 40.9
click at [287, 266] on input "Trip to [GEOGRAPHIC_DATA] for 2 package" at bounding box center [501, 266] width 489 height 11
type input "Trip to [GEOGRAPHIC_DATA]"
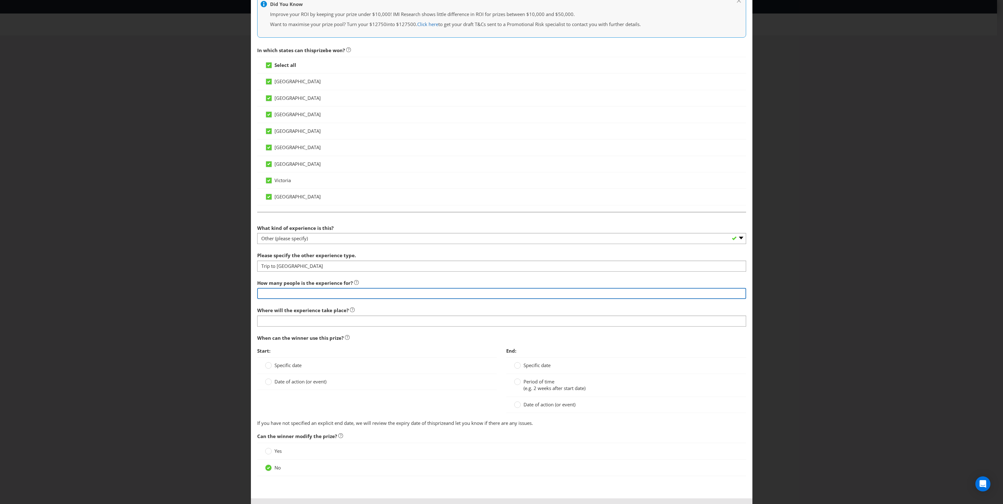
click at [298, 291] on input "number" at bounding box center [501, 293] width 489 height 11
type input "2"
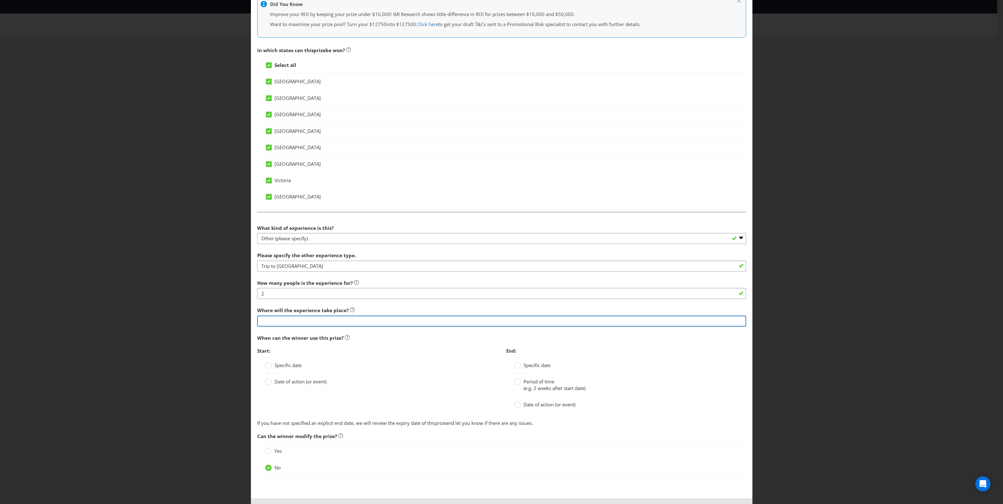
click at [322, 319] on input "text" at bounding box center [501, 321] width 489 height 11
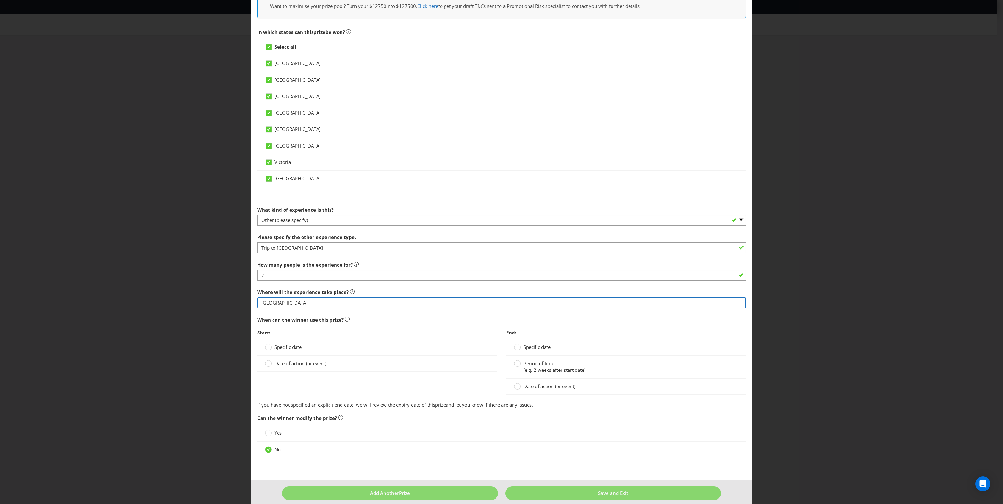
scroll to position [297, 0]
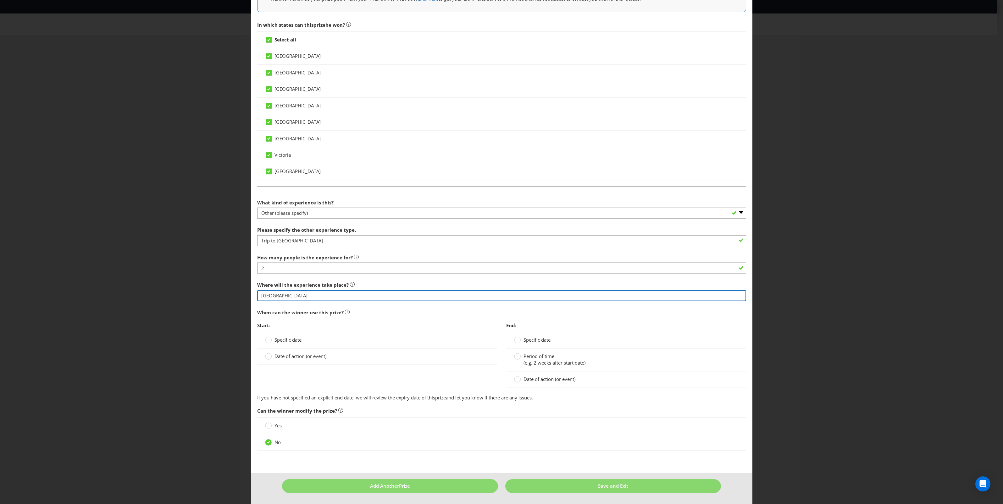
type input "[GEOGRAPHIC_DATA]"
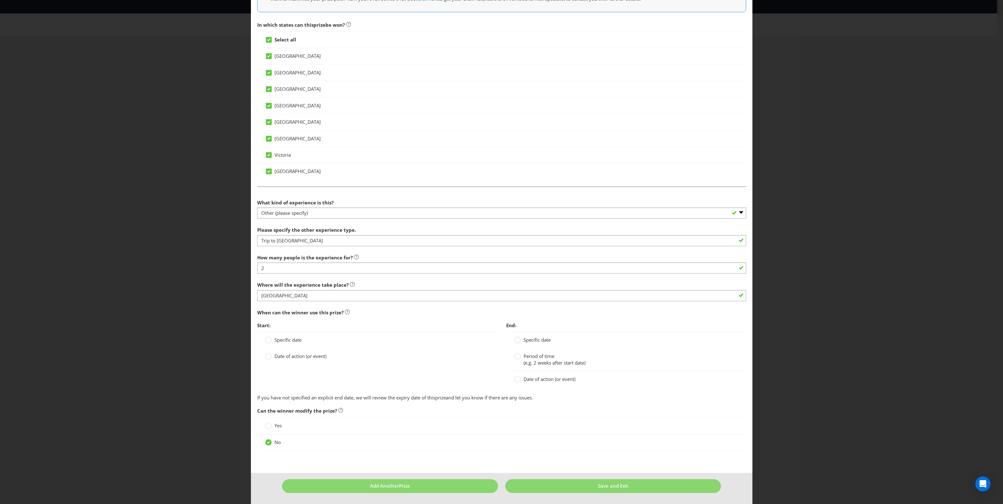
click at [291, 341] on span "Specific date" at bounding box center [287, 340] width 27 height 6
click at [0, 0] on input "Specific date" at bounding box center [0, 0] width 0 height 0
click at [516, 339] on div at bounding box center [517, 338] width 3 height 3
click at [0, 0] on input "Specific date" at bounding box center [0, 0] width 0 height 0
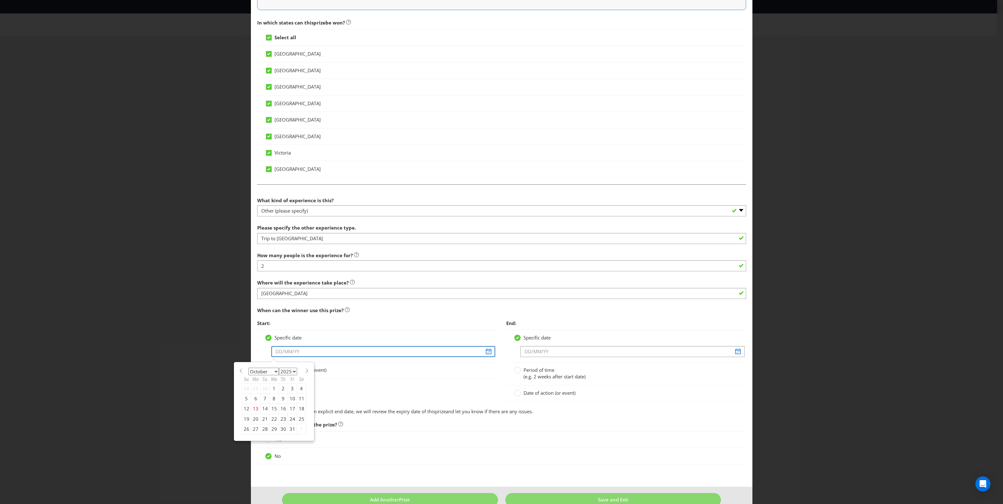
click at [485, 355] on input "text" at bounding box center [383, 351] width 224 height 11
click at [273, 374] on select "January February March April May June July August September October November De…" at bounding box center [263, 372] width 30 height 8
click at [248, 370] on select "January February March April May June July August September October November De…" at bounding box center [263, 372] width 30 height 8
click at [274, 372] on select "January February March April May June July August September October November De…" at bounding box center [263, 372] width 30 height 8
select select "3"
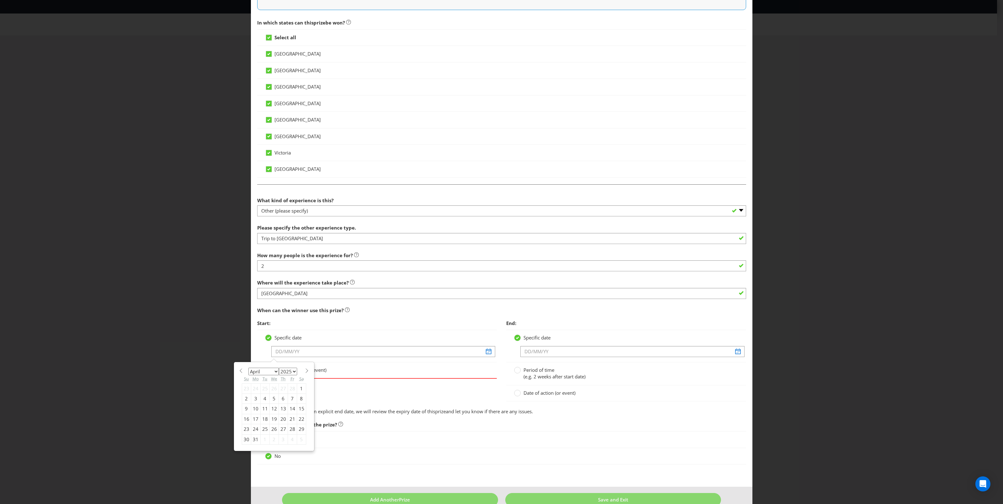
click at [248, 370] on select "January February March April May June July August September October November De…" at bounding box center [263, 372] width 30 height 8
click at [266, 391] on div "1" at bounding box center [264, 389] width 9 height 10
type input "[DATE]"
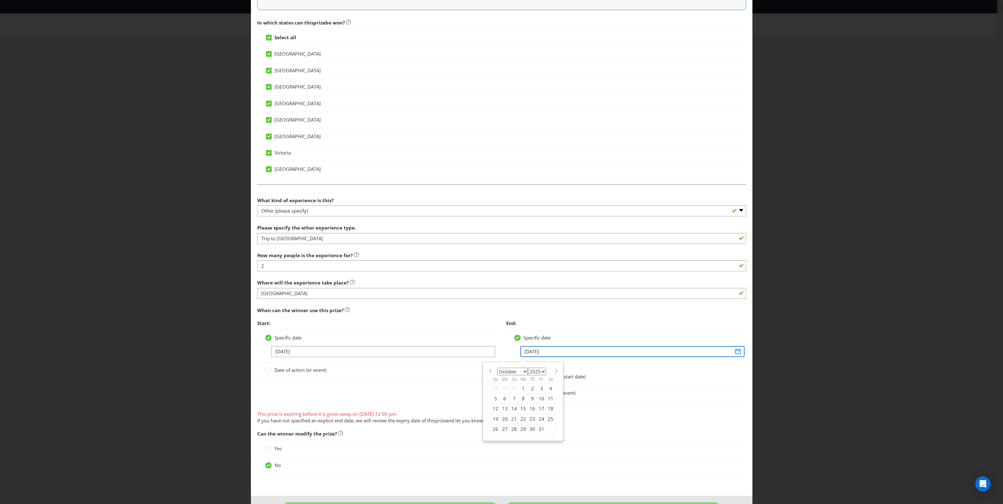
click at [533, 357] on input "[DATE]" at bounding box center [632, 351] width 224 height 11
click at [550, 327] on span "End:" at bounding box center [626, 323] width 240 height 13
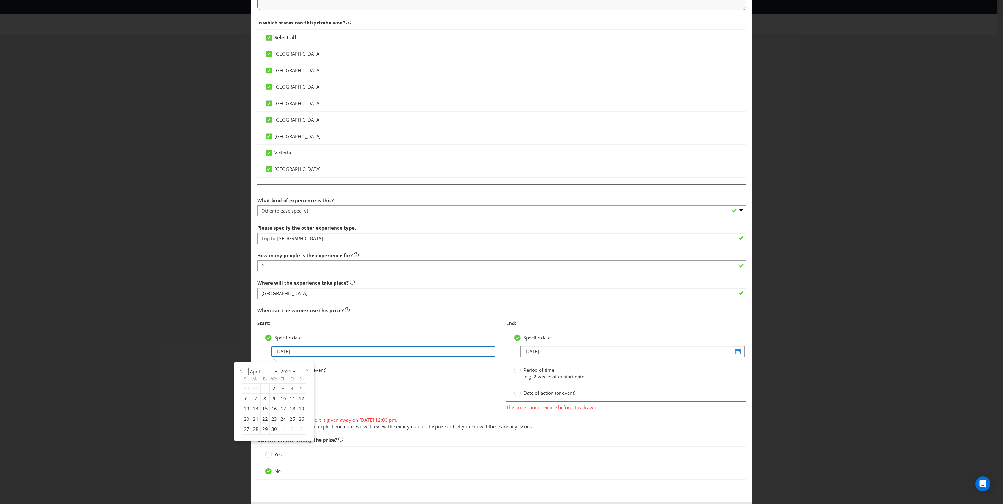
click at [301, 354] on input "[DATE]" at bounding box center [383, 351] width 224 height 11
click at [276, 375] on select "January February March April May June July August September October November De…" at bounding box center [263, 372] width 30 height 8
click at [292, 370] on select "2025 2026 2027 2028 2029 2030 2031 2032 2033 2034 2035" at bounding box center [288, 372] width 18 height 8
select select "2026"
click at [279, 370] on select "2025 2026 2027 2028 2029 2030 2031 2032 2033 2034 2035" at bounding box center [288, 372] width 18 height 8
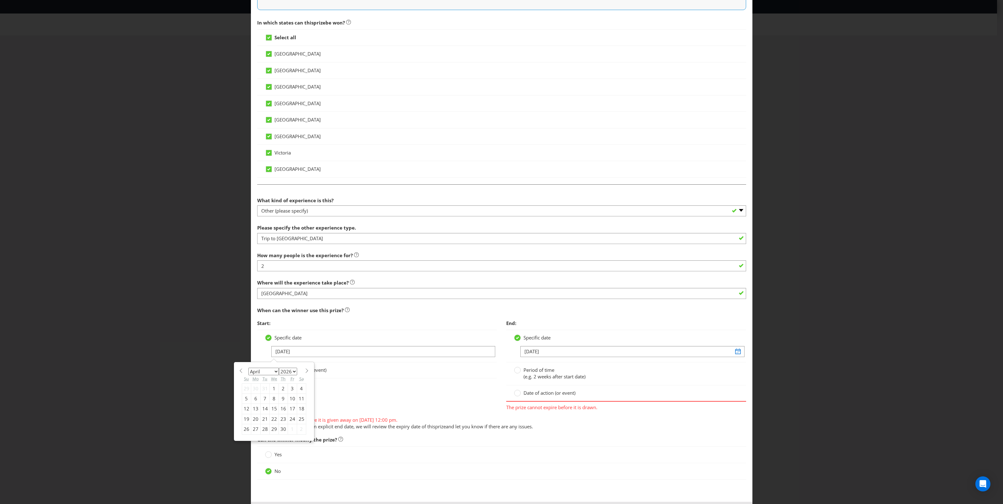
click at [348, 388] on div "Start: Specific date [DATE] January February March April May June July August S…" at bounding box center [501, 365] width 498 height 97
click at [311, 355] on input "[DATE]" at bounding box center [383, 351] width 224 height 11
click at [266, 376] on select "January February March April May June July August September October November De…" at bounding box center [263, 372] width 30 height 8
select select "2"
click at [248, 370] on select "January February March April May June July August September October November De…" at bounding box center [263, 372] width 30 height 8
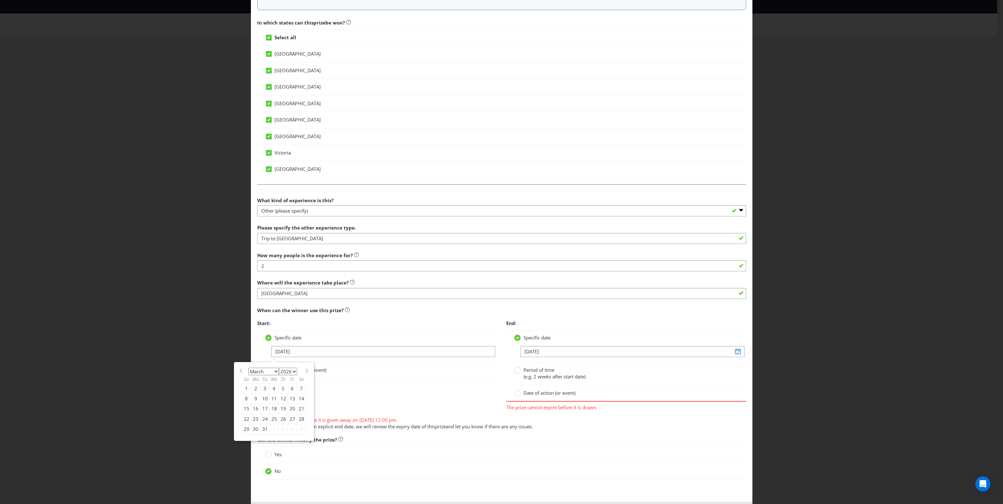
click at [244, 400] on div "8" at bounding box center [246, 399] width 9 height 10
type input "[DATE]"
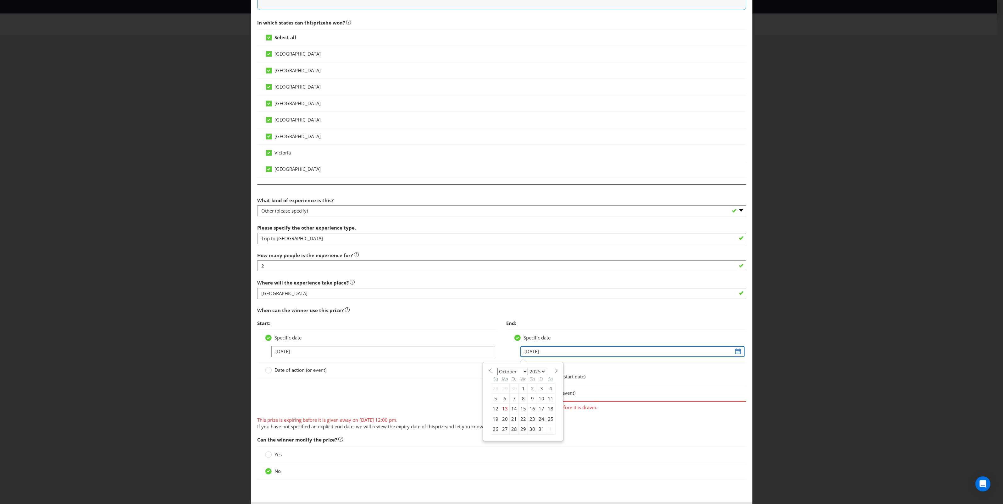
click at [573, 355] on input "[DATE]" at bounding box center [632, 351] width 224 height 11
click at [501, 375] on select "January February March April May June July August September October November De…" at bounding box center [512, 372] width 30 height 8
select select "2"
click at [497, 370] on select "January February March April May June July August September October November De…" at bounding box center [512, 372] width 30 height 8
click at [532, 378] on div "Th" at bounding box center [532, 379] width 9 height 9
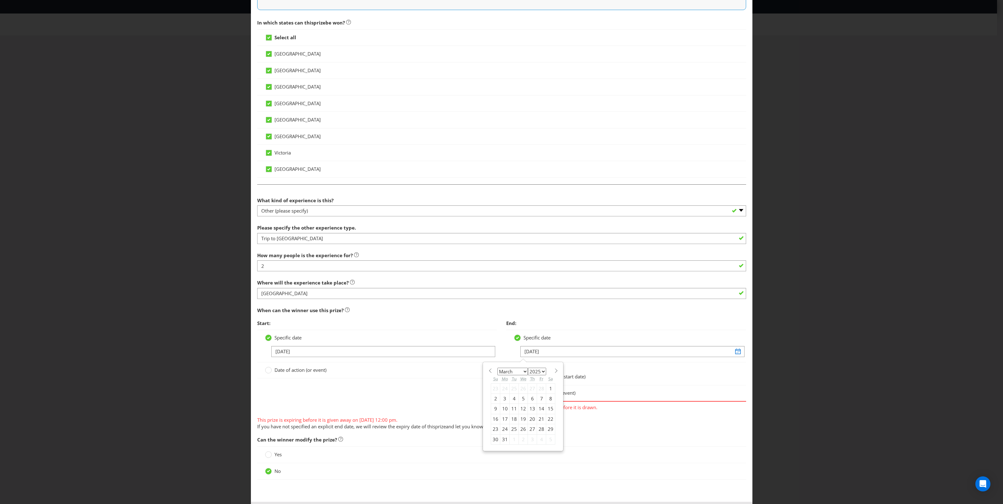
click at [533, 375] on select "2025 2026 2027 2028 2029 2030 2031 2032 2033 2034 2035" at bounding box center [537, 372] width 18 height 8
select select "2026"
click at [528, 370] on select "2025 2026 2027 2028 2029 2030 2031 2032 2033 2034 2035" at bounding box center [537, 372] width 18 height 8
click at [494, 401] on div "8" at bounding box center [495, 399] width 9 height 10
type input "[DATE]"
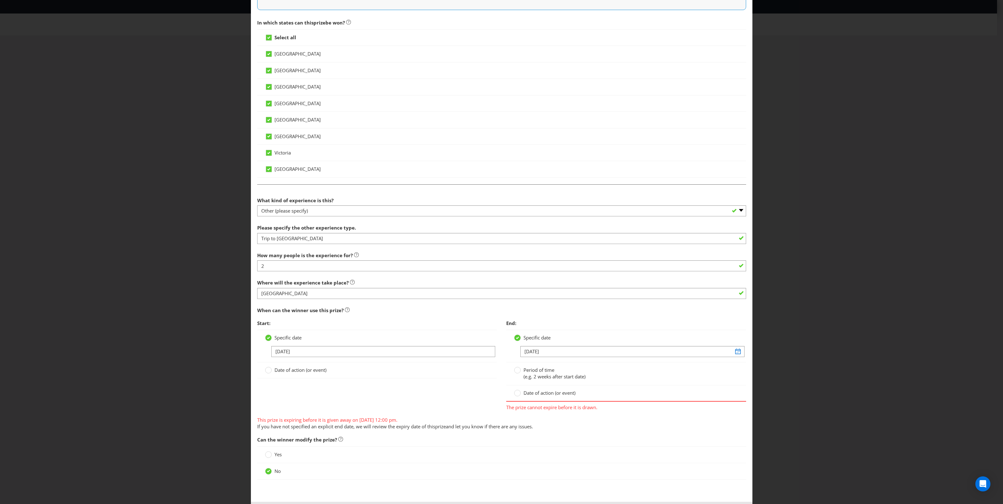
click at [475, 390] on div "Start: Specific date [DATE] Date of action (or event) End: Specific date [DATE]…" at bounding box center [501, 365] width 498 height 97
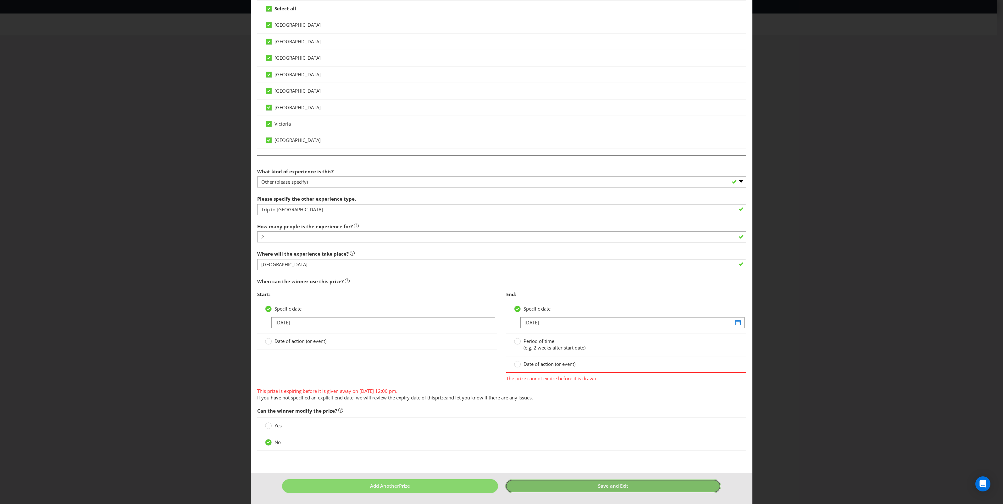
click at [604, 492] on button "Save and Exit" at bounding box center [613, 487] width 216 height 14
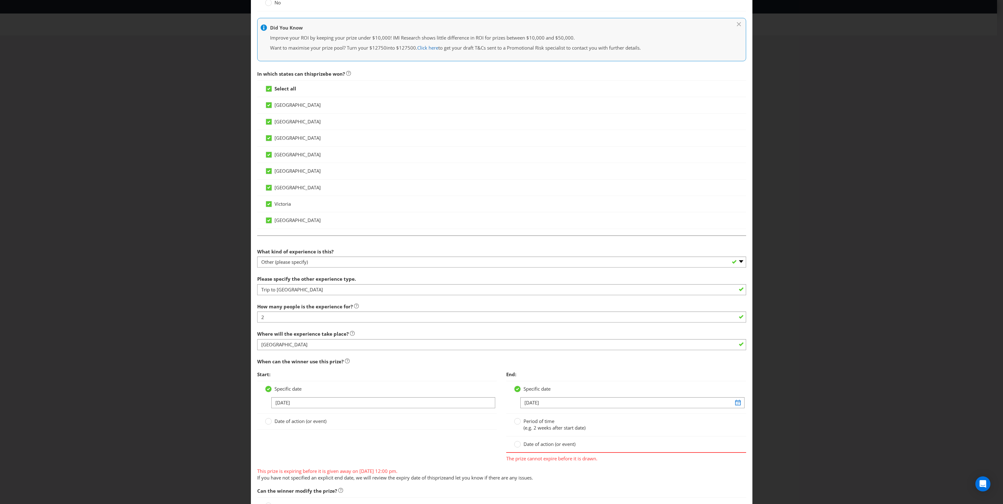
scroll to position [262, 0]
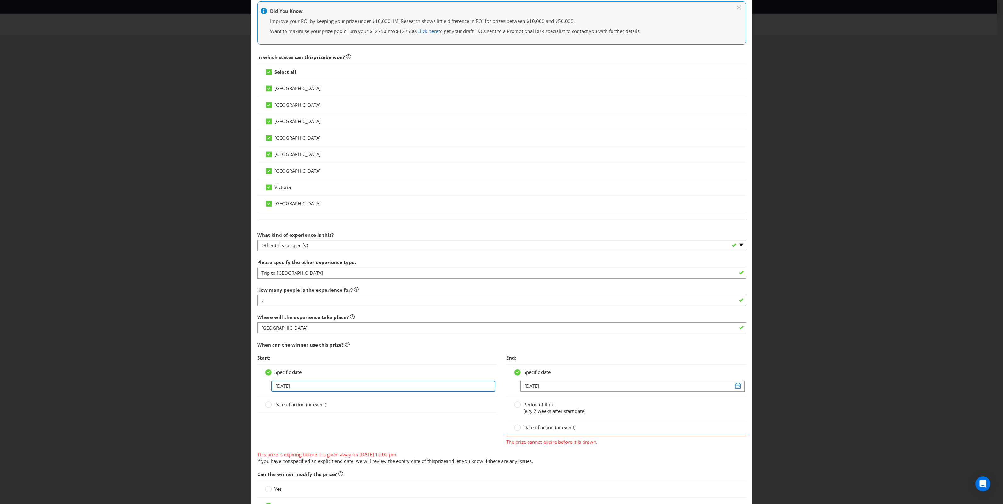
click at [292, 390] on input "[DATE]" at bounding box center [383, 386] width 224 height 11
click at [247, 453] on div "22" at bounding box center [246, 454] width 9 height 10
type input "[DATE]"
click at [568, 388] on input "[DATE]" at bounding box center [632, 386] width 224 height 11
click at [493, 455] on div "22" at bounding box center [495, 454] width 9 height 10
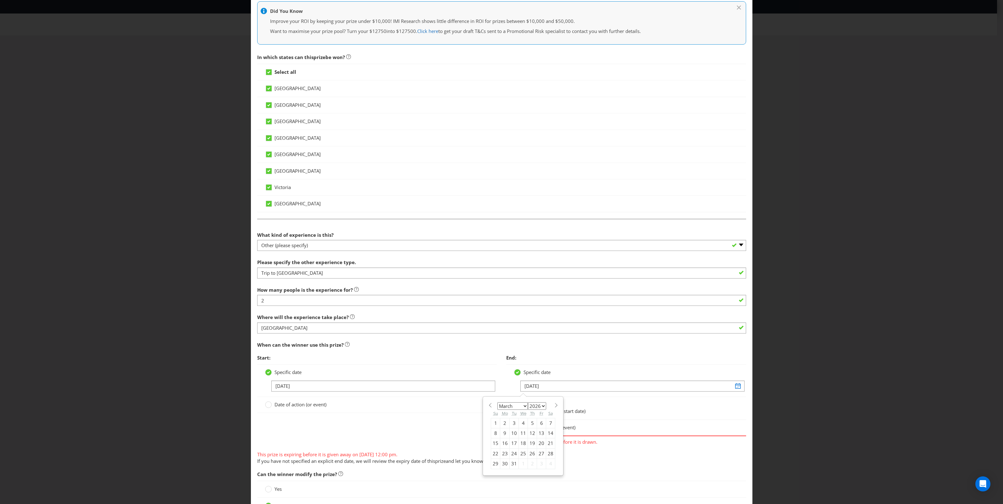
type input "[DATE]"
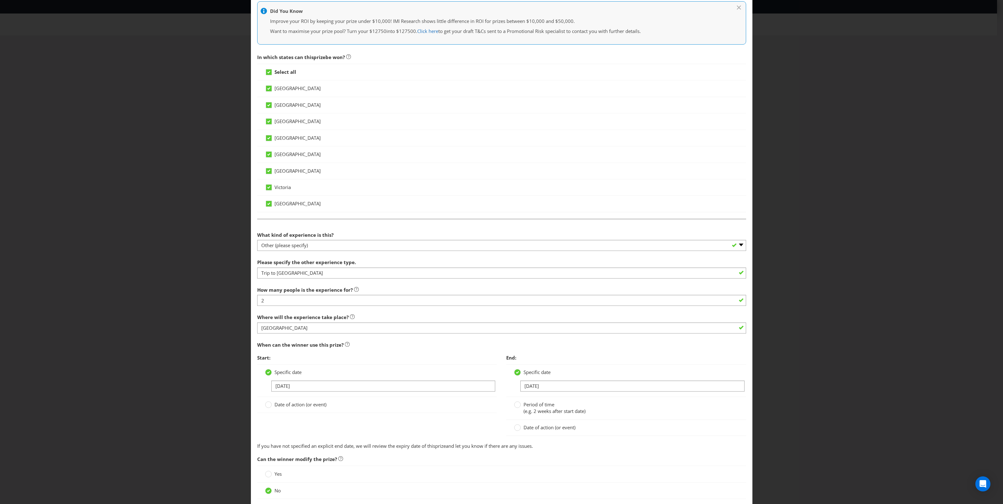
click at [479, 412] on div "Date of action (or event)" at bounding box center [377, 405] width 240 height 16
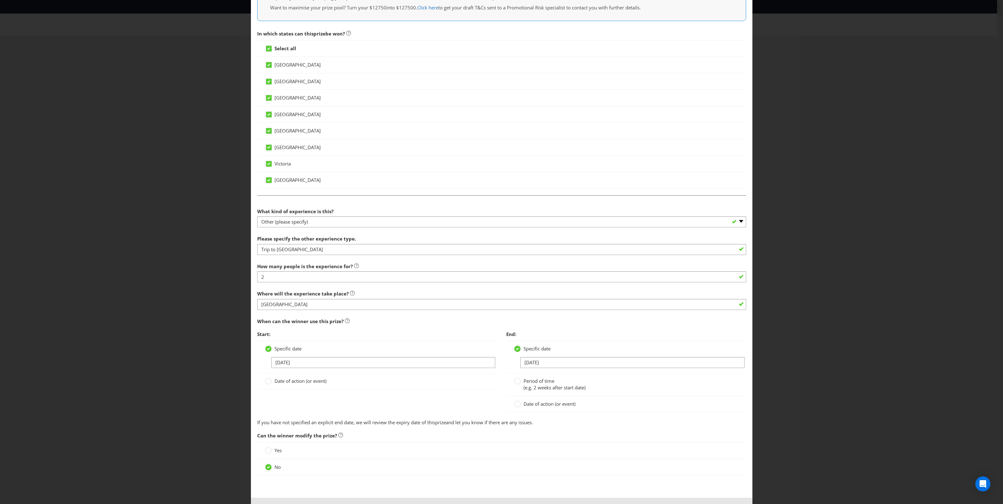
scroll to position [313, 0]
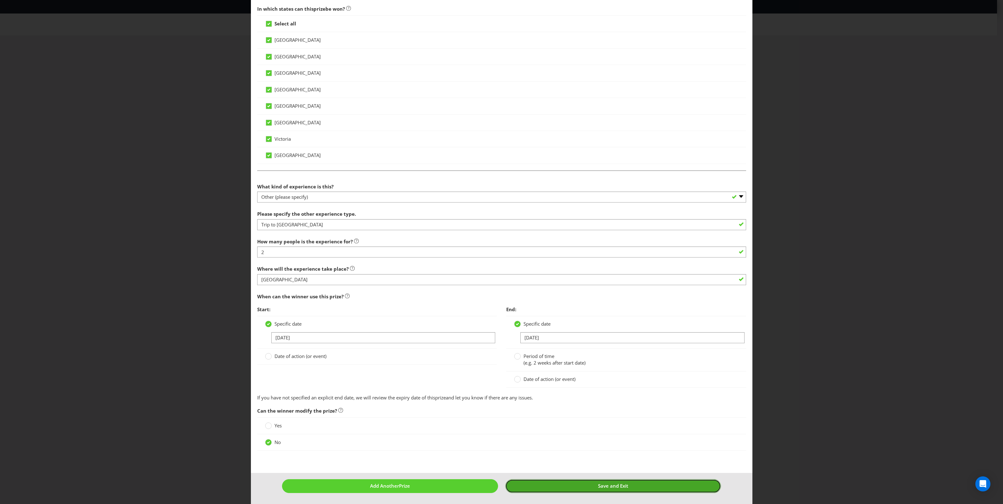
click at [613, 488] on span "Save and Exit" at bounding box center [613, 486] width 30 height 6
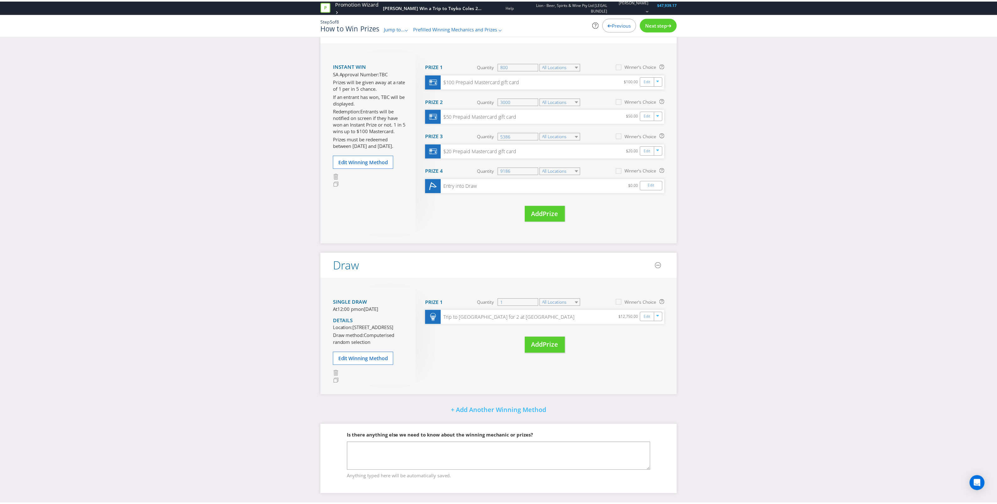
scroll to position [85, 0]
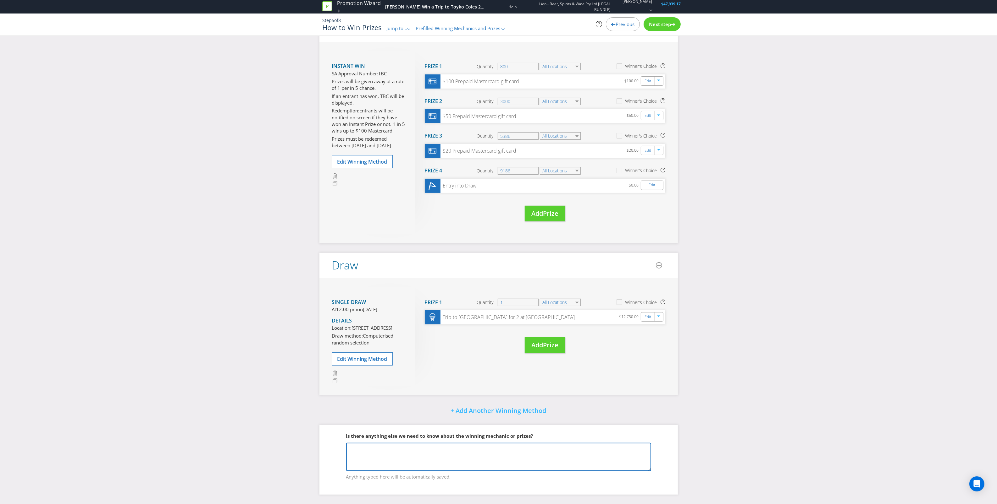
click at [493, 454] on textarea at bounding box center [498, 457] width 305 height 28
type textarea "Q"
click at [443, 449] on textarea "Will add attachment of full prize details for tokyo trip" at bounding box center [498, 457] width 305 height 28
click at [471, 448] on textarea "Will add attachment of full prize details for Tokyo trip" at bounding box center [498, 457] width 305 height 28
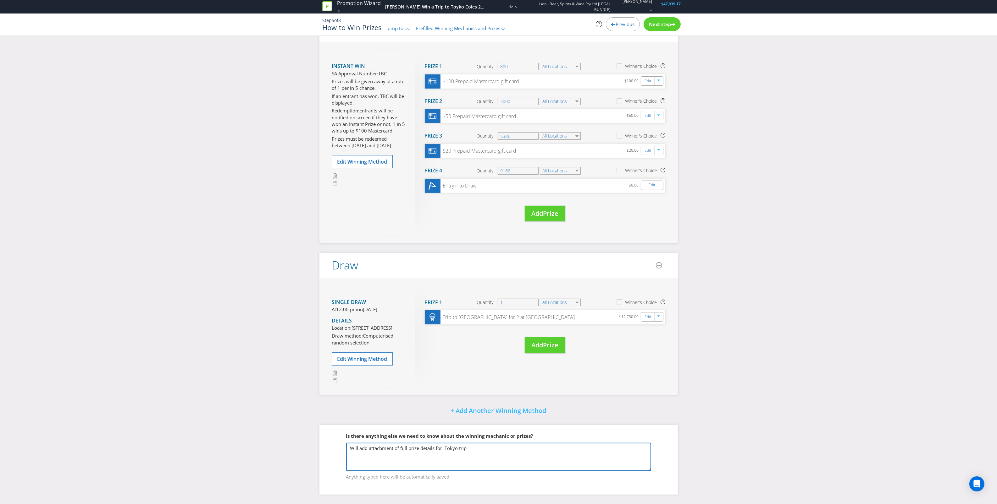
type textarea "Will add attachment of full prize details for Tokyo trip"
click at [659, 24] on span "Next step" at bounding box center [660, 24] width 22 height 6
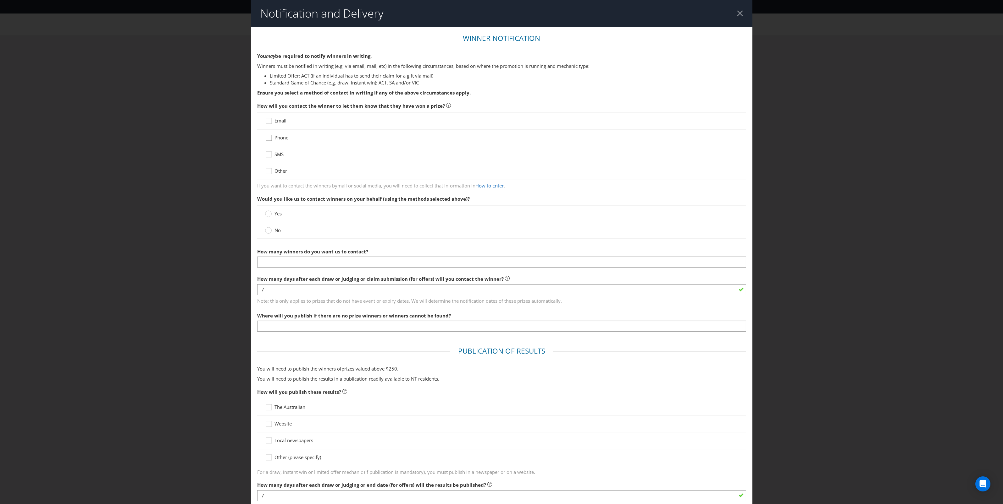
click at [266, 138] on icon at bounding box center [269, 139] width 9 height 9
click at [0, 0] on input "Phone" at bounding box center [0, 0] width 0 height 0
click at [268, 125] on icon at bounding box center [269, 122] width 9 height 9
click at [0, 0] on input "Email" at bounding box center [0, 0] width 0 height 0
click at [267, 233] on circle at bounding box center [268, 231] width 6 height 6
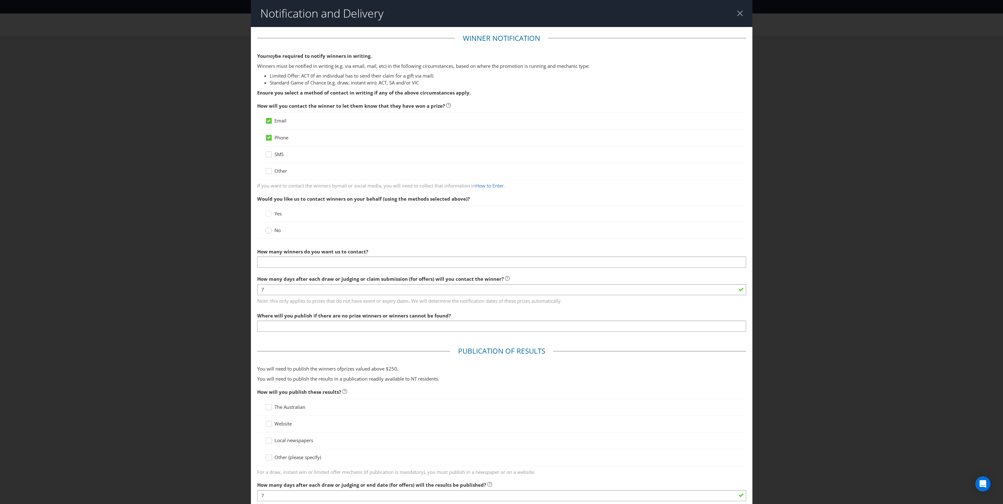
click at [0, 0] on input "No" at bounding box center [0, 0] width 0 height 0
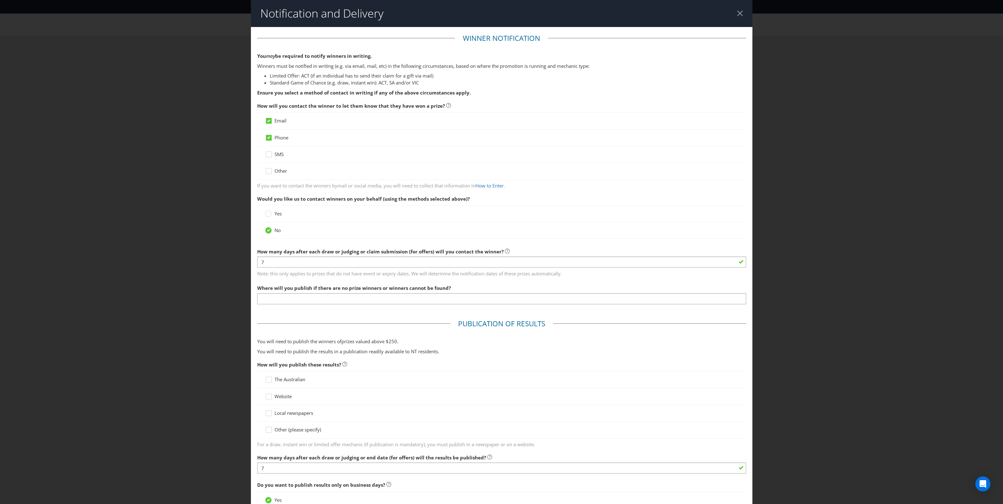
scroll to position [39, 0]
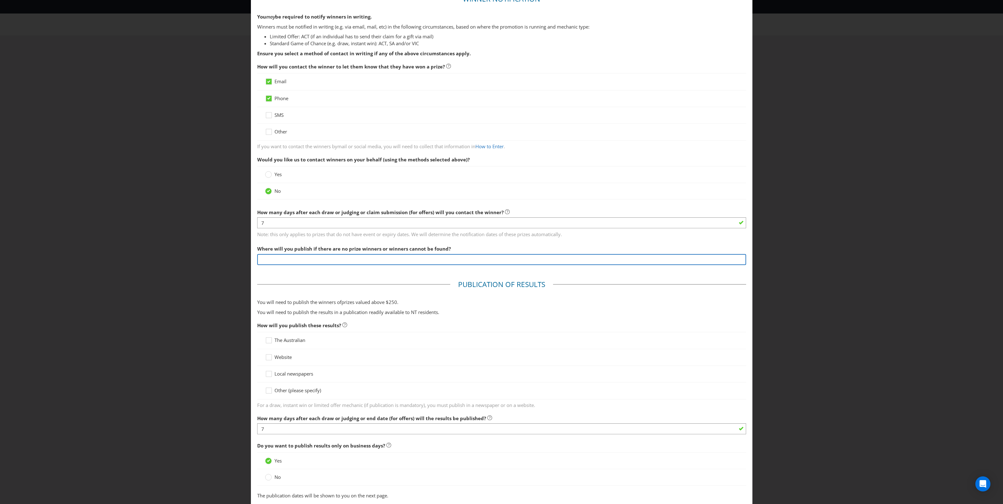
click at [426, 263] on input "text" at bounding box center [501, 259] width 489 height 11
type input "TBC"
click at [439, 233] on span "Note: this only applies to prizes that do not have event or expiry dates. We wi…" at bounding box center [501, 233] width 489 height 9
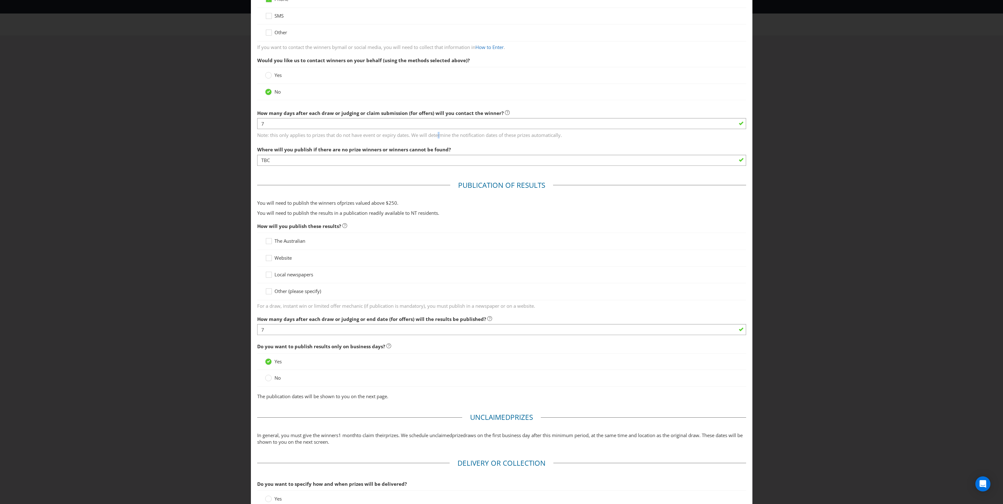
scroll to position [157, 0]
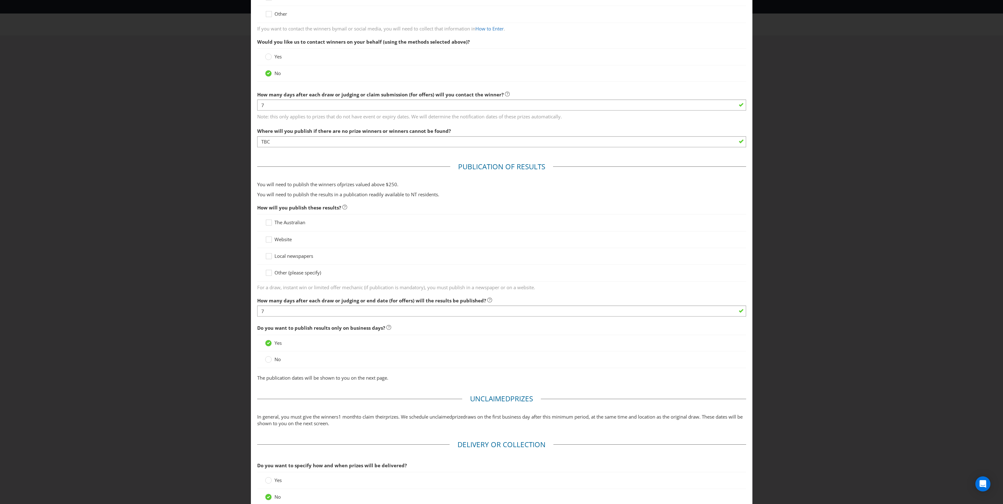
click at [414, 201] on fieldset "Publication of Results You will need to publish the winners of prize s valued a…" at bounding box center [501, 273] width 489 height 223
click at [286, 238] on span "Website" at bounding box center [282, 239] width 17 height 6
click at [0, 0] on input "Website" at bounding box center [0, 0] width 0 height 0
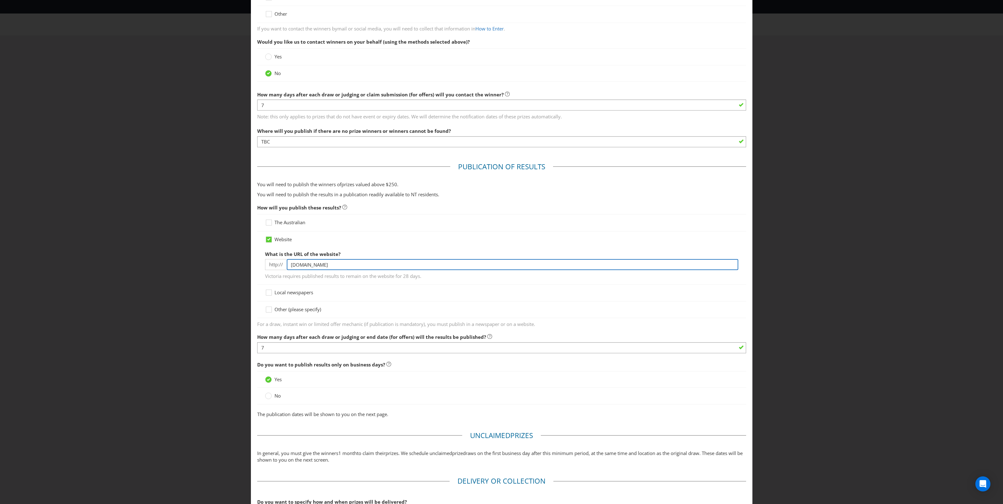
click at [337, 266] on input "[DOMAIN_NAME]" at bounding box center [512, 264] width 451 height 11
click at [320, 266] on input "[DOMAIN_NAME]" at bounding box center [512, 264] width 451 height 11
click at [343, 267] on input "[DOMAIN_NAME]" at bounding box center [512, 264] width 451 height 11
click at [355, 261] on input "[DOMAIN_NAME]" at bounding box center [512, 264] width 451 height 11
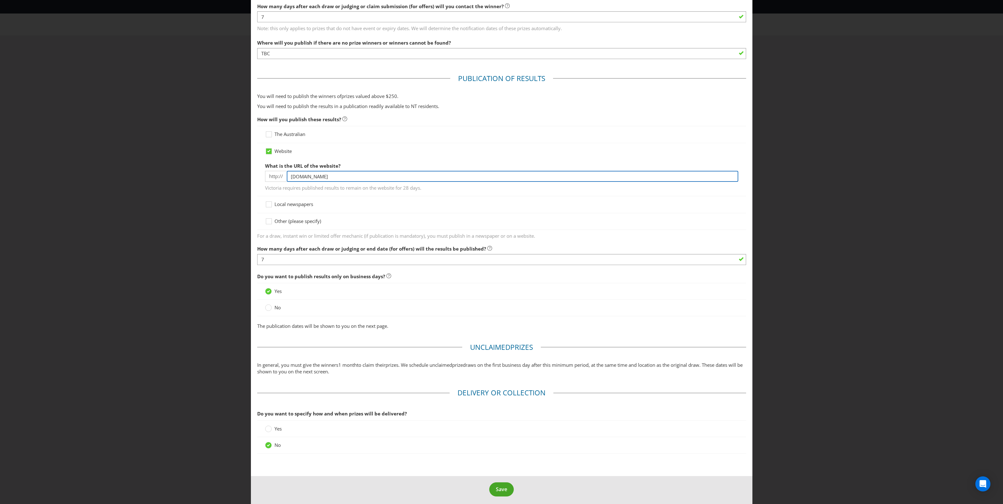
scroll to position [250, 0]
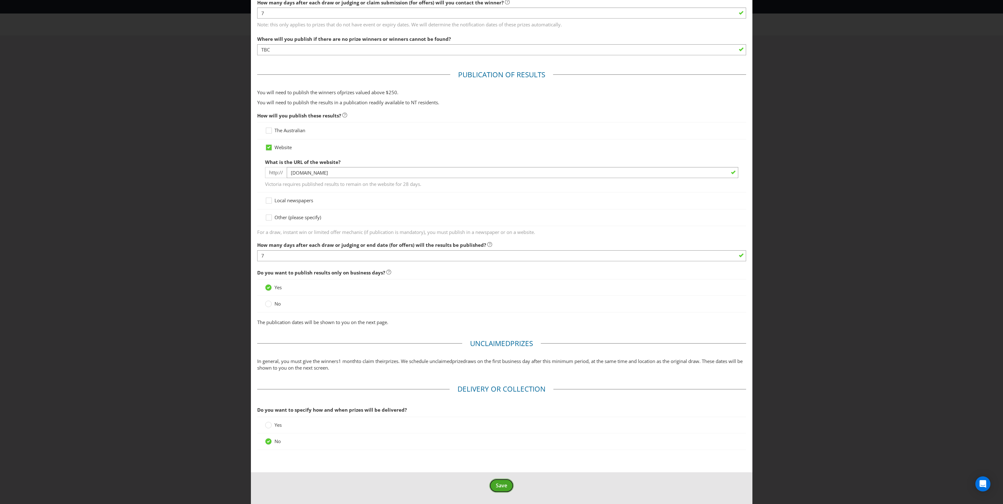
click at [496, 487] on span "Save" at bounding box center [501, 485] width 11 height 7
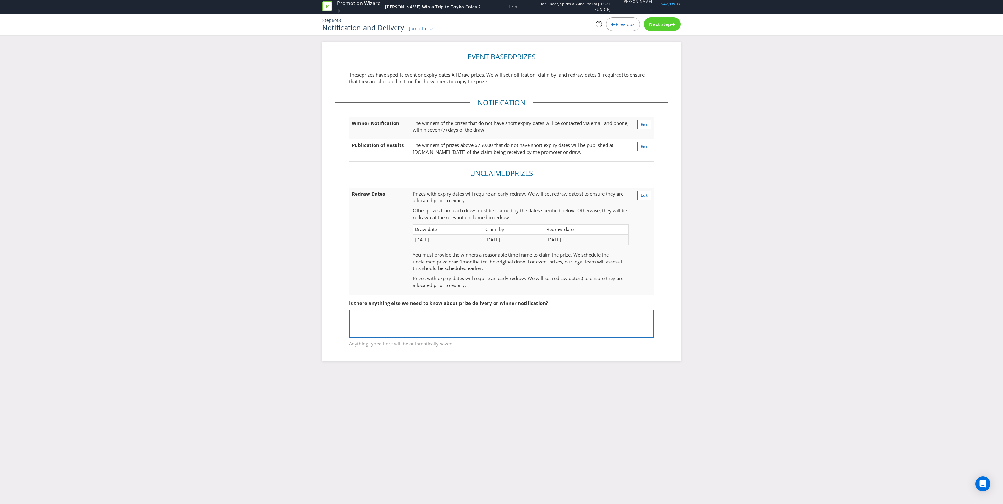
click at [429, 321] on textarea at bounding box center [501, 324] width 305 height 28
click at [664, 27] on span "Next step" at bounding box center [660, 24] width 22 height 6
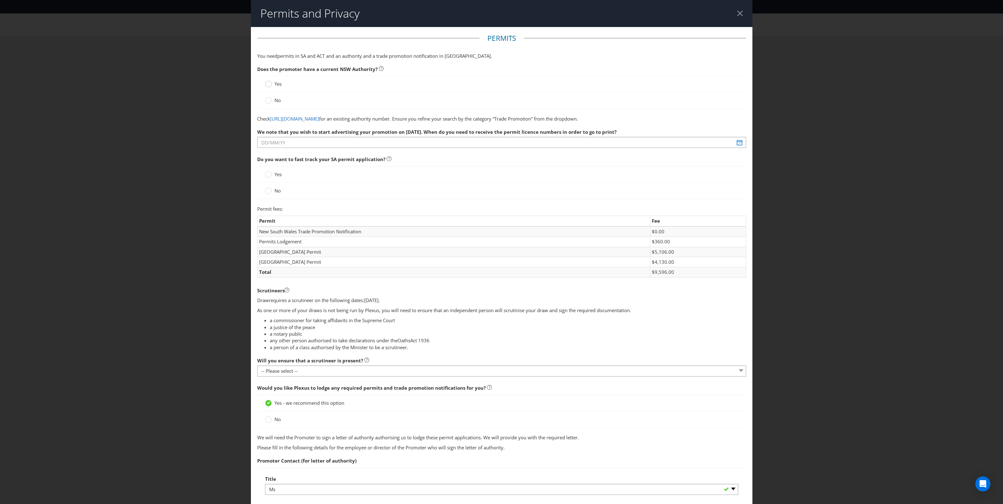
click at [268, 85] on circle at bounding box center [268, 84] width 6 height 6
click at [0, 0] on input "Yes" at bounding box center [0, 0] width 0 height 0
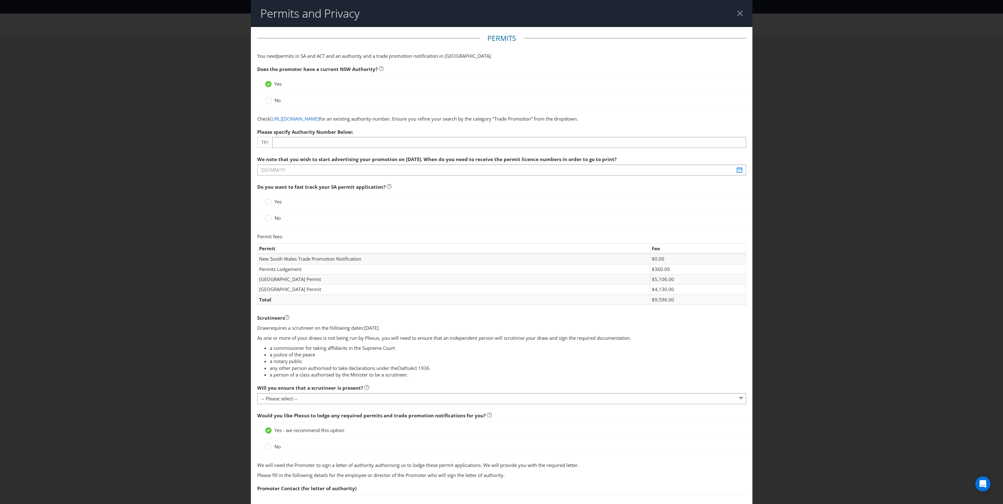
click at [275, 219] on span "No" at bounding box center [277, 218] width 6 height 6
click at [0, 0] on input "No" at bounding box center [0, 0] width 0 height 0
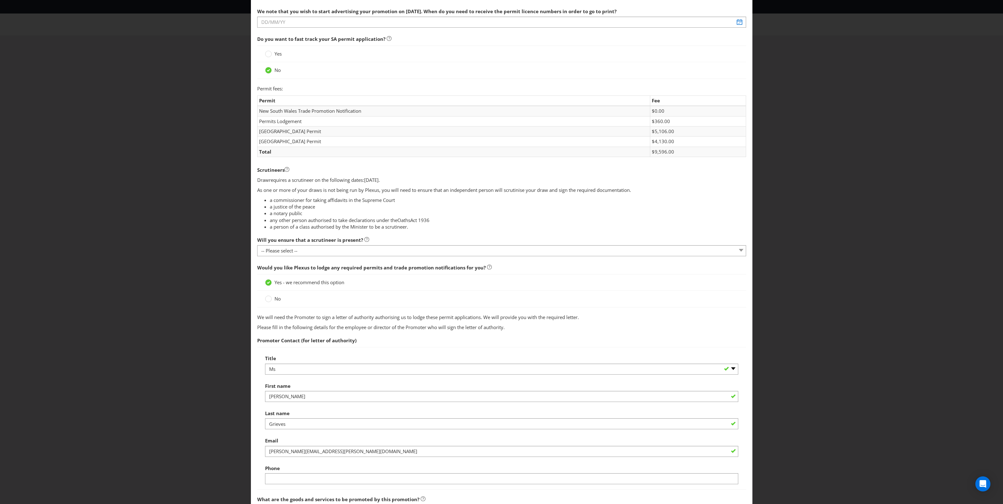
scroll to position [157, 0]
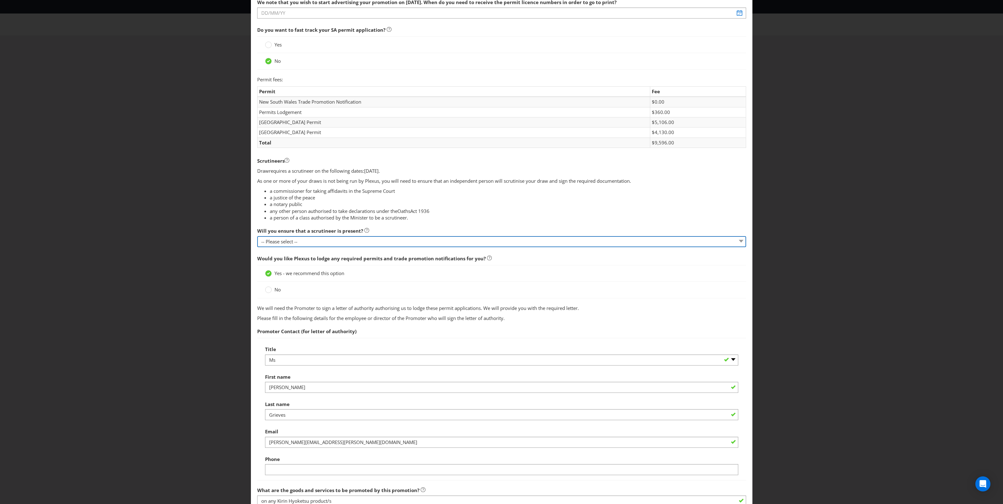
click at [353, 246] on select "-- Please select -- Yes, I agree to arrange for a scrutineer for each draw. No,…" at bounding box center [501, 241] width 489 height 11
select select "YES"
click at [257, 237] on select "-- Please select -- Yes, I agree to arrange for a scrutineer for each draw. No,…" at bounding box center [501, 241] width 489 height 11
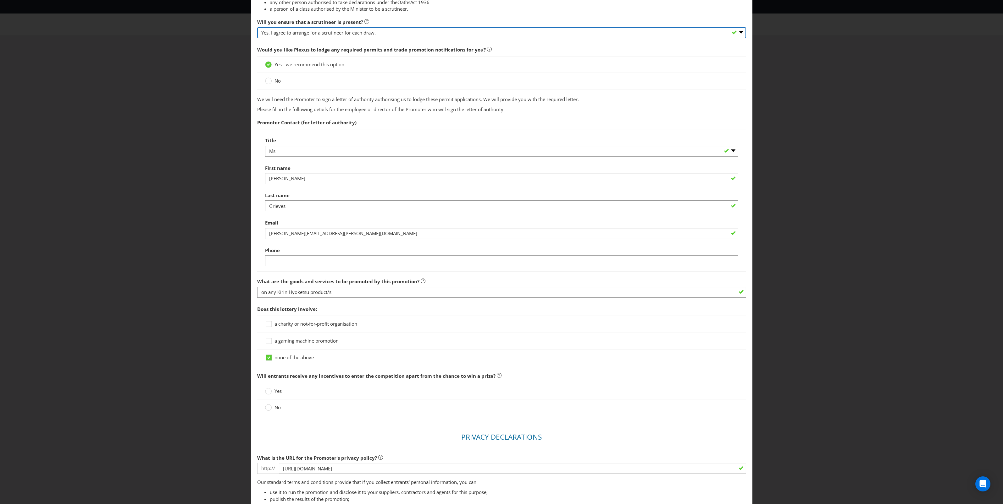
scroll to position [393, 0]
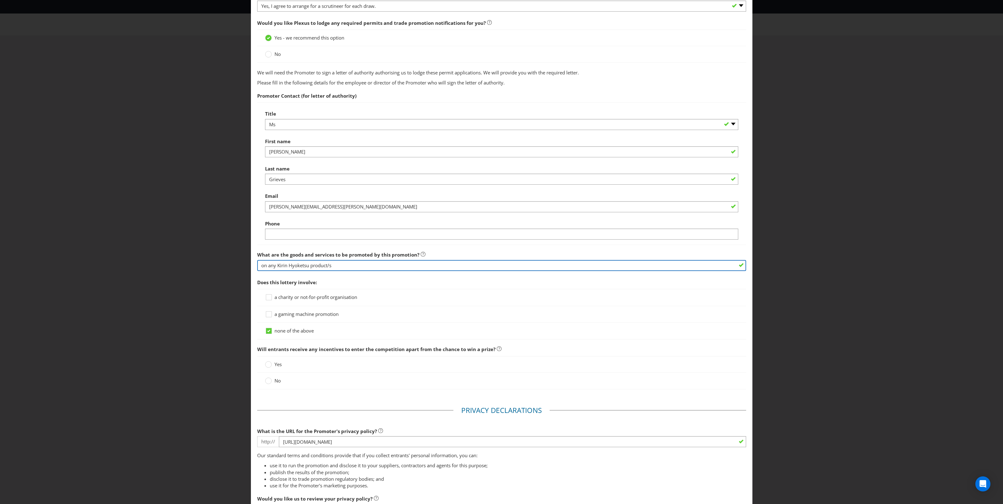
drag, startPoint x: 363, startPoint y: 268, endPoint x: 255, endPoint y: 270, distance: 107.8
click at [257, 270] on input "on any Kirin Hyoketsu product/s" at bounding box center [501, 265] width 489 height 11
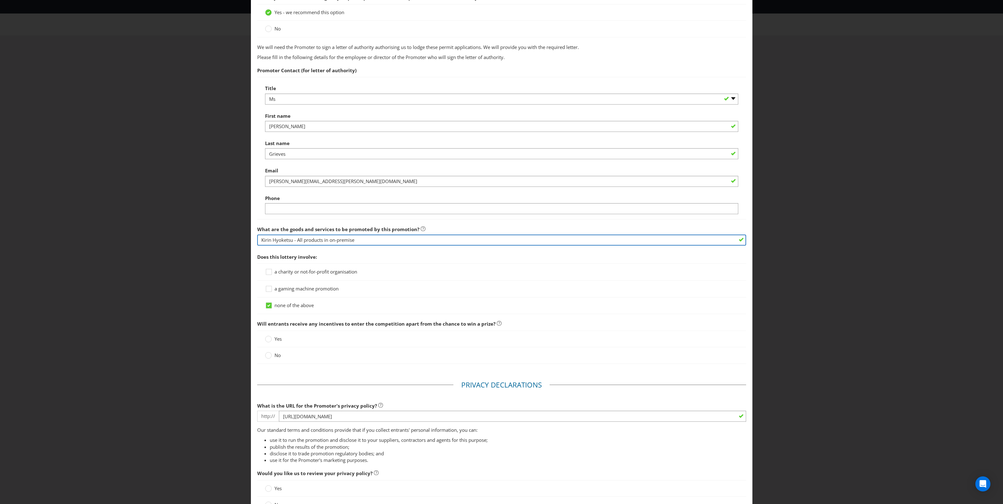
scroll to position [432, 0]
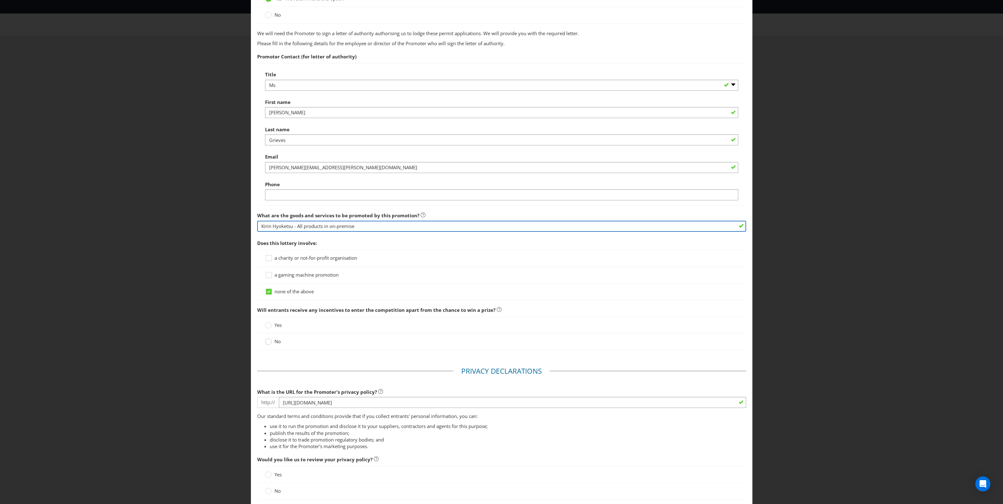
type input "Kirin Hyoketsu - All products in on-premise"
click at [267, 341] on div at bounding box center [268, 339] width 3 height 3
click at [0, 0] on input "No" at bounding box center [0, 0] width 0 height 0
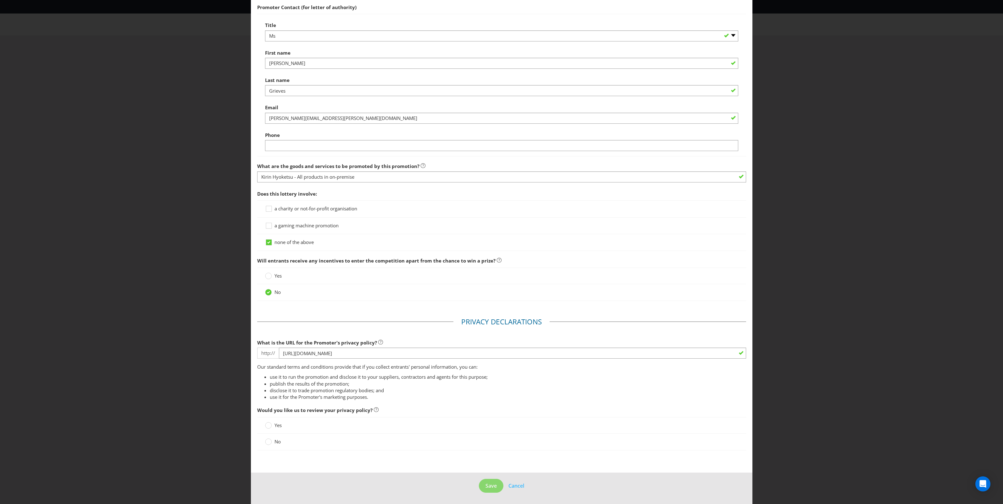
scroll to position [483, 0]
click at [271, 443] on label "No" at bounding box center [273, 442] width 17 height 7
click at [0, 0] on input "No" at bounding box center [0, 0] width 0 height 0
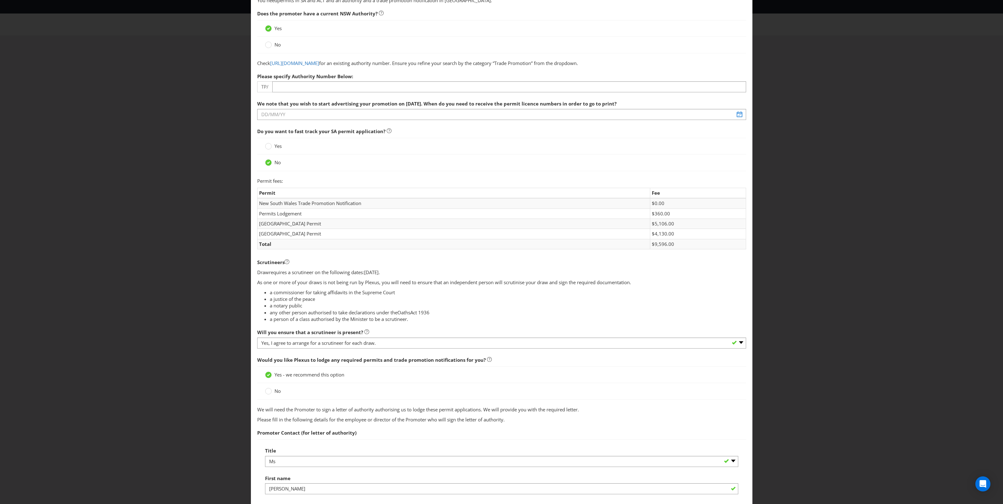
scroll to position [0, 0]
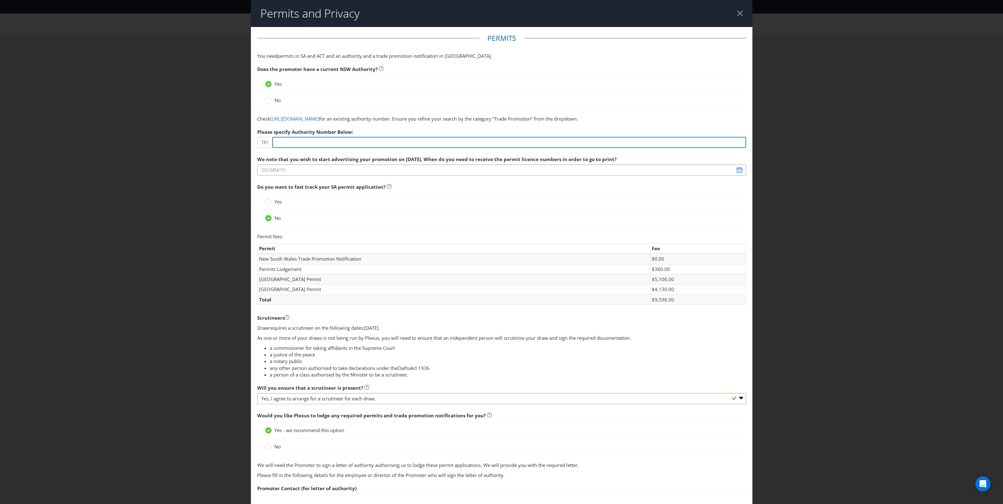
click at [299, 143] on input "number" at bounding box center [509, 142] width 474 height 11
paste input "02606"
type input "02606"
click at [300, 156] on span "We note that you wish to start advertising your promotion on [DATE]. When do yo…" at bounding box center [436, 159] width 359 height 6
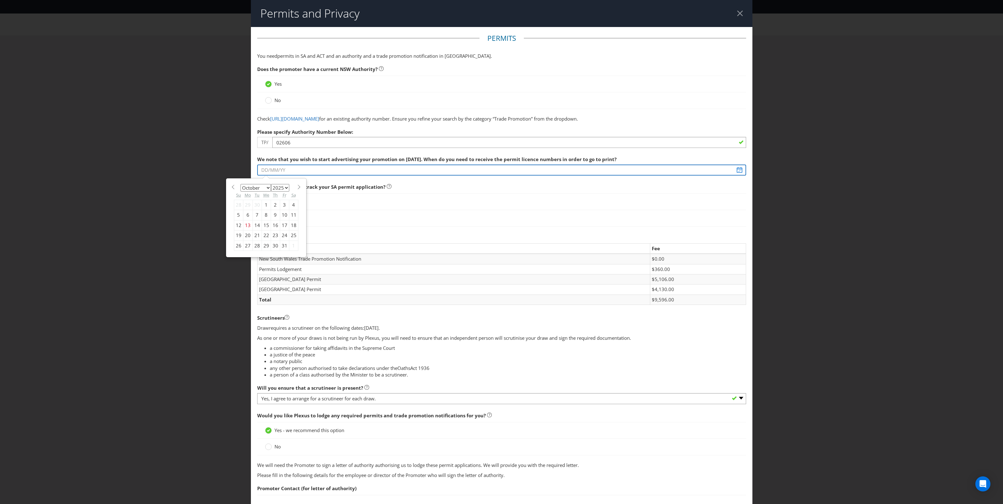
click at [734, 171] on input "text" at bounding box center [501, 170] width 489 height 11
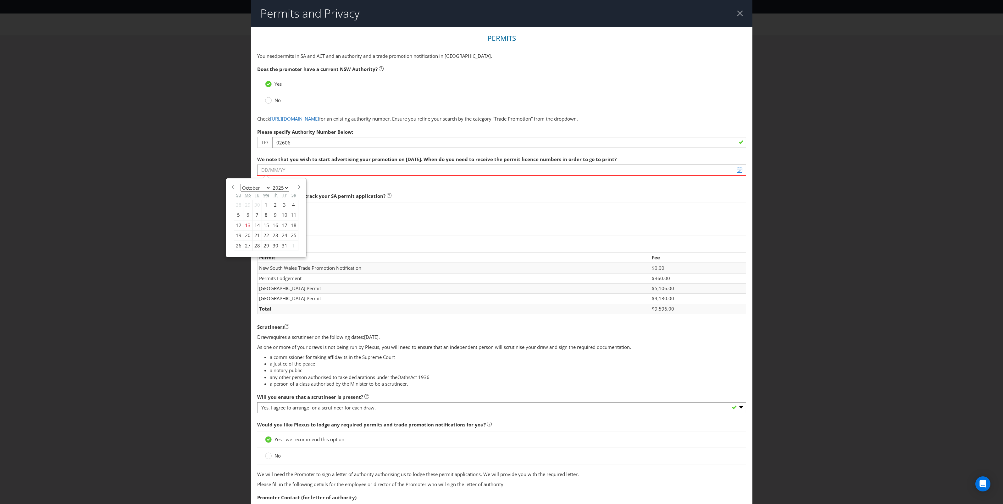
click at [254, 187] on select "January February March April May June July August September October November De…" at bounding box center [255, 188] width 30 height 8
select select "10"
click at [240, 184] on select "January February March April May June July August September October November De…" at bounding box center [255, 188] width 30 height 8
click at [238, 255] on div "30" at bounding box center [238, 256] width 9 height 10
type input "[DATE]"
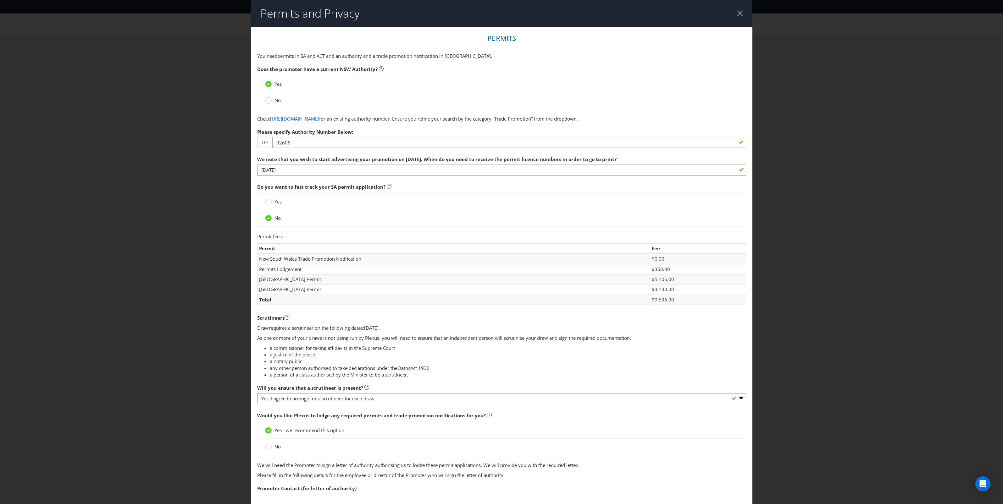
click at [439, 190] on span "Do you want to fast track your SA permit application?" at bounding box center [501, 187] width 489 height 13
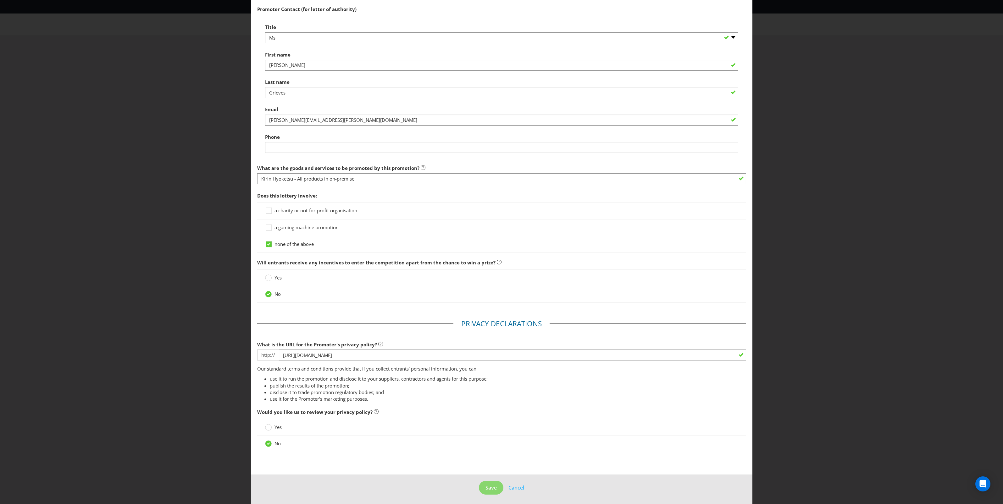
scroll to position [483, 0]
click at [488, 487] on span "Save" at bounding box center [490, 486] width 11 height 7
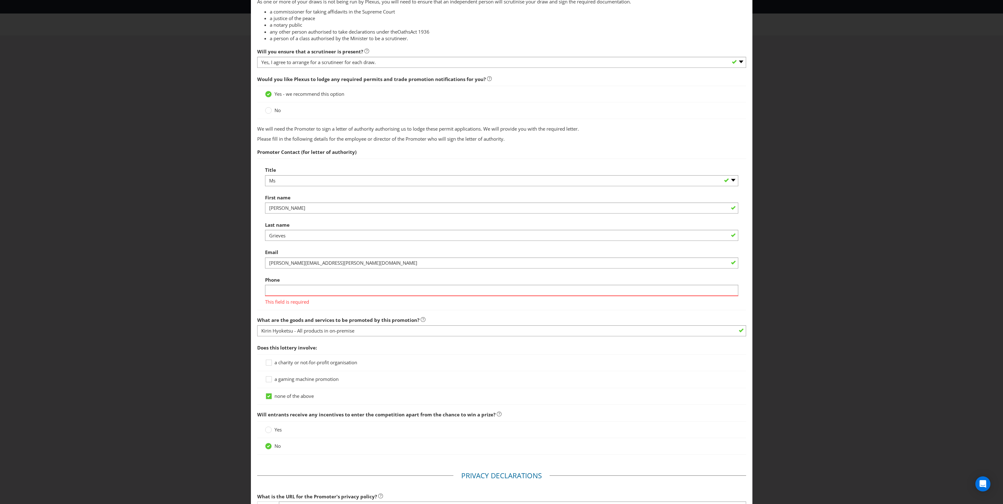
scroll to position [341, 0]
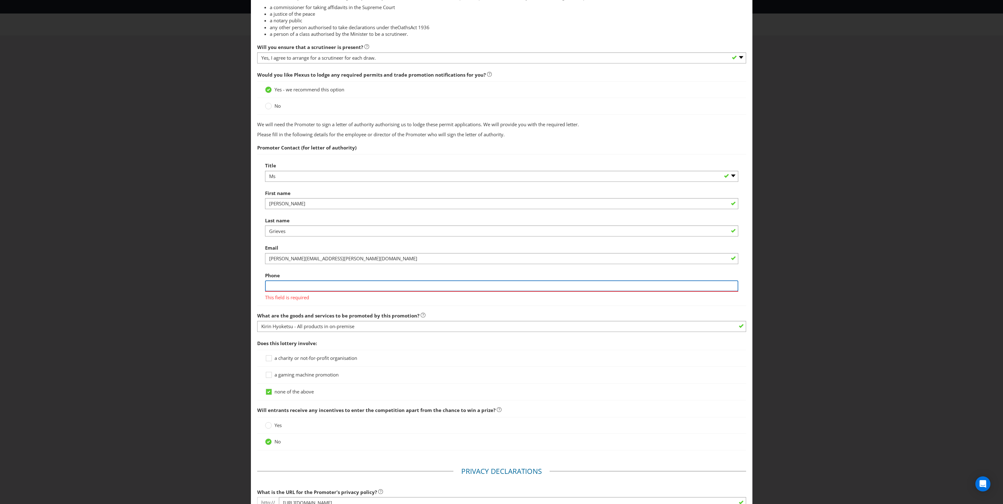
click at [321, 283] on input "text" at bounding box center [501, 286] width 473 height 11
type input "0403557493"
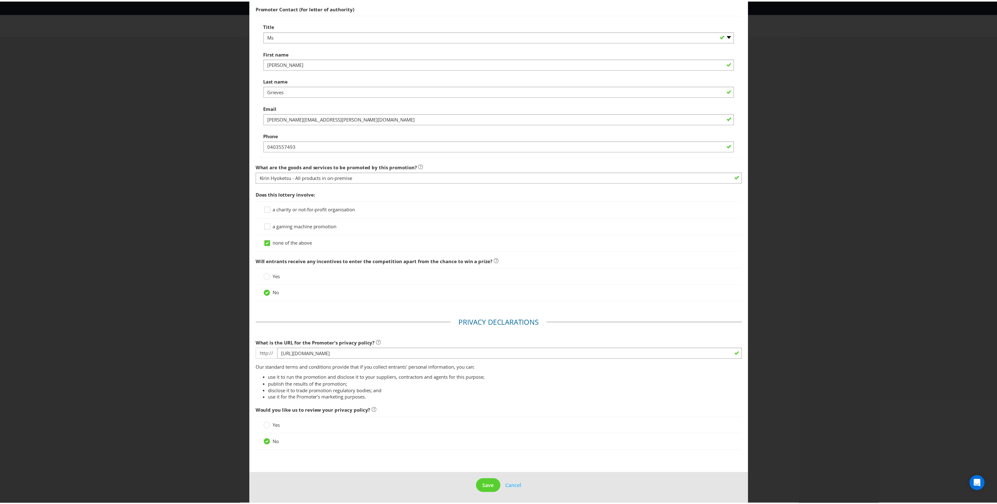
scroll to position [483, 0]
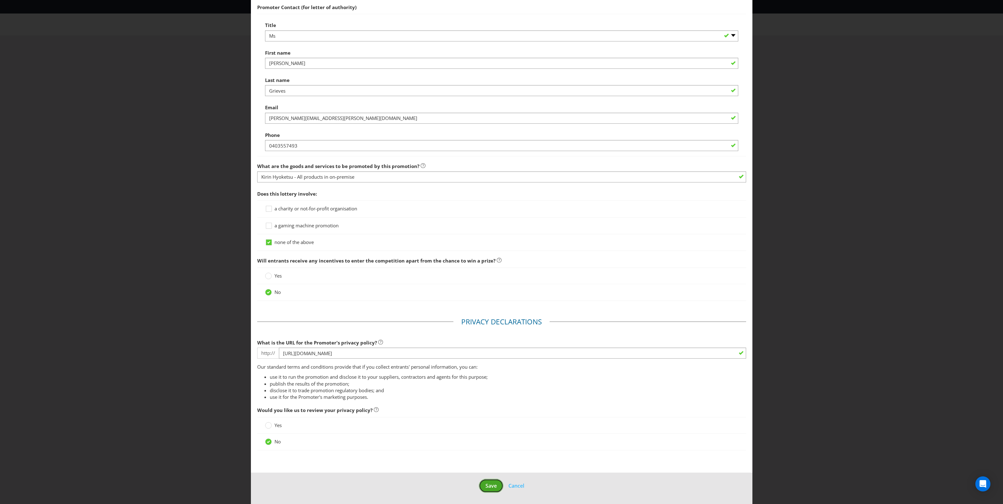
click at [489, 486] on span "Save" at bounding box center [490, 486] width 11 height 7
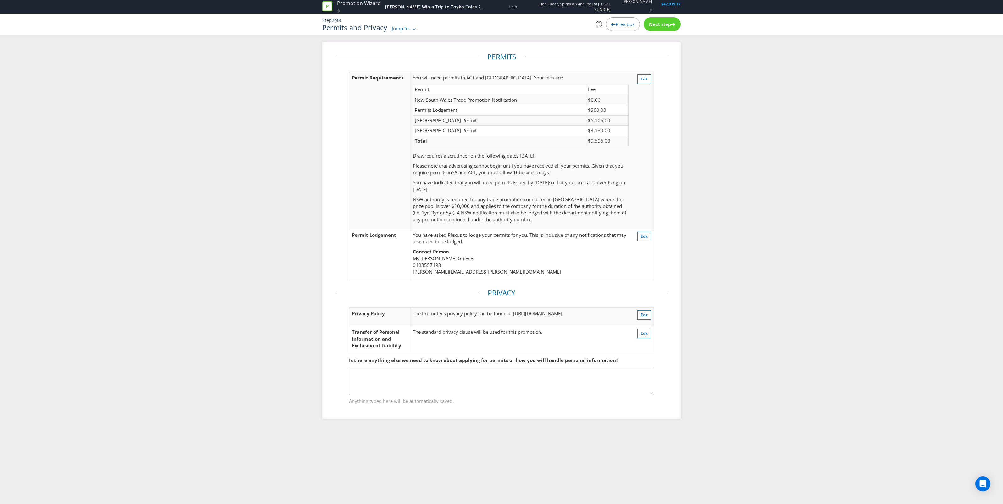
click at [655, 23] on span "Next step" at bounding box center [660, 24] width 22 height 6
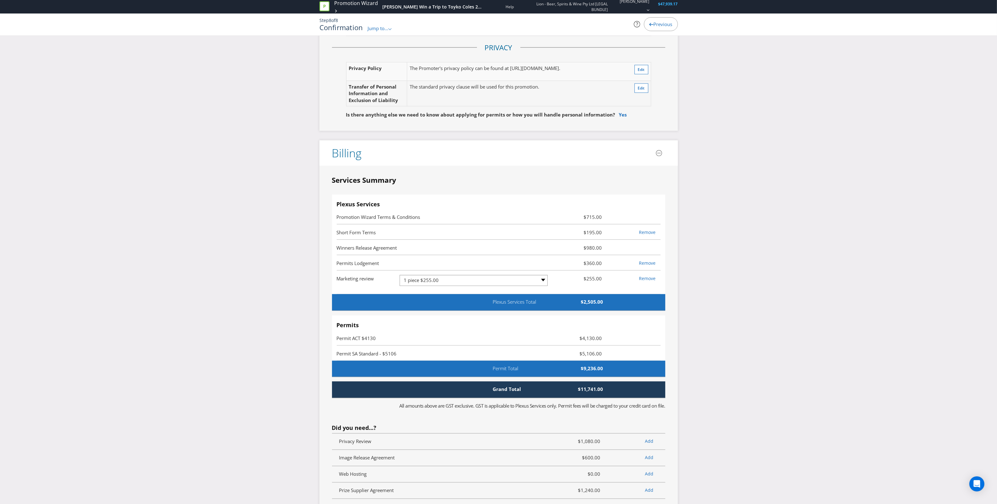
scroll to position [1846, 0]
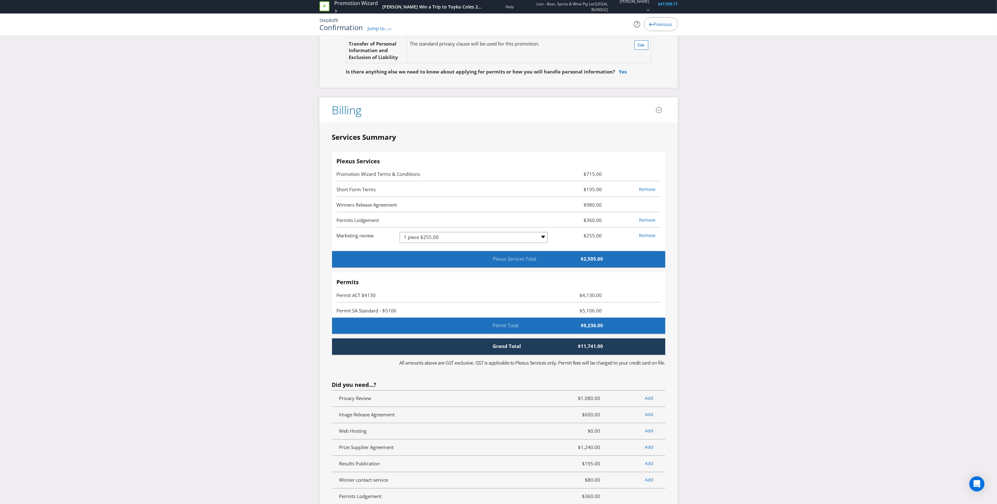
click at [447, 209] on span "Winners Release Agreement" at bounding box center [445, 205] width 216 height 8
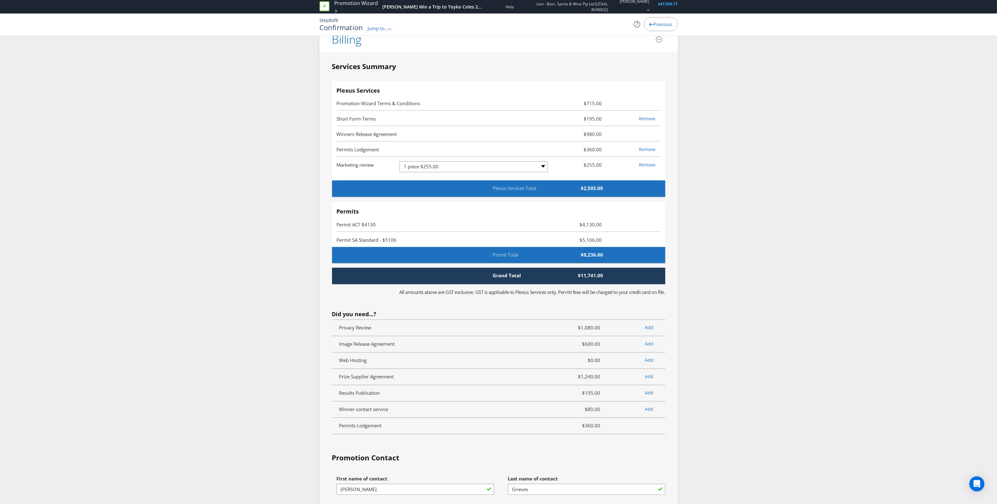
scroll to position [1964, 0]
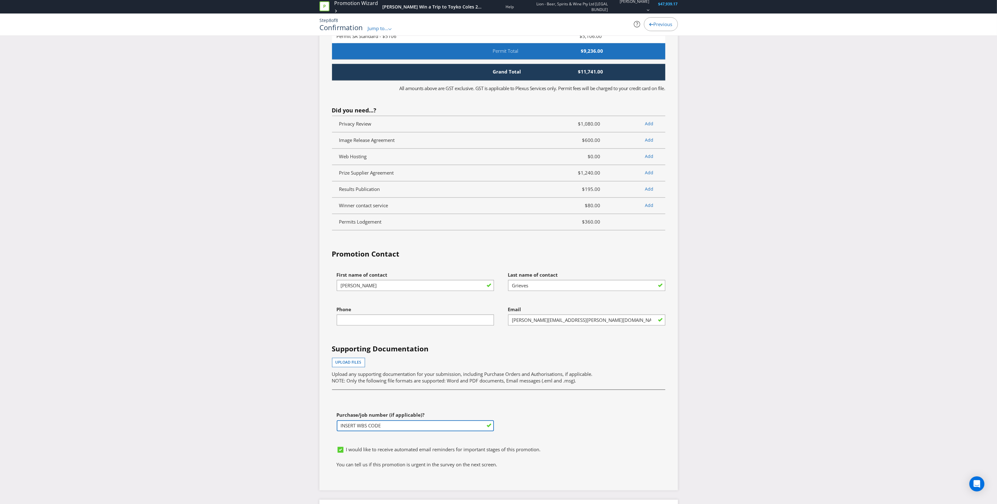
click at [392, 432] on input "INSERT WBS CODE" at bounding box center [415, 426] width 157 height 11
drag, startPoint x: 392, startPoint y: 434, endPoint x: 306, endPoint y: 438, distance: 85.3
type input "INSERT WBS CODE"
drag, startPoint x: 579, startPoint y: 75, endPoint x: 608, endPoint y: 80, distance: 29.8
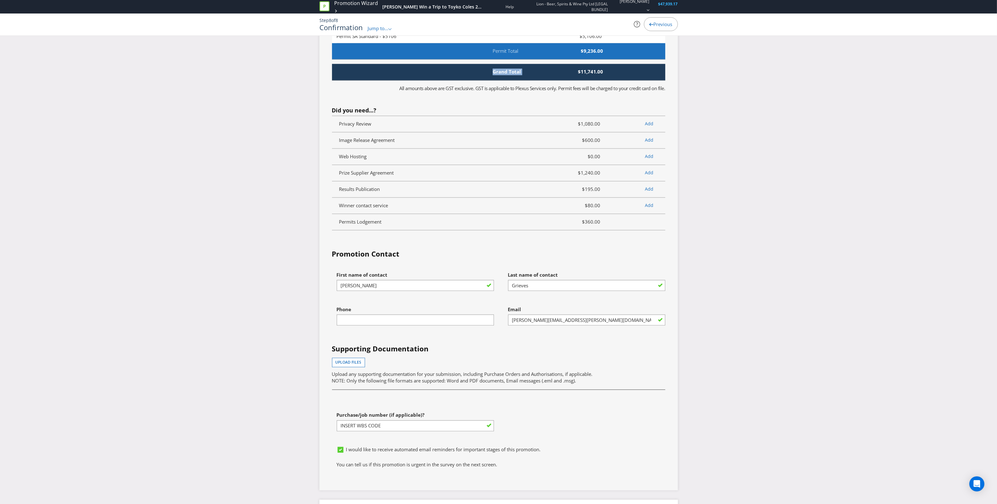
click at [608, 75] on div "Grand Total $11,741.00" at bounding box center [511, 72] width 297 height 7
copy div "Grand Total"
click at [616, 80] on div "Grand Total $11,741.00" at bounding box center [498, 72] width 333 height 16
drag, startPoint x: 604, startPoint y: 78, endPoint x: 574, endPoint y: 79, distance: 29.6
click at [574, 75] on span "$11,741.00" at bounding box center [572, 72] width 72 height 7
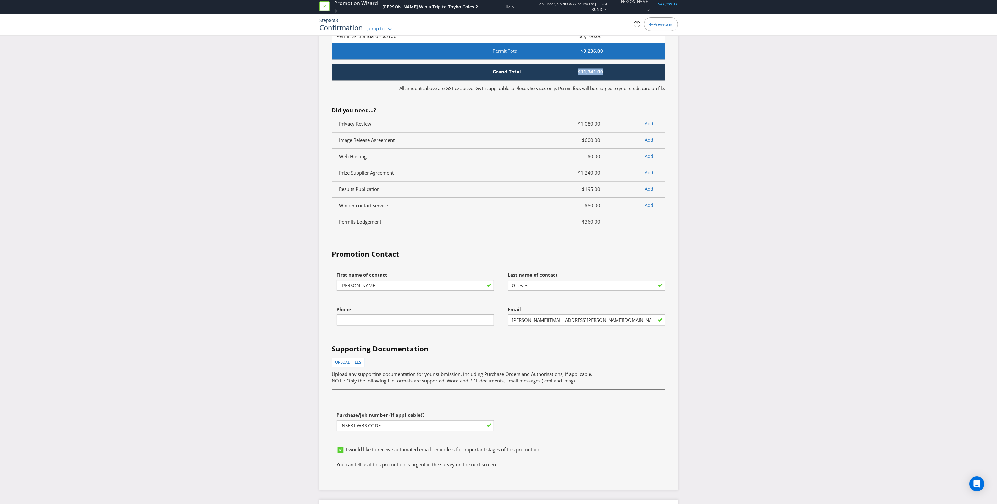
copy span "$11,741.00"
click at [382, 324] on input "text" at bounding box center [415, 320] width 157 height 11
type input "0403557493"
click at [432, 354] on h4 "Supporting Documentation" at bounding box center [498, 349] width 333 height 10
drag, startPoint x: 408, startPoint y: 437, endPoint x: 403, endPoint y: 434, distance: 6.1
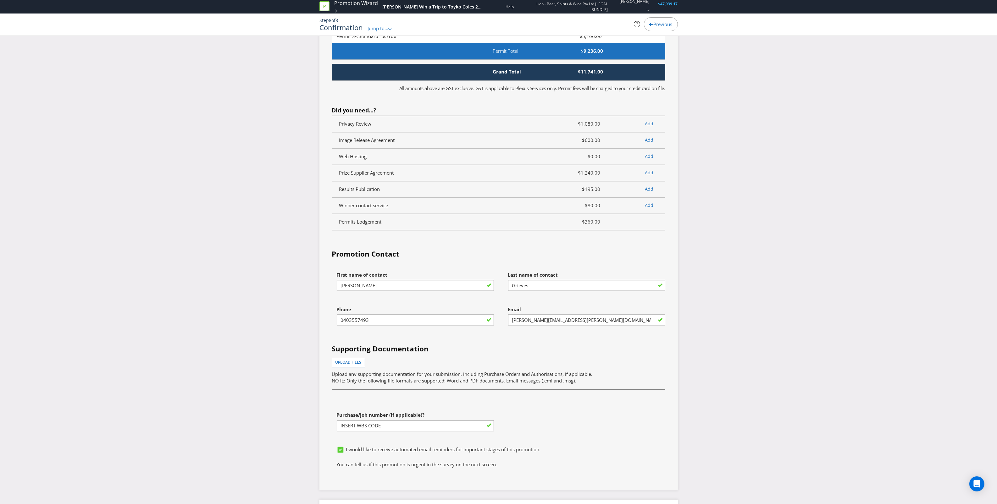
click at [407, 437] on div "Purchase/job number (if applicable)? INSERT WBS CODE" at bounding box center [412, 426] width 171 height 35
click at [398, 431] on input "INSERT WBS CODE" at bounding box center [415, 426] width 157 height 11
drag, startPoint x: 398, startPoint y: 431, endPoint x: 329, endPoint y: 436, distance: 69.0
click at [329, 436] on div "Purchase/job number (if applicable)? INSERT WBS CODE" at bounding box center [412, 426] width 171 height 35
paste input "MAU-KIRI400009.SAC"
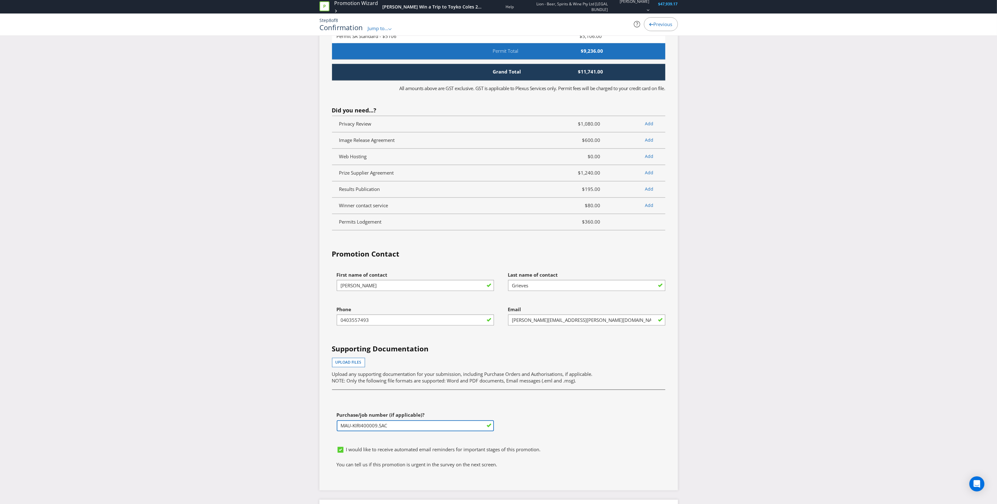
type input "MAU-KIRI400009.SAC"
click at [360, 365] on span "Upload files" at bounding box center [348, 362] width 26 height 5
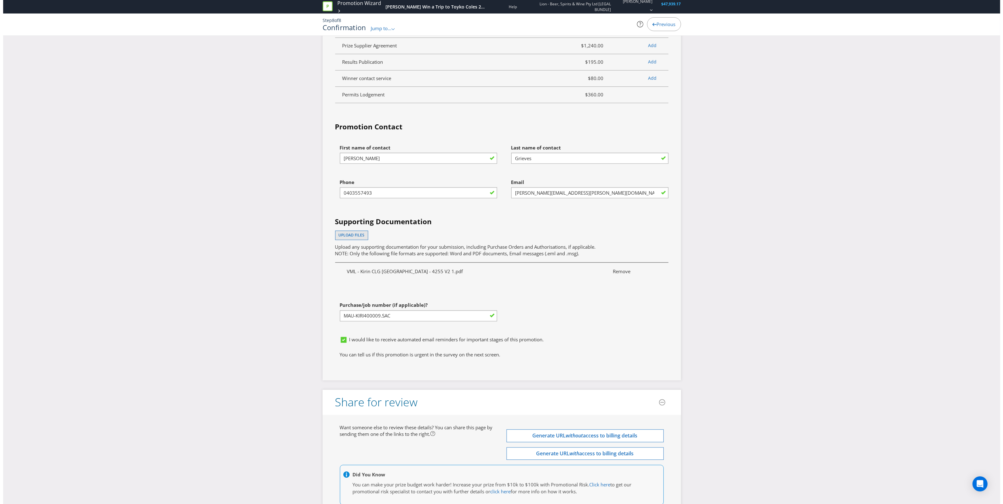
scroll to position [2303, 0]
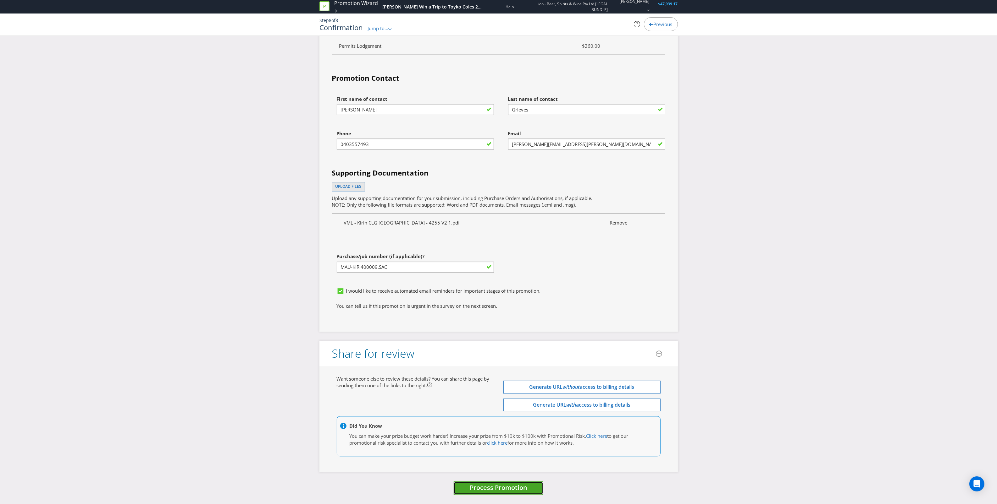
click at [497, 492] on button "Process Promotion" at bounding box center [499, 489] width 90 height 14
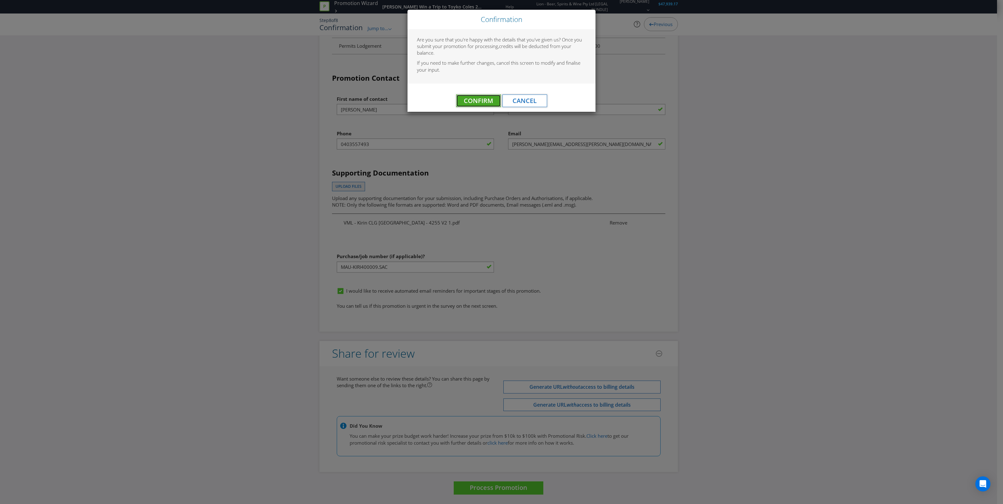
click at [475, 98] on span "Confirm" at bounding box center [478, 100] width 29 height 8
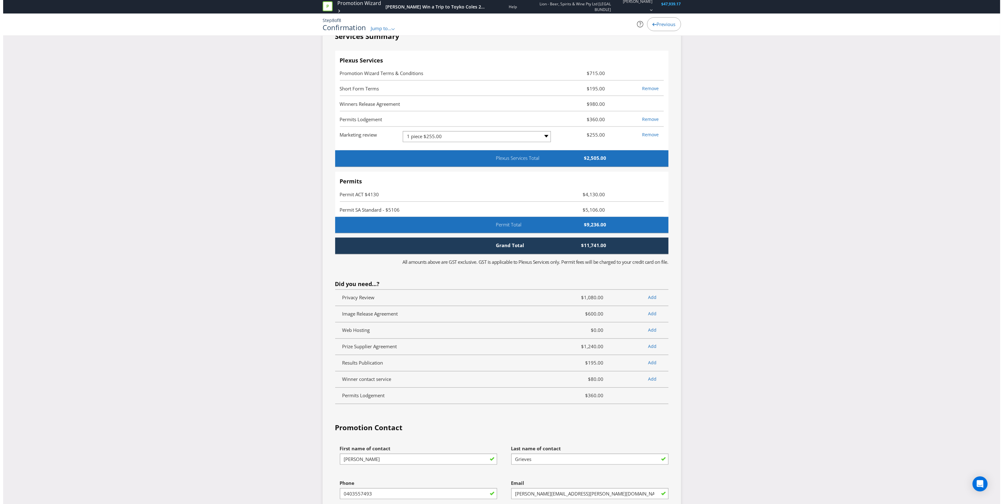
scroll to position [0, 0]
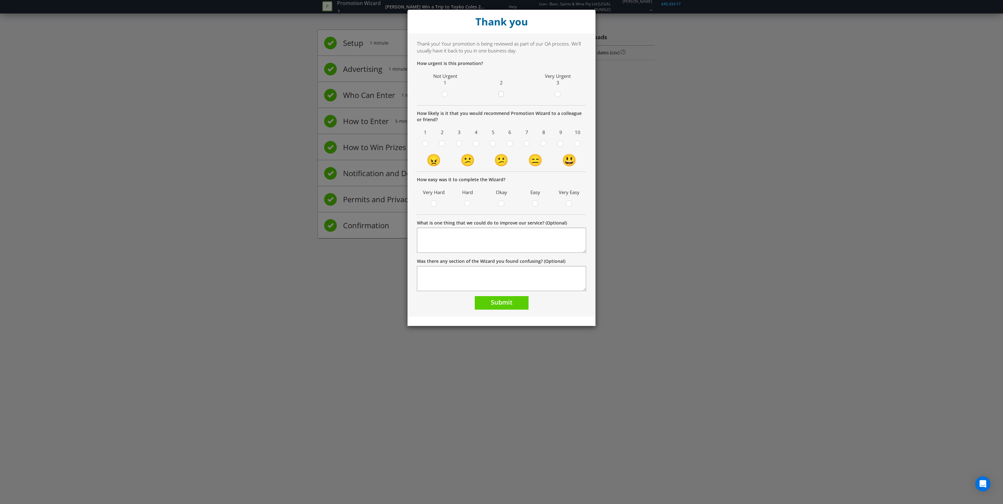
click at [502, 93] on div at bounding box center [501, 92] width 3 height 3
click at [0, 0] on input "radio" at bounding box center [0, 0] width 0 height 0
click at [525, 143] on div at bounding box center [526, 141] width 3 height 3
click at [0, 0] on input "radio" at bounding box center [0, 0] width 0 height 0
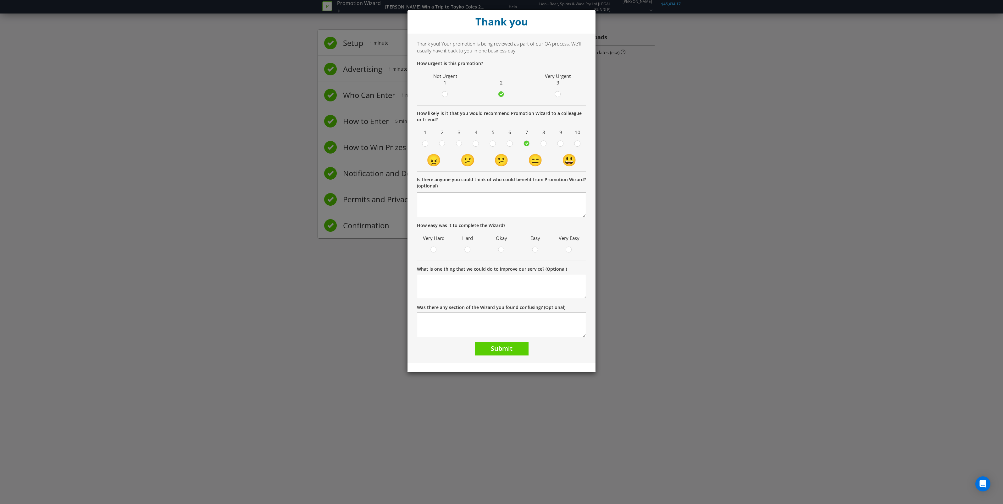
click at [538, 250] on span at bounding box center [538, 251] width 1 height 6
click at [0, 0] on input "radio" at bounding box center [0, 0] width 0 height 0
click at [509, 348] on span "Submit" at bounding box center [502, 348] width 22 height 8
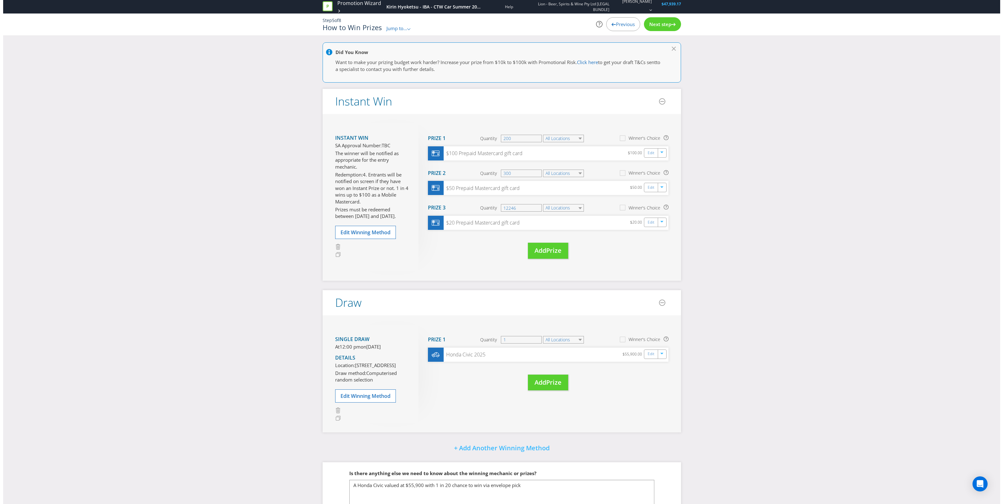
scroll to position [39, 0]
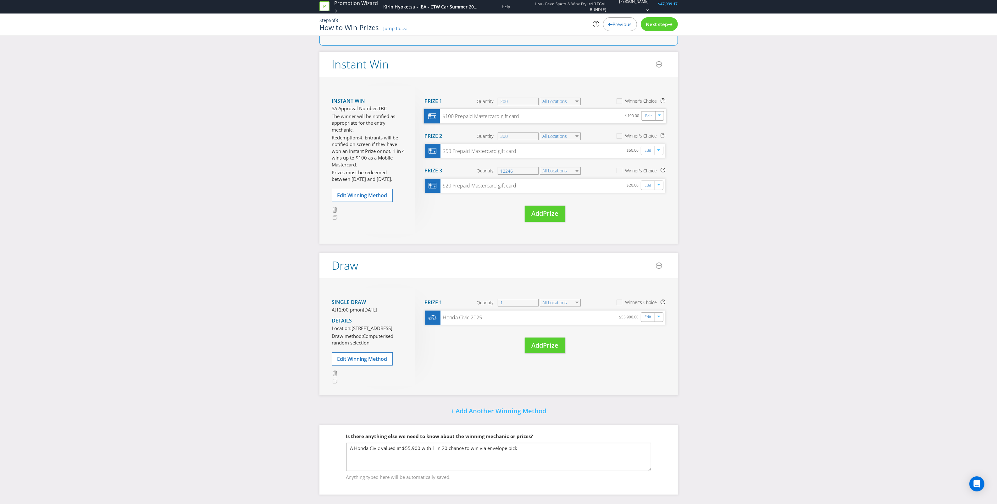
click at [486, 117] on div "$100 Prepaid Mastercard gift card" at bounding box center [479, 116] width 79 height 7
click at [376, 194] on span "Edit Winning Method" at bounding box center [362, 195] width 50 height 7
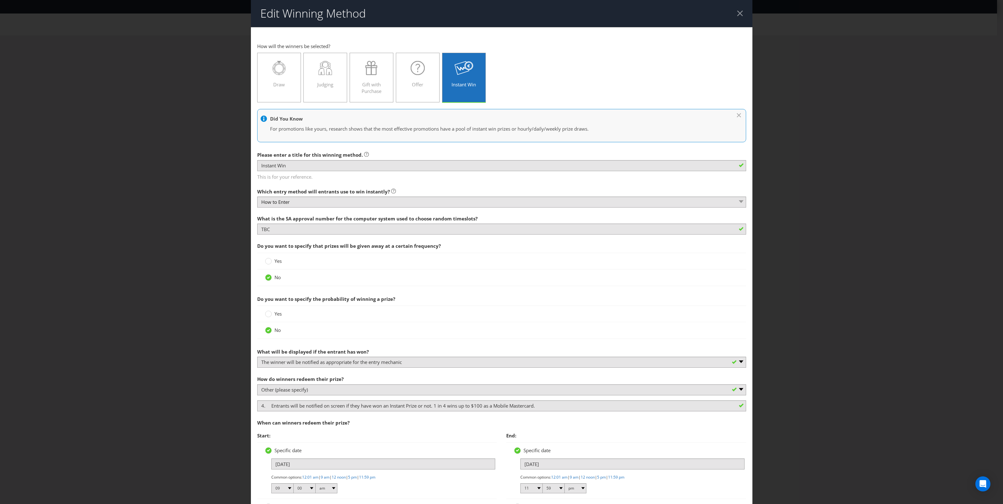
click at [737, 14] on div at bounding box center [740, 13] width 6 height 6
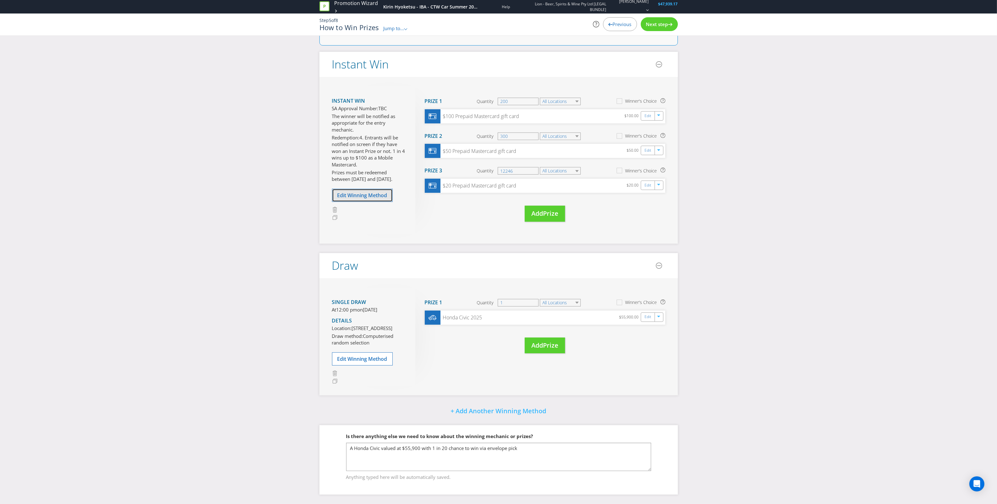
click at [379, 194] on span "Edit Winning Method" at bounding box center [362, 195] width 50 height 7
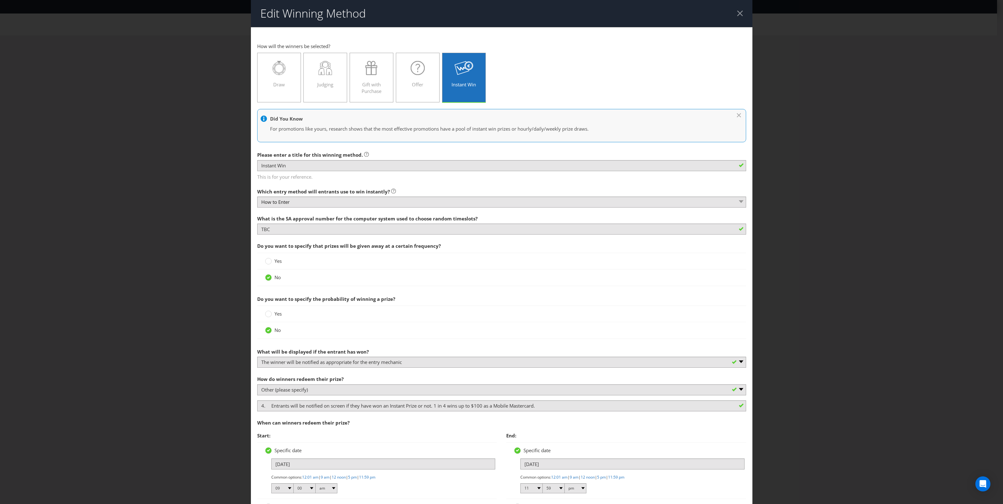
click at [731, 14] on header "Edit Winning Method" at bounding box center [501, 13] width 501 height 27
click at [737, 13] on div at bounding box center [740, 13] width 6 height 6
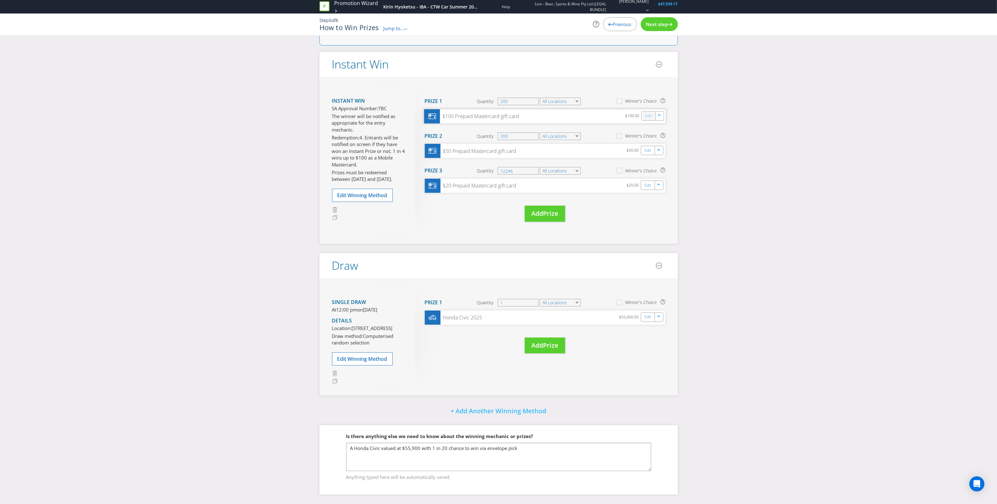
click at [646, 113] on link "Edit" at bounding box center [648, 115] width 7 height 7
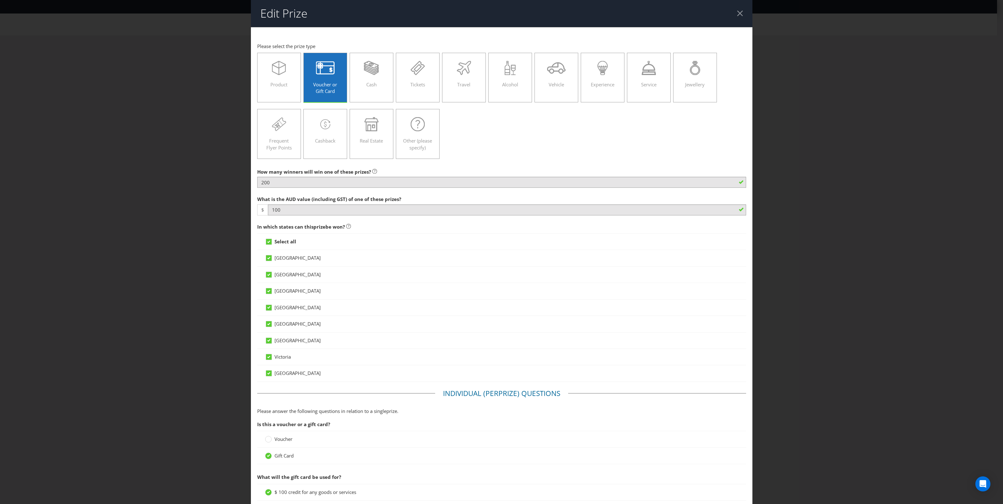
click at [739, 14] on header "Edit Prize" at bounding box center [501, 13] width 501 height 27
click at [737, 16] on div at bounding box center [740, 13] width 6 height 6
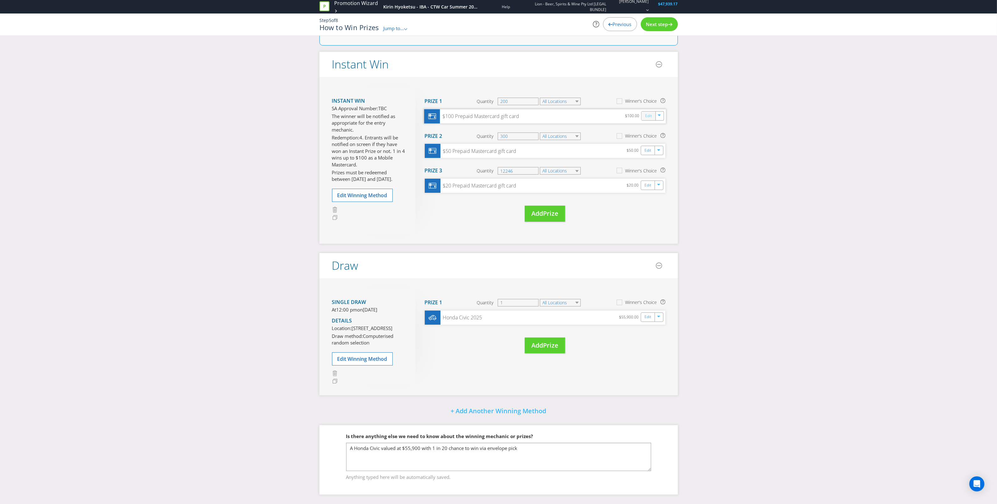
click at [649, 113] on link "Edit" at bounding box center [648, 115] width 7 height 7
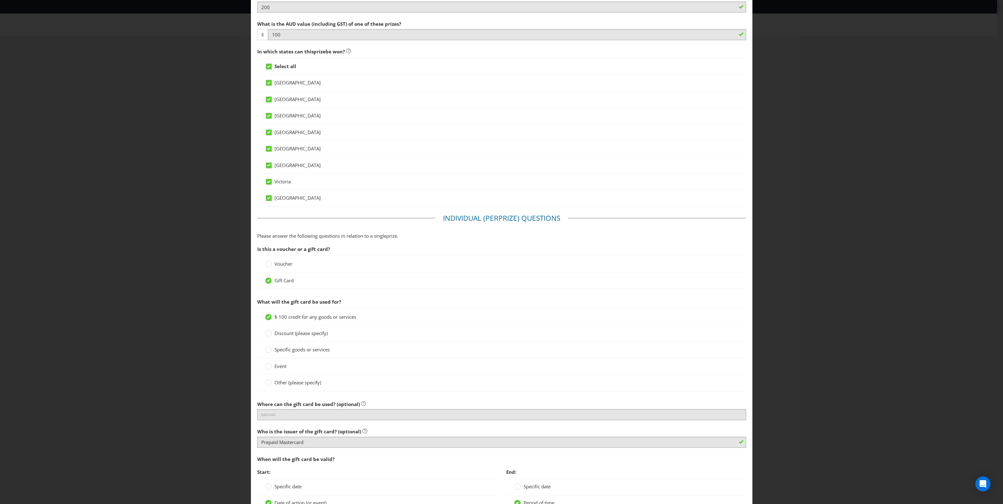
scroll to position [11, 0]
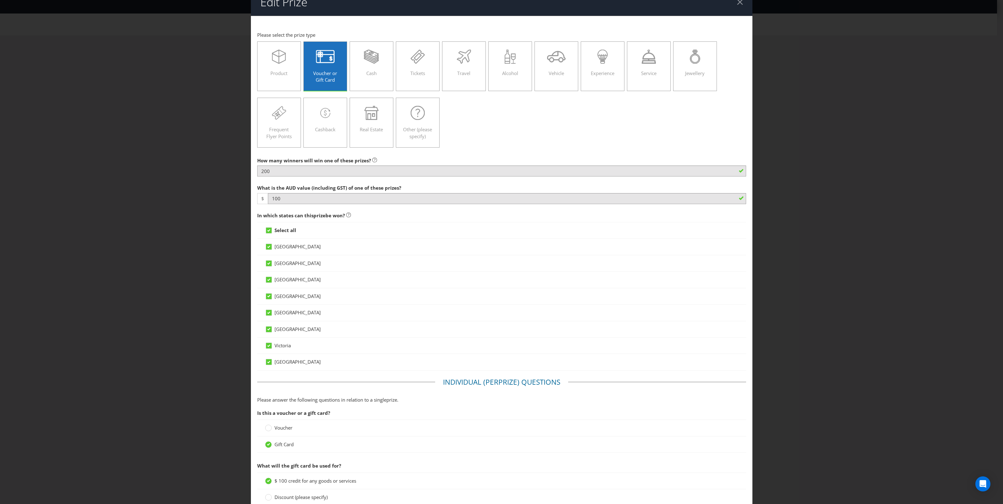
click at [737, 2] on div at bounding box center [740, 2] width 6 height 6
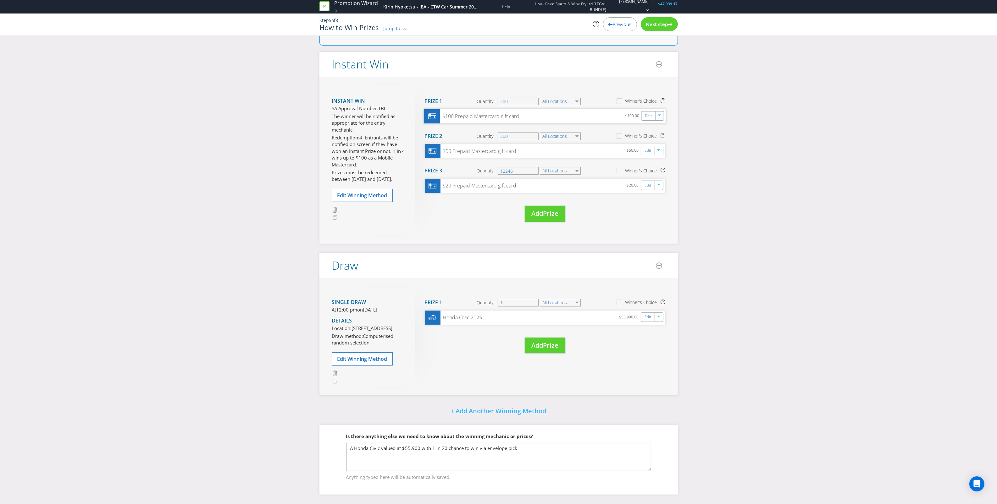
click at [481, 119] on div "$100 Prepaid Mastercard gift card $100.00 Edit" at bounding box center [545, 116] width 242 height 14
click at [646, 113] on link "Edit" at bounding box center [648, 115] width 7 height 7
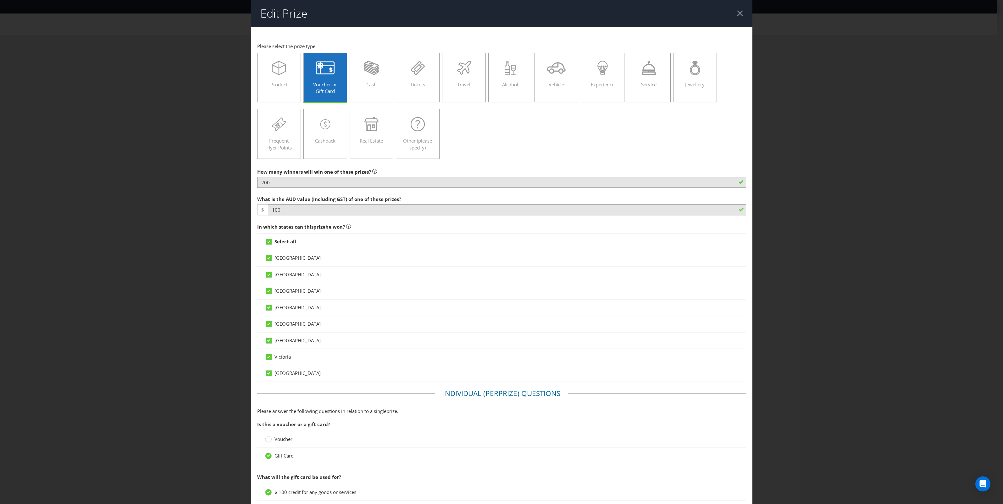
click at [735, 18] on header "Edit Prize" at bounding box center [501, 13] width 501 height 27
click at [737, 14] on div at bounding box center [740, 13] width 6 height 6
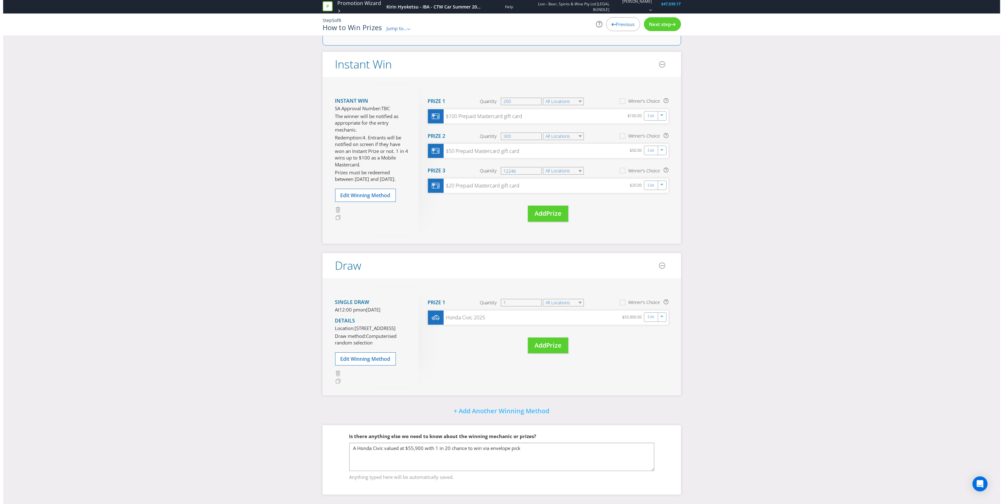
scroll to position [51, 0]
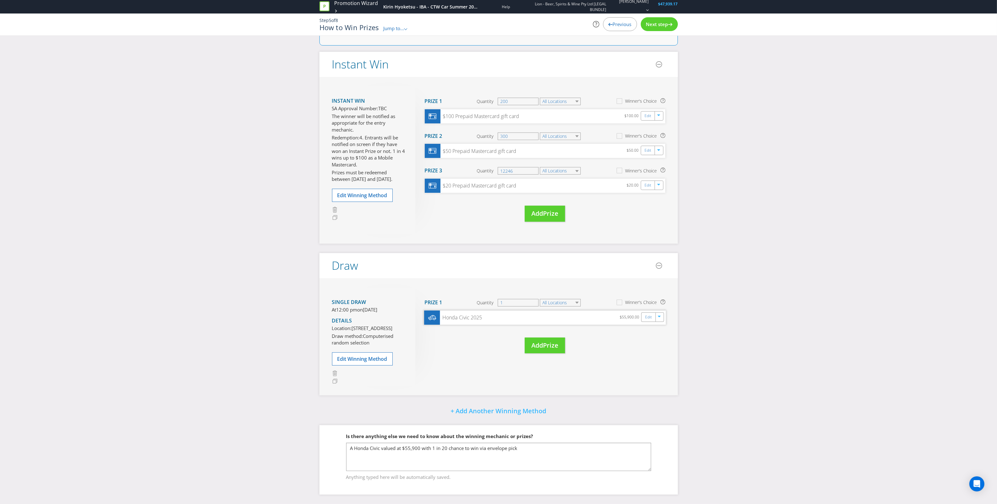
click at [495, 311] on div "Honda Civic 2025 $55,900.00 Edit" at bounding box center [545, 318] width 242 height 14
click at [649, 314] on link "Edit" at bounding box center [648, 317] width 7 height 7
